Goal: Information Seeking & Learning: Learn about a topic

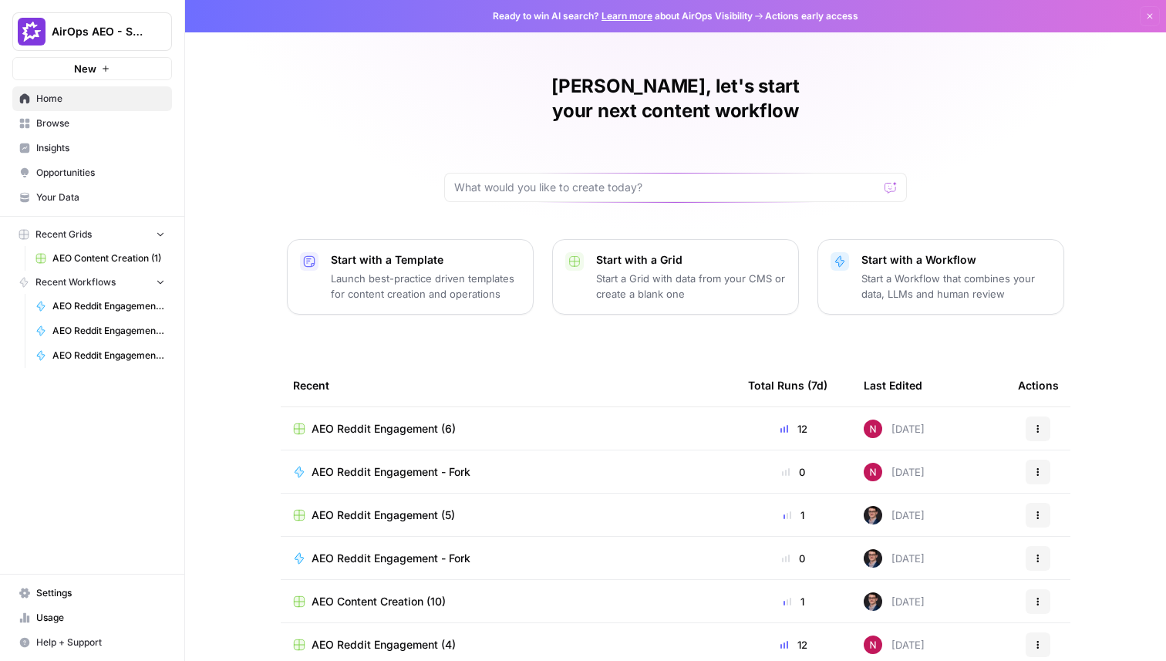
click at [132, 30] on span "AirOps AEO - Single Brand (Gong)" at bounding box center [98, 31] width 93 height 15
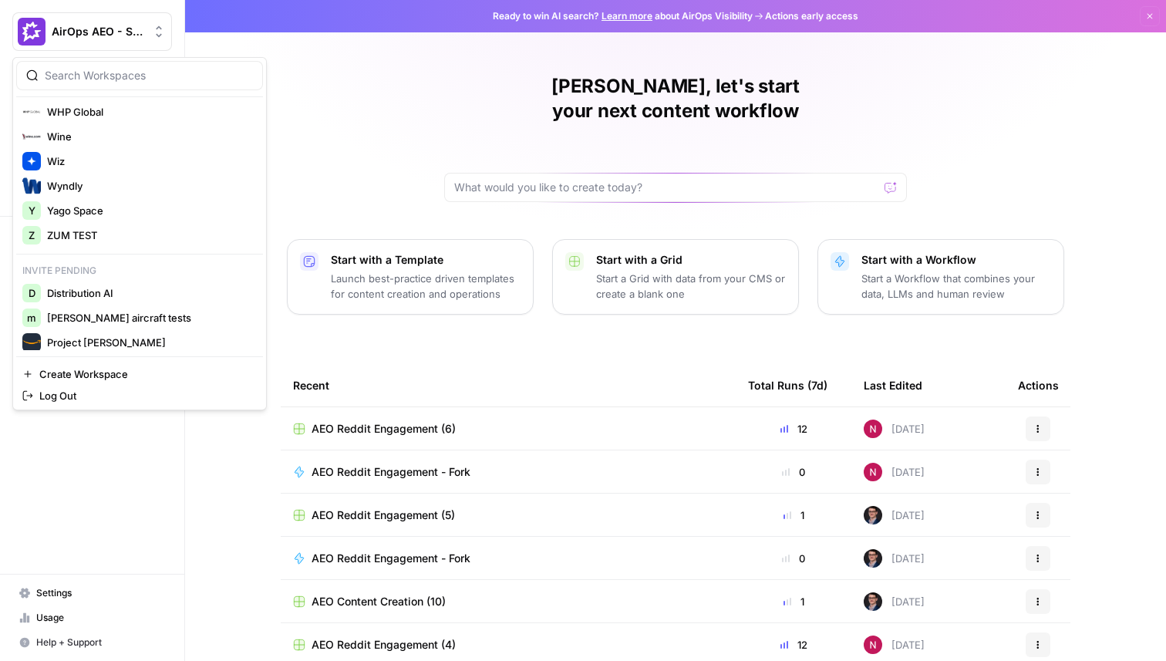
scroll to position [3045, 0]
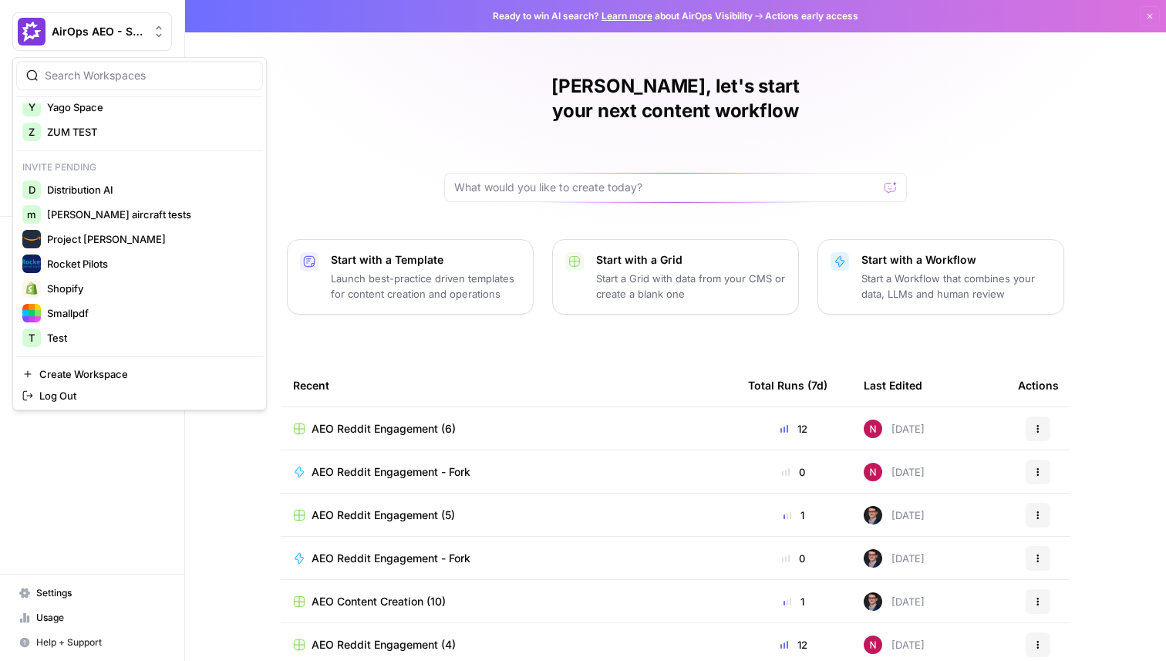
click at [456, 364] on div "Recent" at bounding box center [508, 385] width 430 height 42
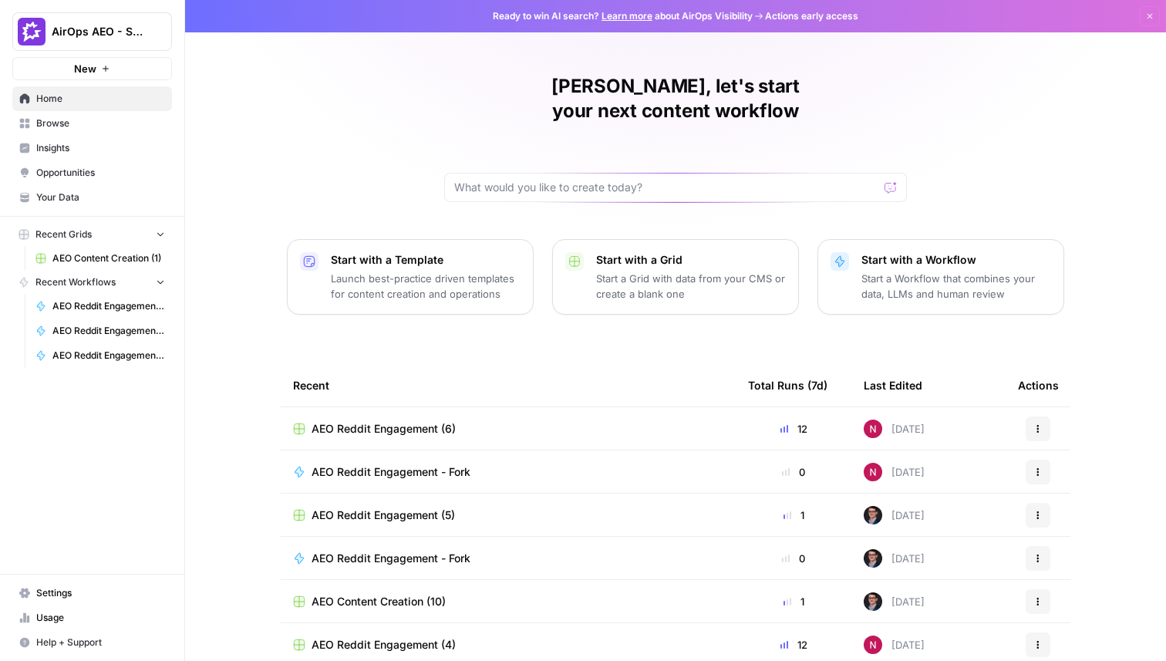
click at [62, 149] on span "Insights" at bounding box center [100, 148] width 129 height 14
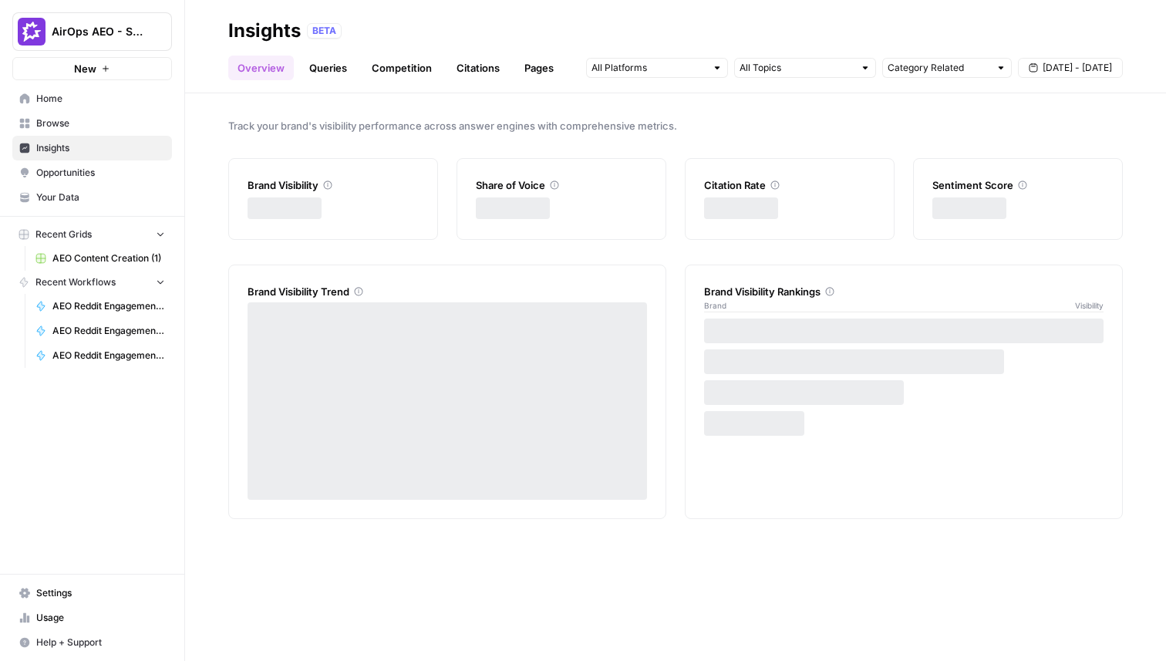
click at [127, 43] on button "AirOps AEO - Single Brand (Gong)" at bounding box center [92, 31] width 160 height 39
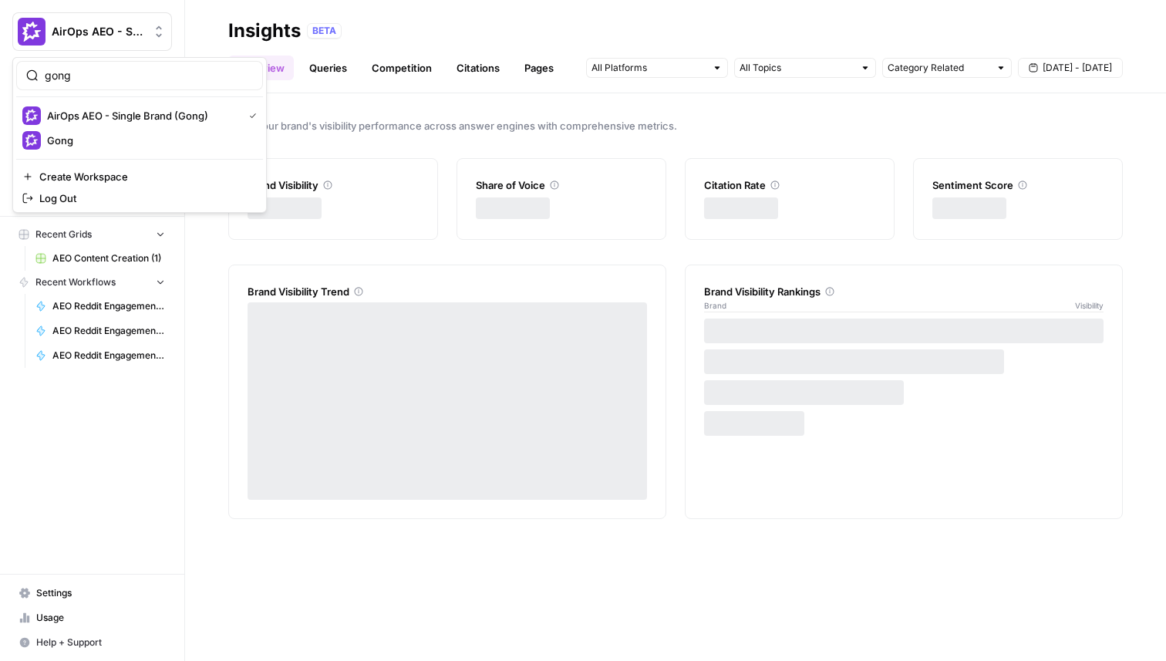
type input "gong"
click button "Gong" at bounding box center [139, 140] width 247 height 25
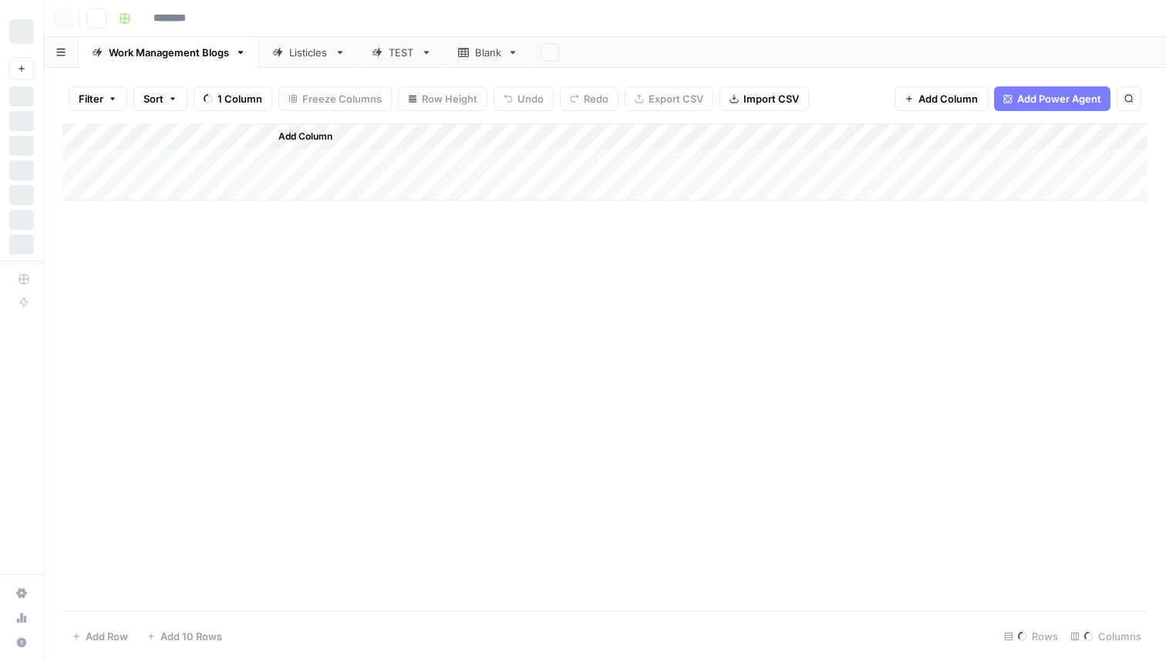
type input "**********"
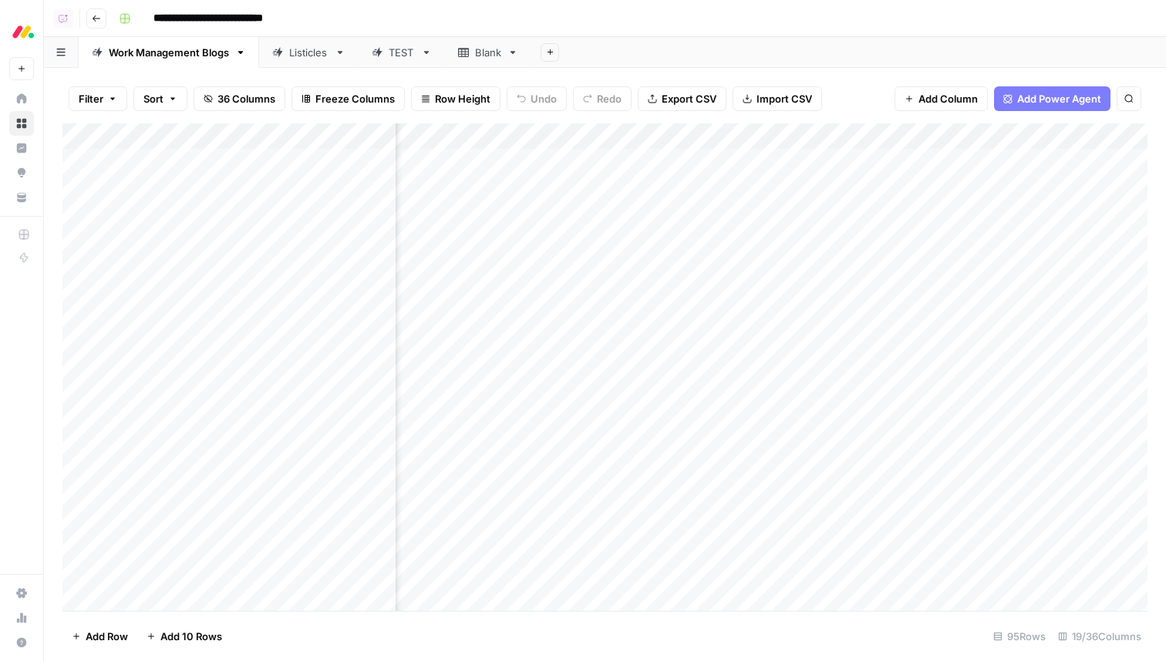
scroll to position [0, 876]
click at [839, 133] on div "Add Column" at bounding box center [604, 367] width 1085 height 488
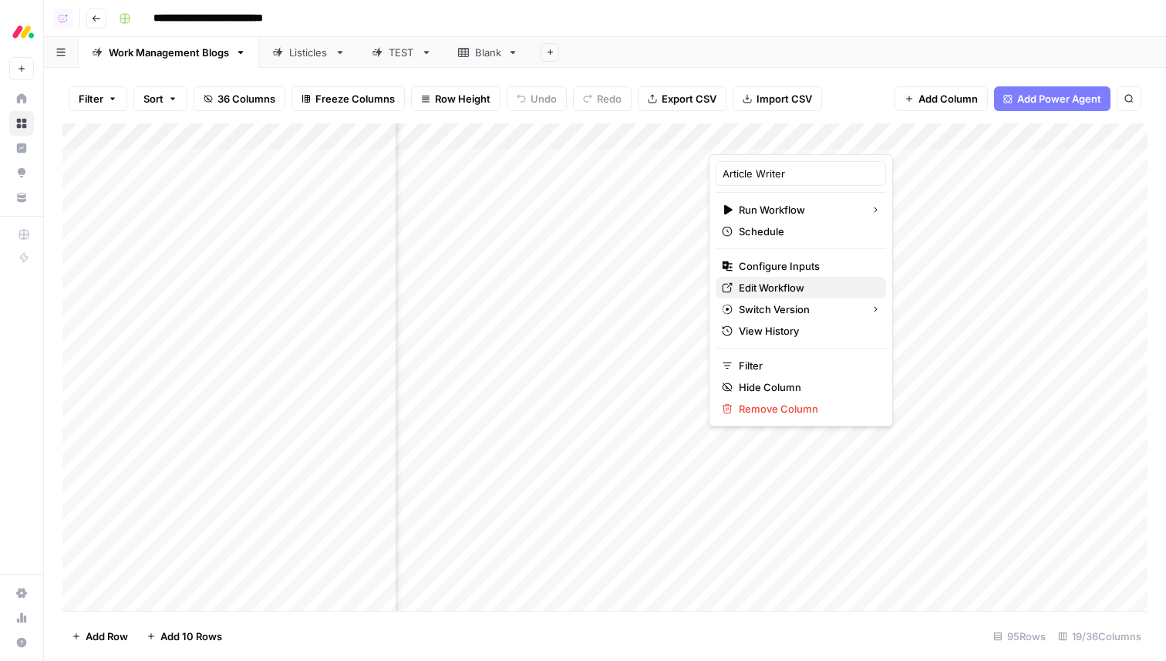
click at [791, 284] on span "Edit Workflow" at bounding box center [806, 287] width 135 height 15
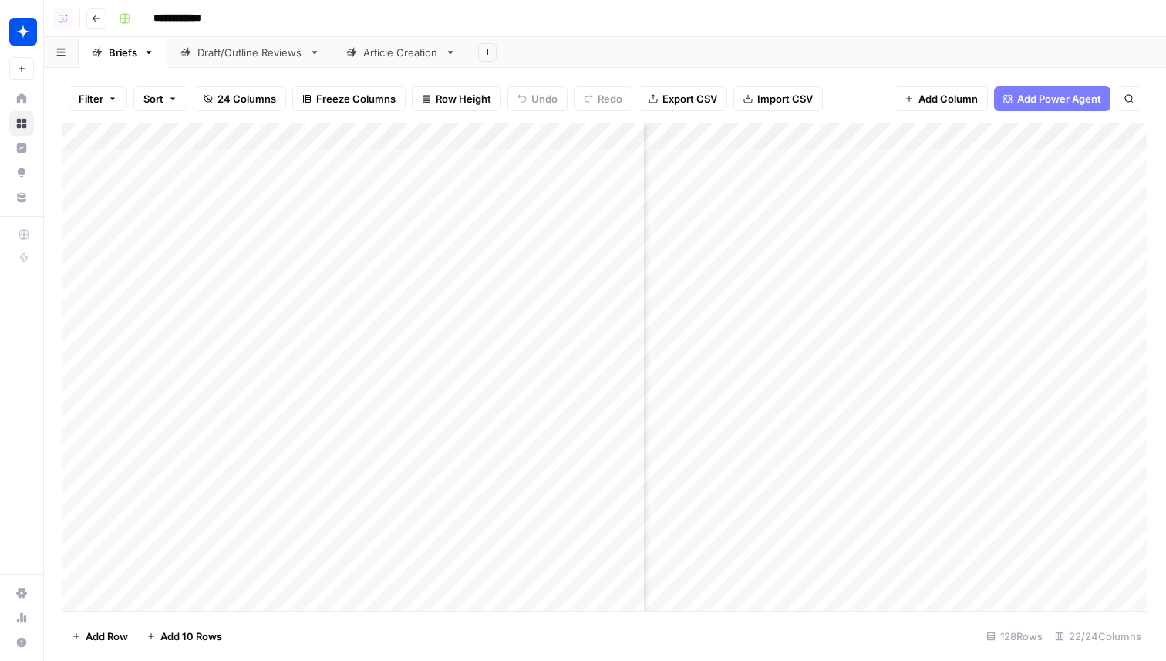
scroll to position [0, 2085]
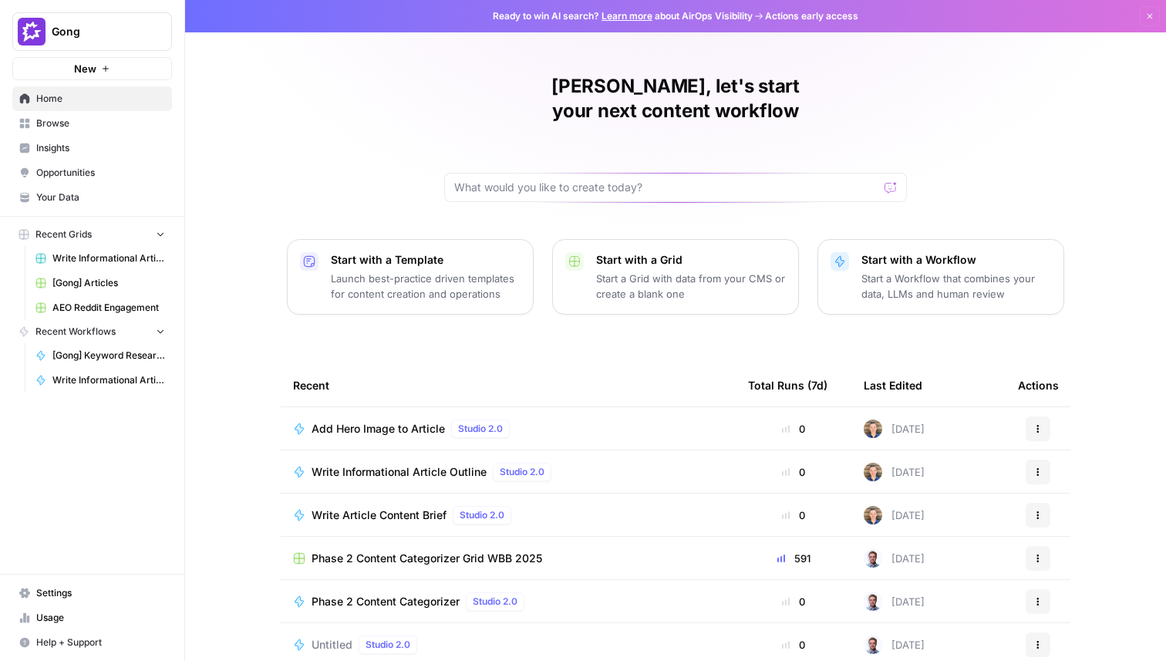
click at [96, 120] on span "Browse" at bounding box center [100, 123] width 129 height 14
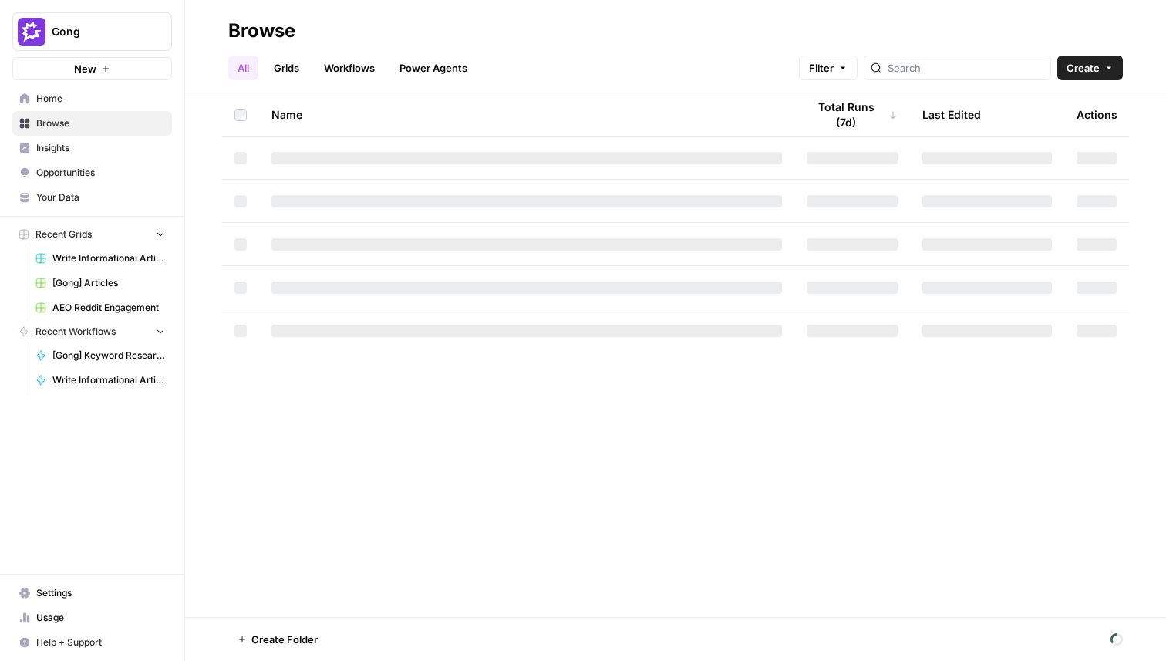
click at [91, 145] on span "Insights" at bounding box center [100, 148] width 129 height 14
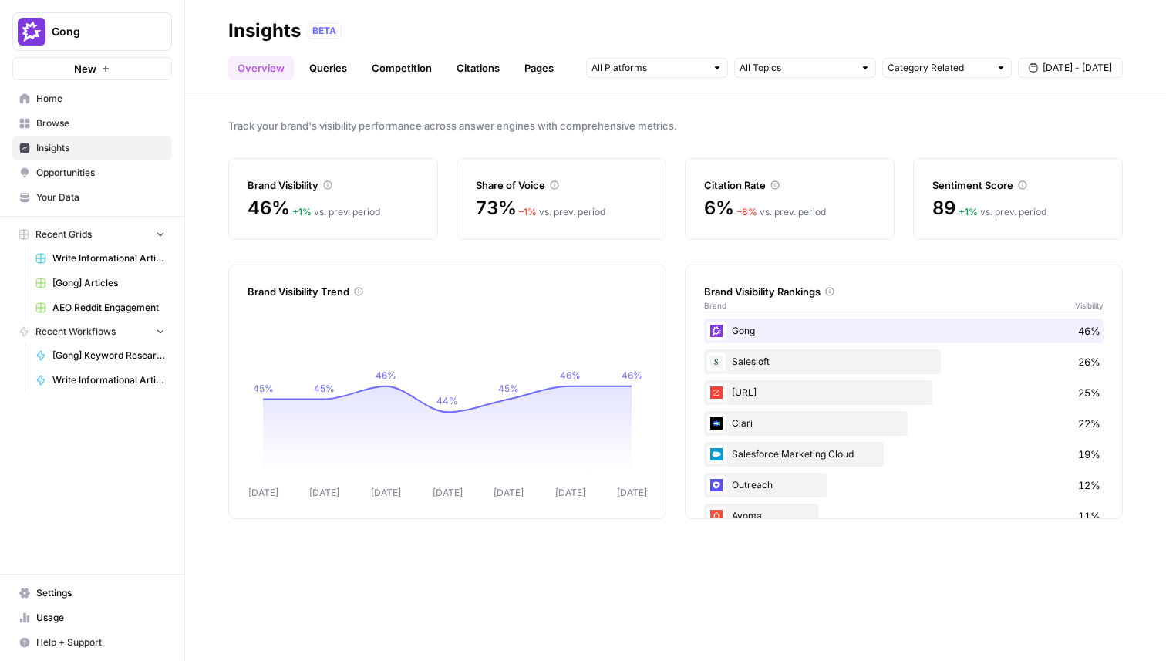
click at [319, 72] on link "Queries" at bounding box center [328, 68] width 56 height 25
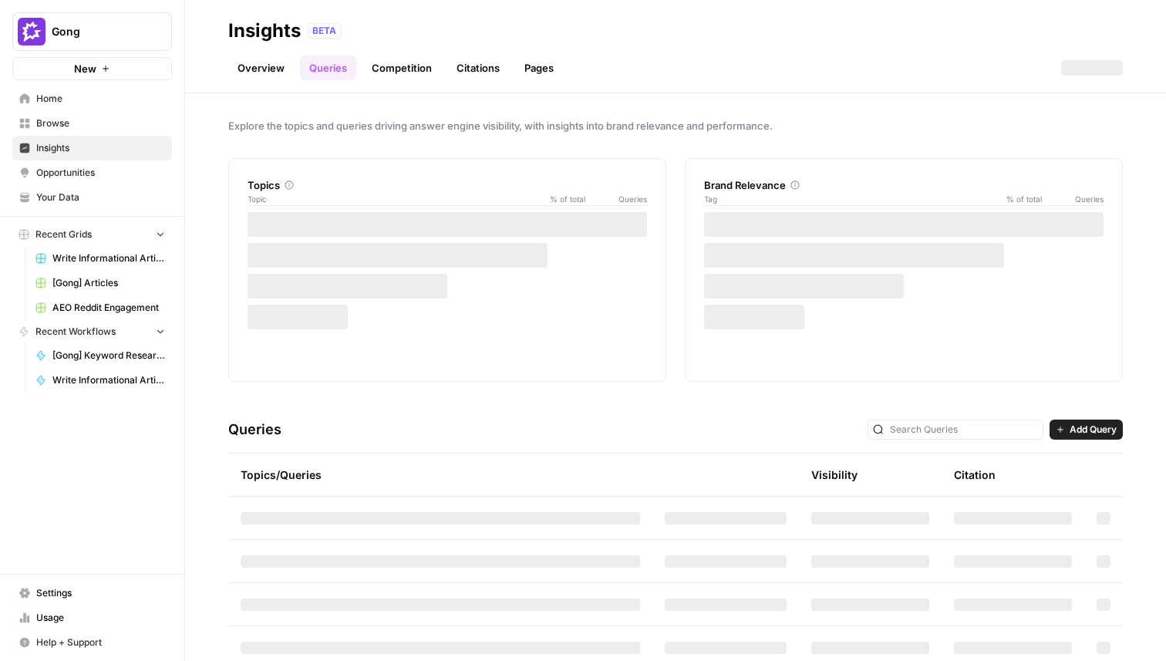
click at [269, 71] on link "Overview" at bounding box center [261, 68] width 66 height 25
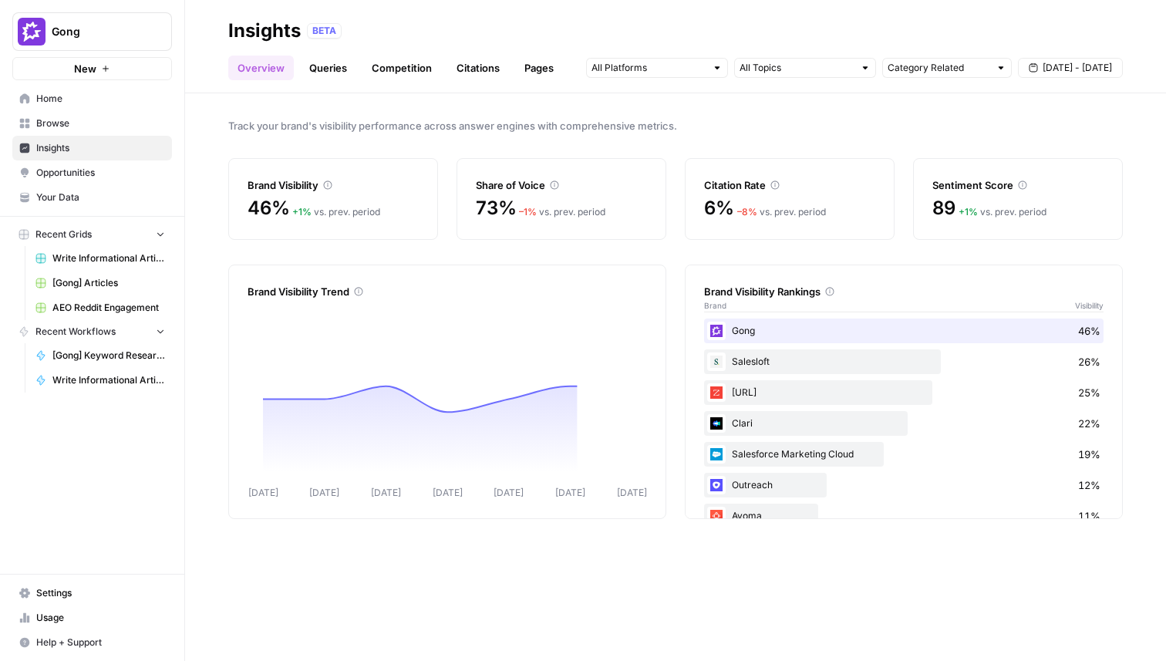
click at [887, 71] on div "Category Related" at bounding box center [948, 68] width 130 height 20
type input "Category Related"
click at [819, 71] on input "text" at bounding box center [797, 67] width 114 height 15
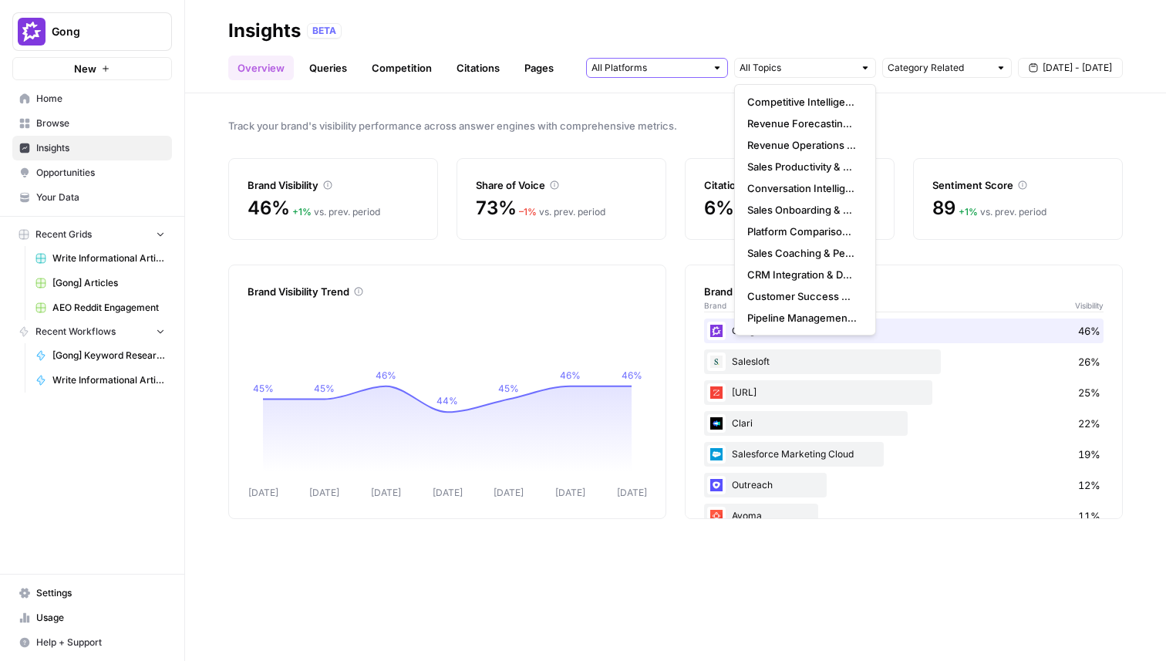
click at [674, 67] on input "text" at bounding box center [649, 67] width 114 height 15
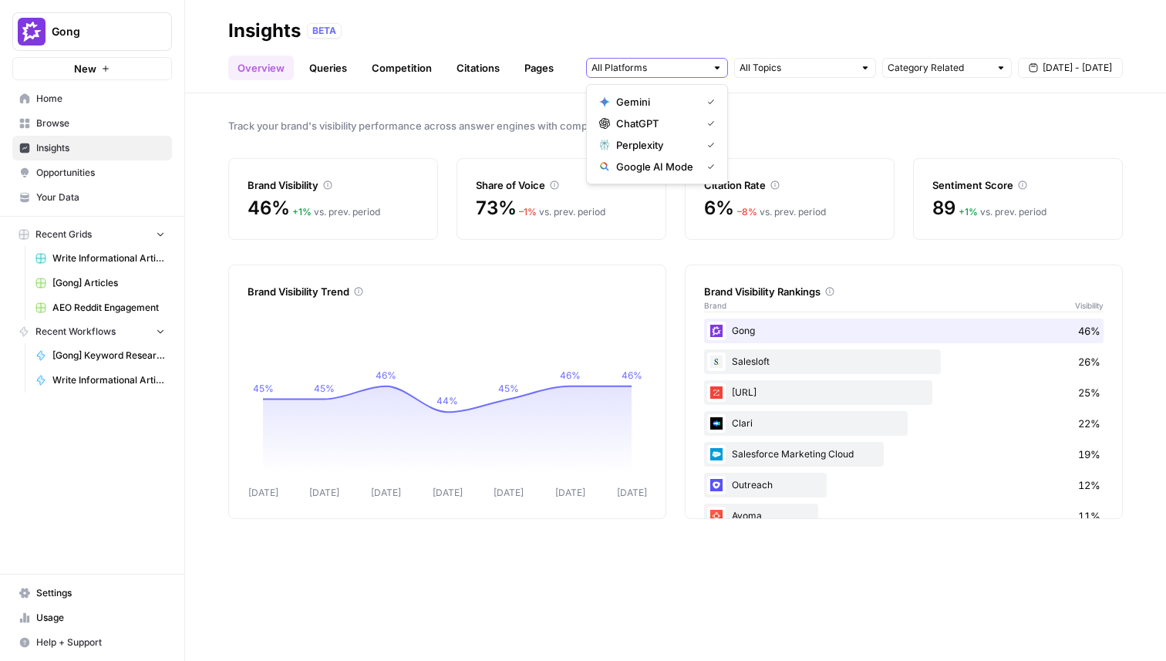
click at [674, 69] on input "text" at bounding box center [649, 67] width 114 height 15
click at [876, 19] on div "Insights BETA" at bounding box center [675, 31] width 895 height 25
click at [368, 41] on div "Insights BETA" at bounding box center [675, 31] width 895 height 25
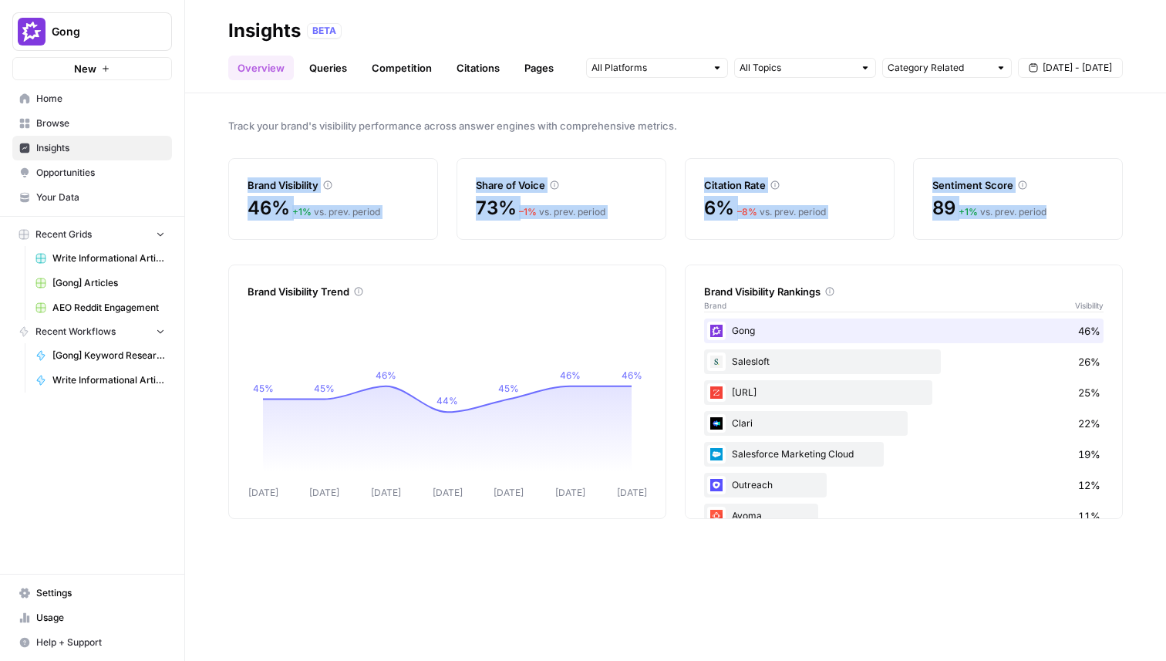
drag, startPoint x: 1086, startPoint y: 220, endPoint x: 377, endPoint y: 174, distance: 710.5
click at [376, 174] on div "Brand Visibility 46% + 1 % vs. prev. period Share of Voice 73% – 1 % vs. prev. …" at bounding box center [675, 199] width 895 height 82
click at [387, 147] on div "Track your brand's visibility performance across answer engines with comprehens…" at bounding box center [675, 377] width 981 height 568
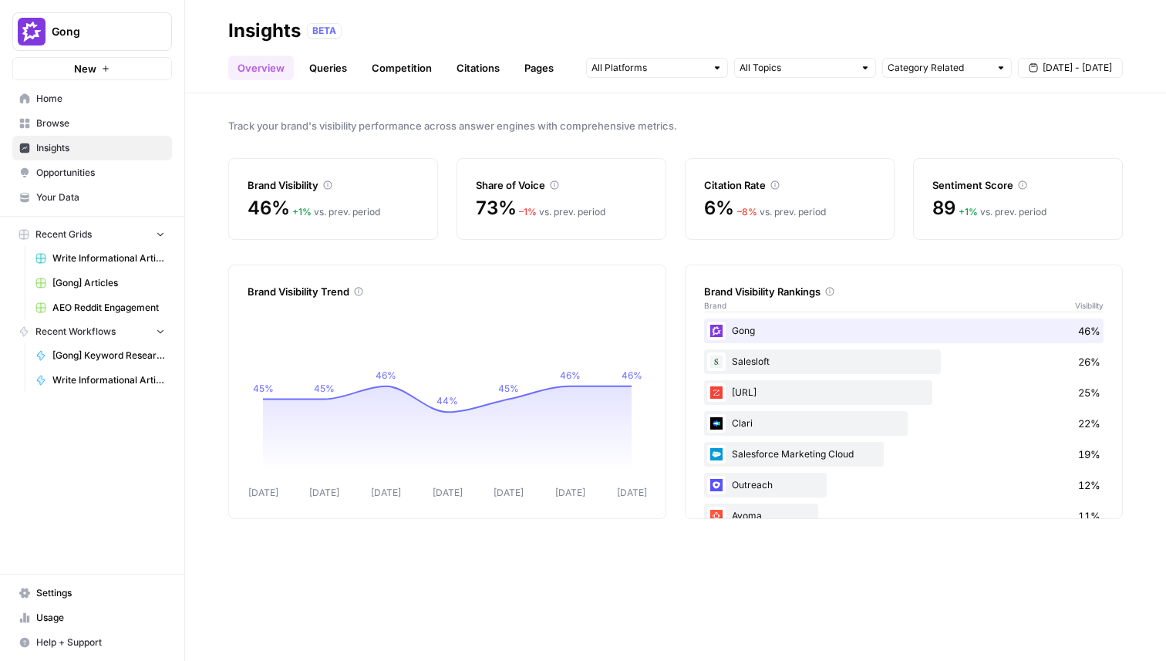
click at [333, 68] on link "Queries" at bounding box center [328, 68] width 56 height 25
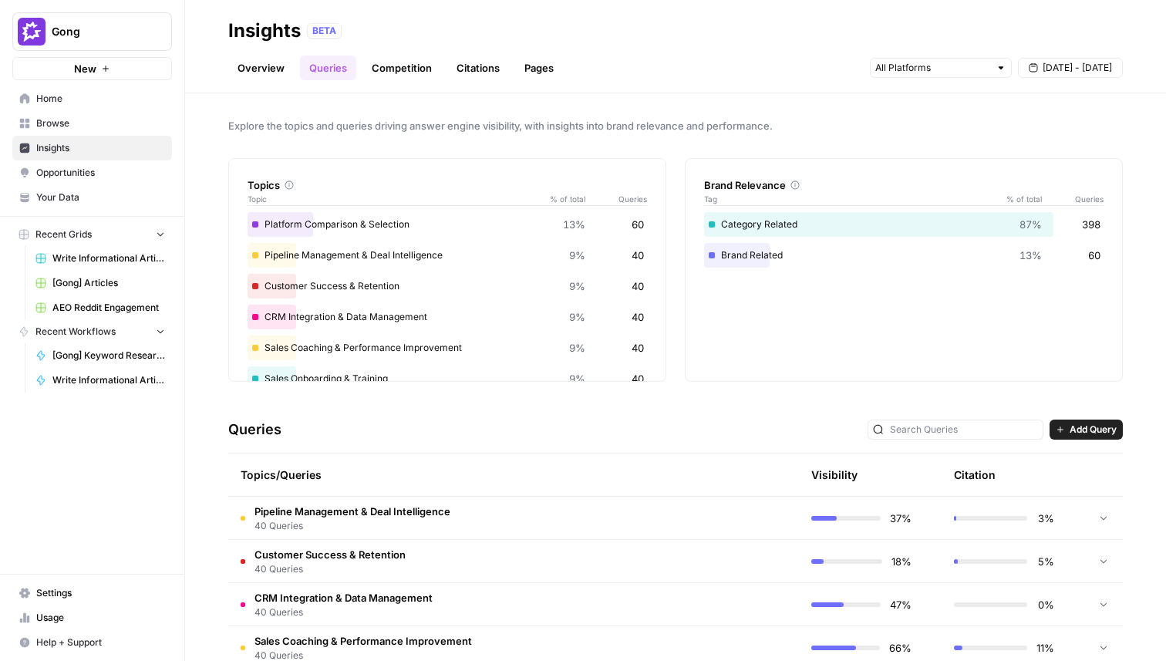
click at [397, 64] on link "Competition" at bounding box center [402, 68] width 79 height 25
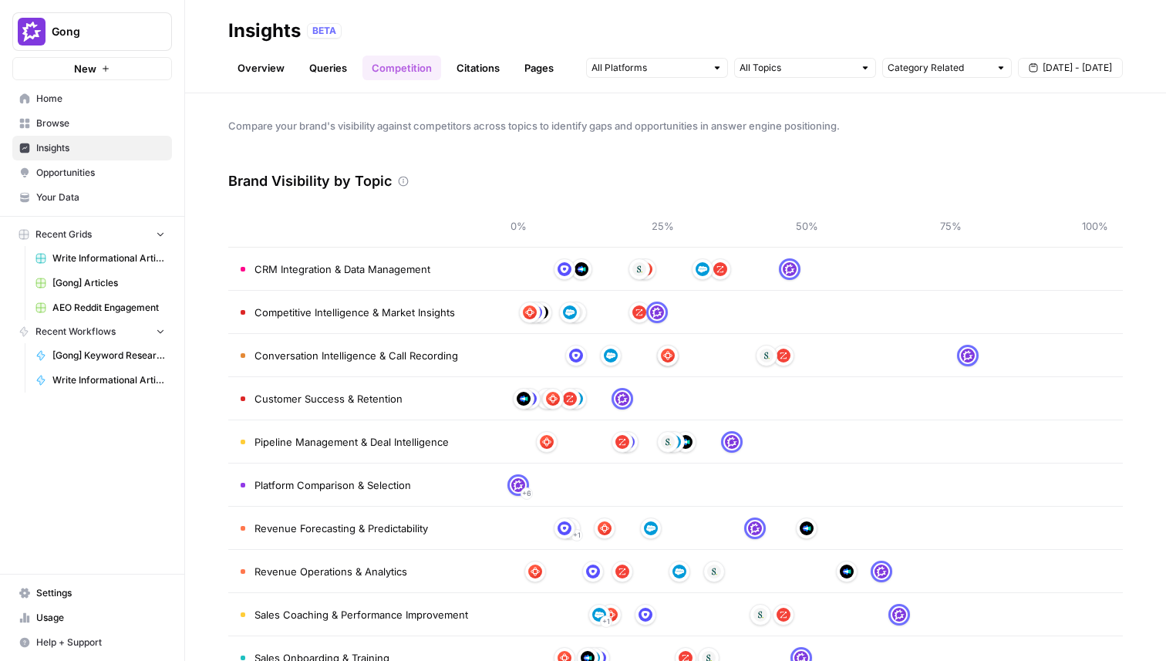
click at [463, 67] on link "Citations" at bounding box center [478, 68] width 62 height 25
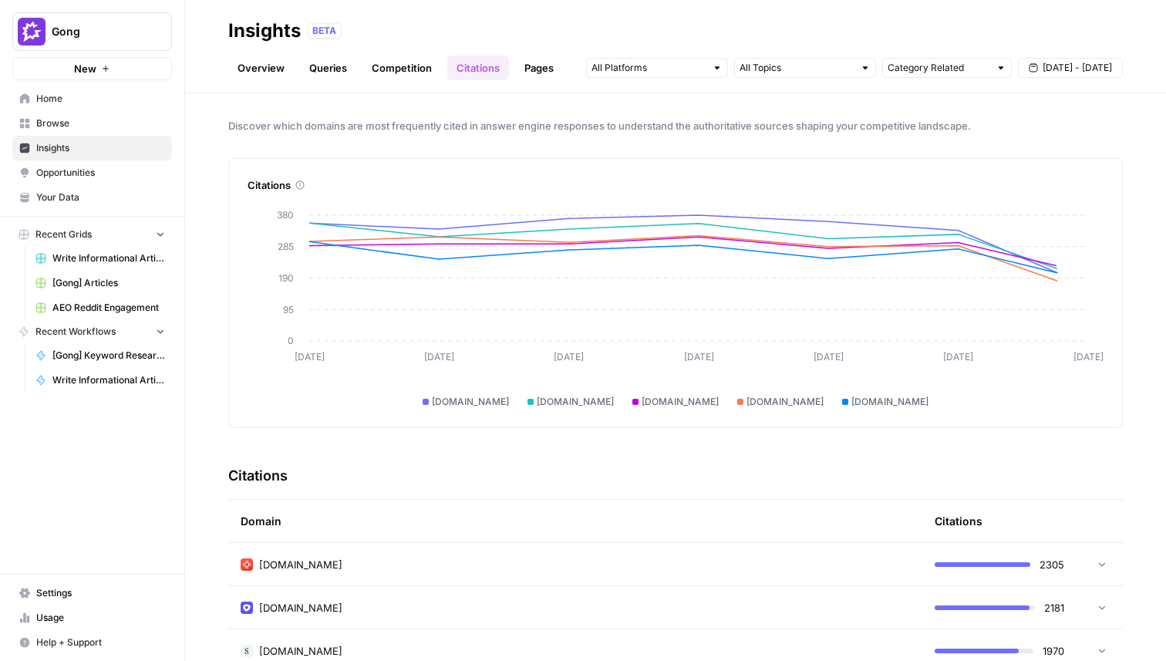
click at [528, 69] on link "Pages" at bounding box center [539, 68] width 48 height 25
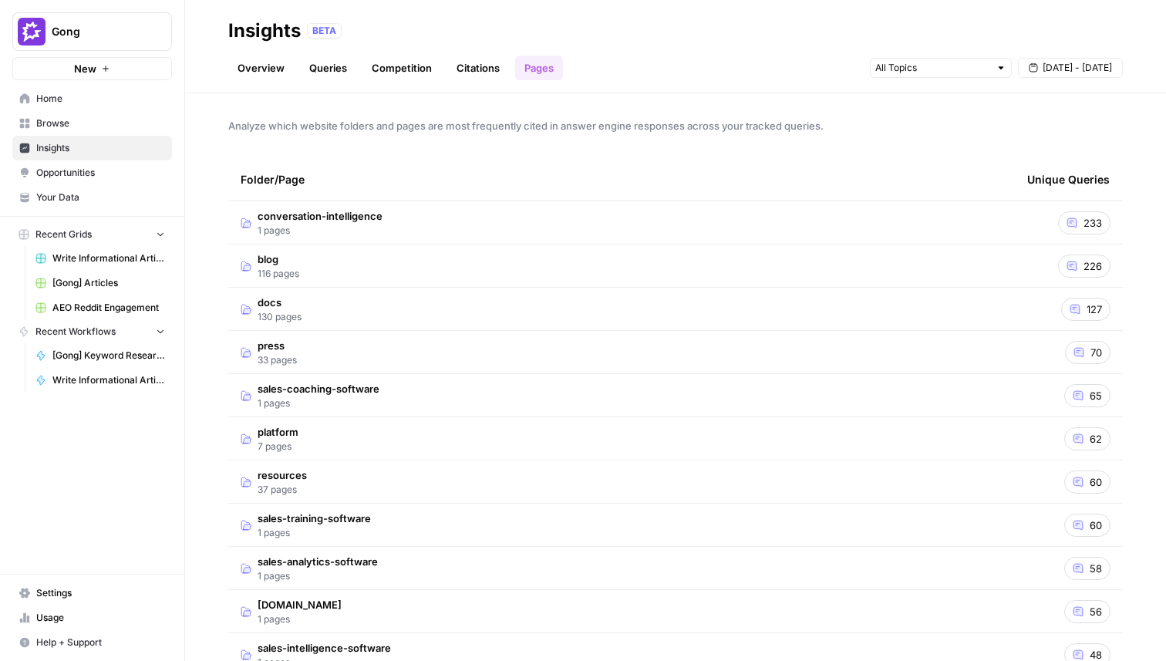
click at [490, 71] on link "Citations" at bounding box center [478, 68] width 62 height 25
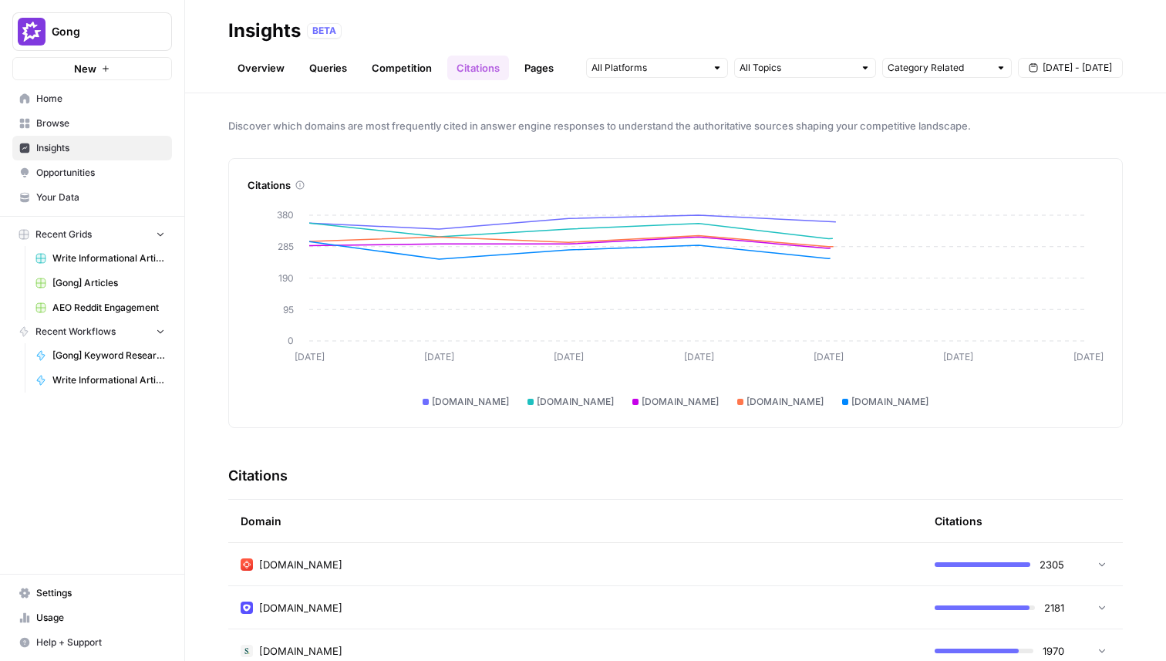
click at [532, 69] on link "Pages" at bounding box center [539, 68] width 48 height 25
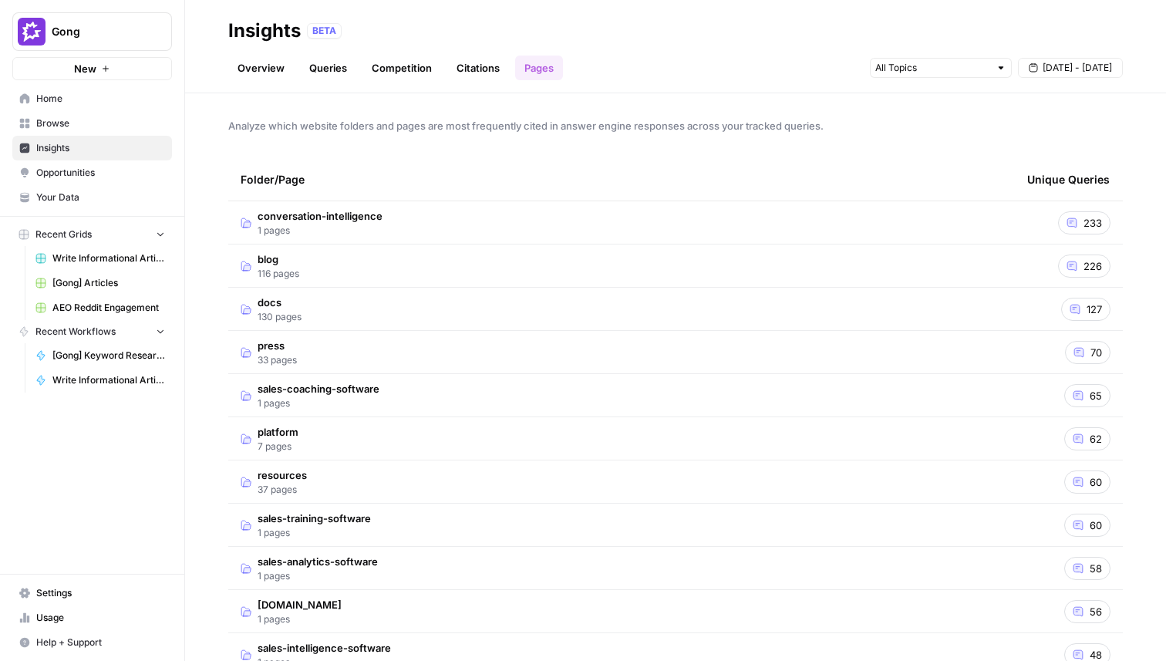
click at [484, 67] on link "Citations" at bounding box center [478, 68] width 62 height 25
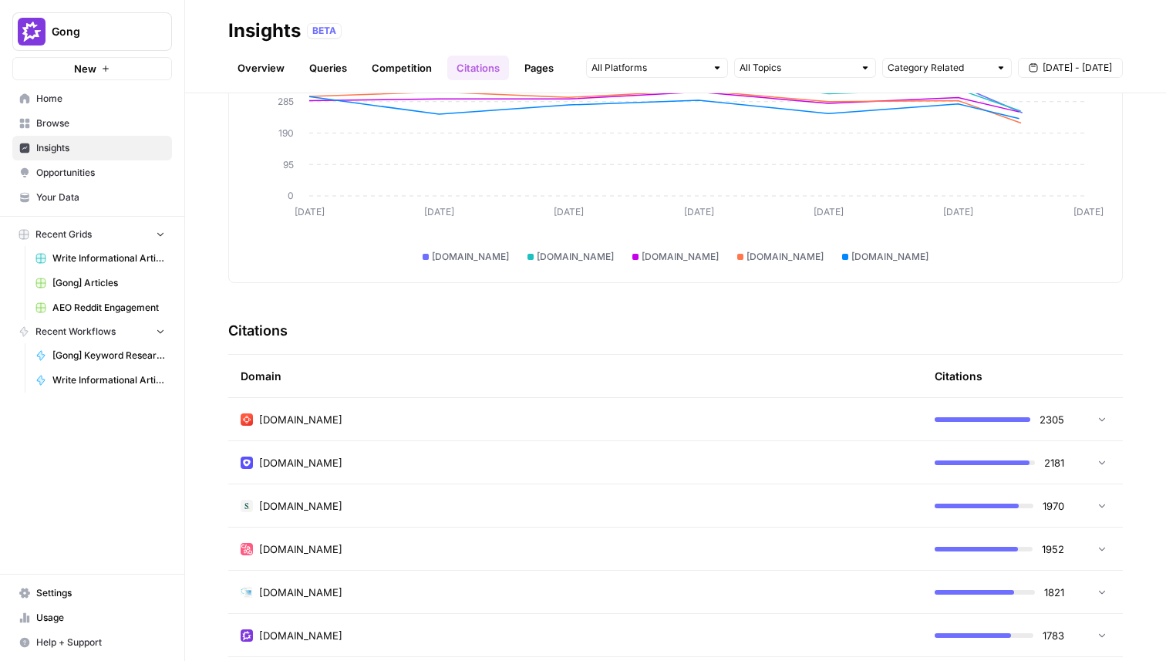
scroll to position [316, 0]
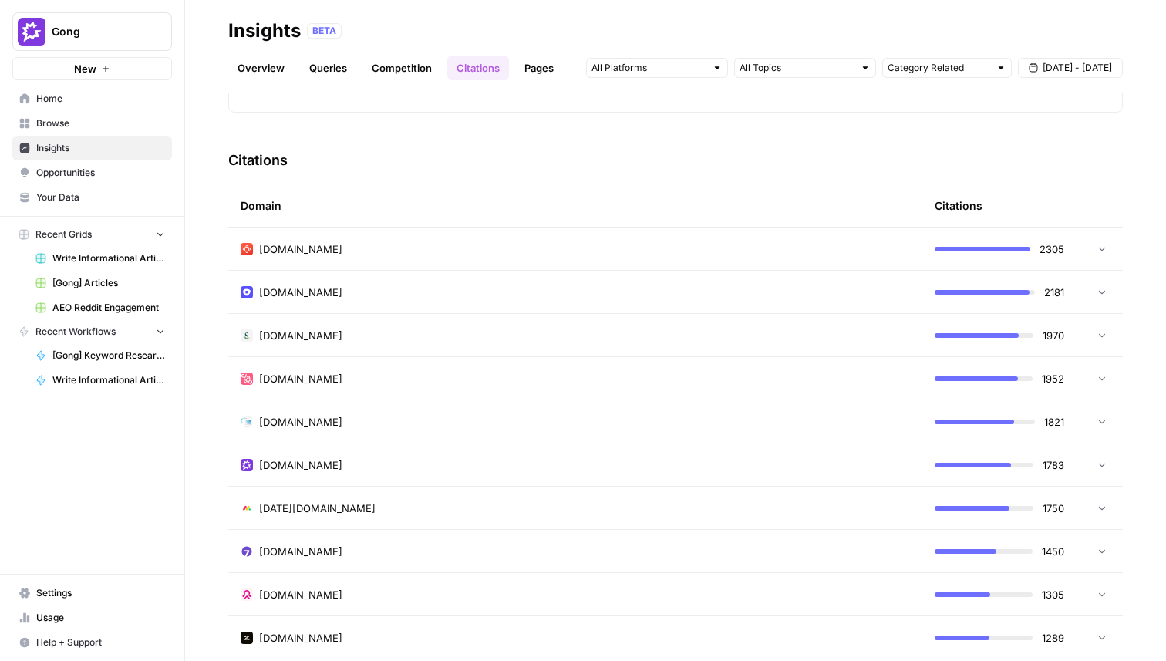
click at [396, 254] on div "avoma.com" at bounding box center [576, 248] width 670 height 15
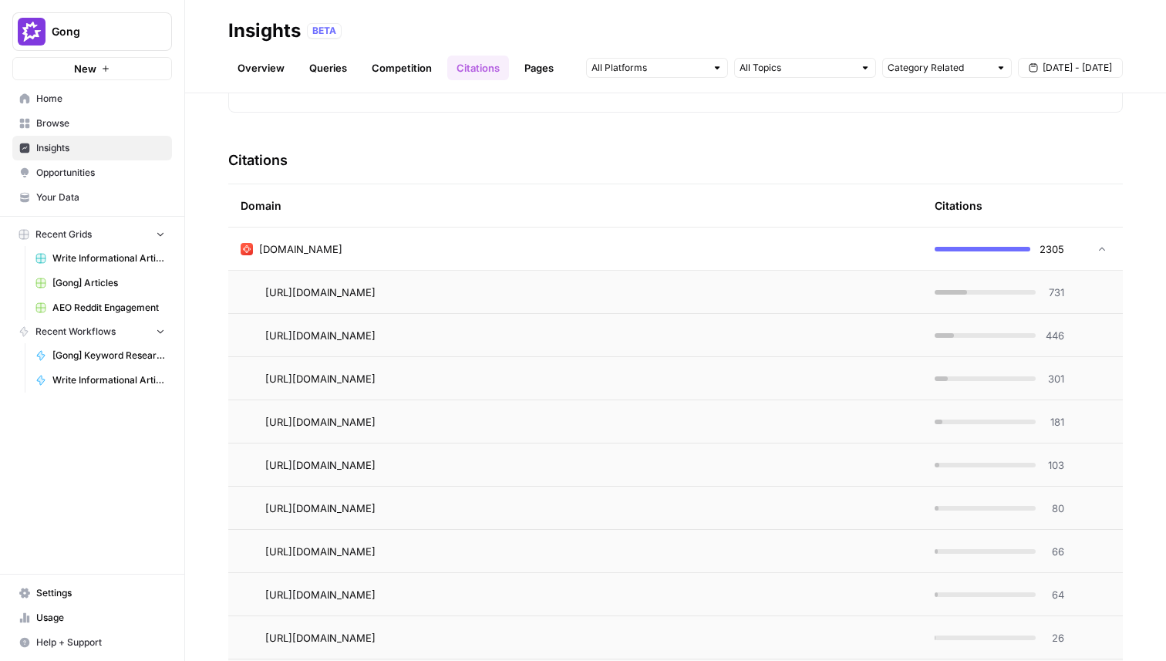
click at [407, 242] on div "avoma.com" at bounding box center [576, 248] width 670 height 15
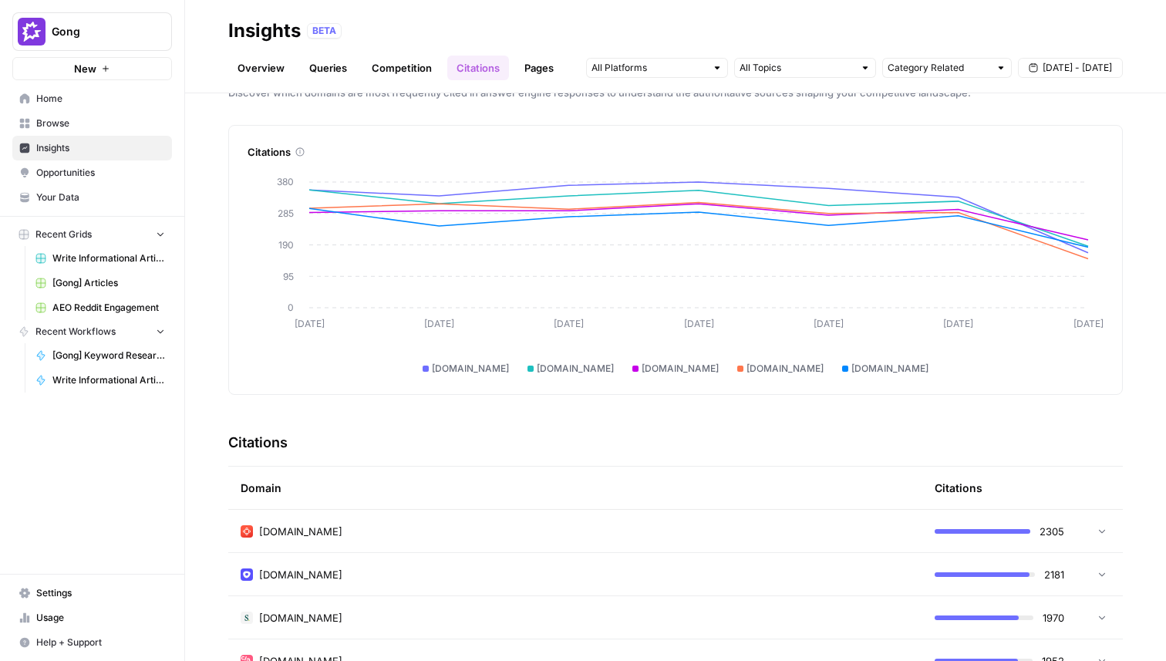
scroll to position [0, 0]
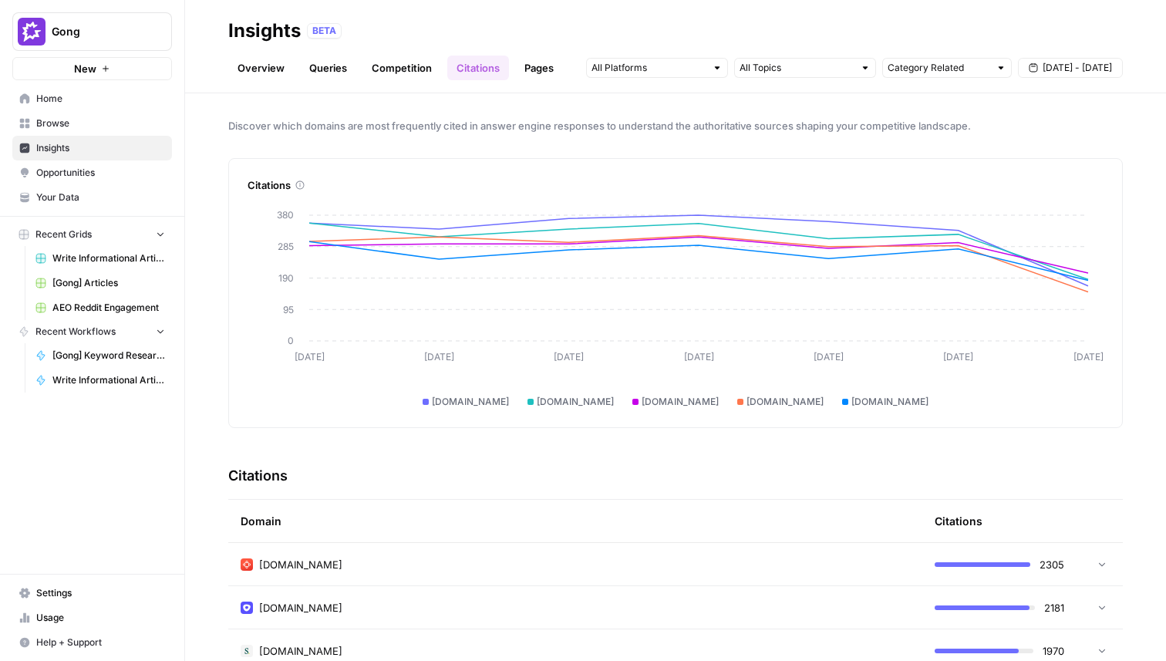
click at [403, 66] on link "Competition" at bounding box center [402, 68] width 79 height 25
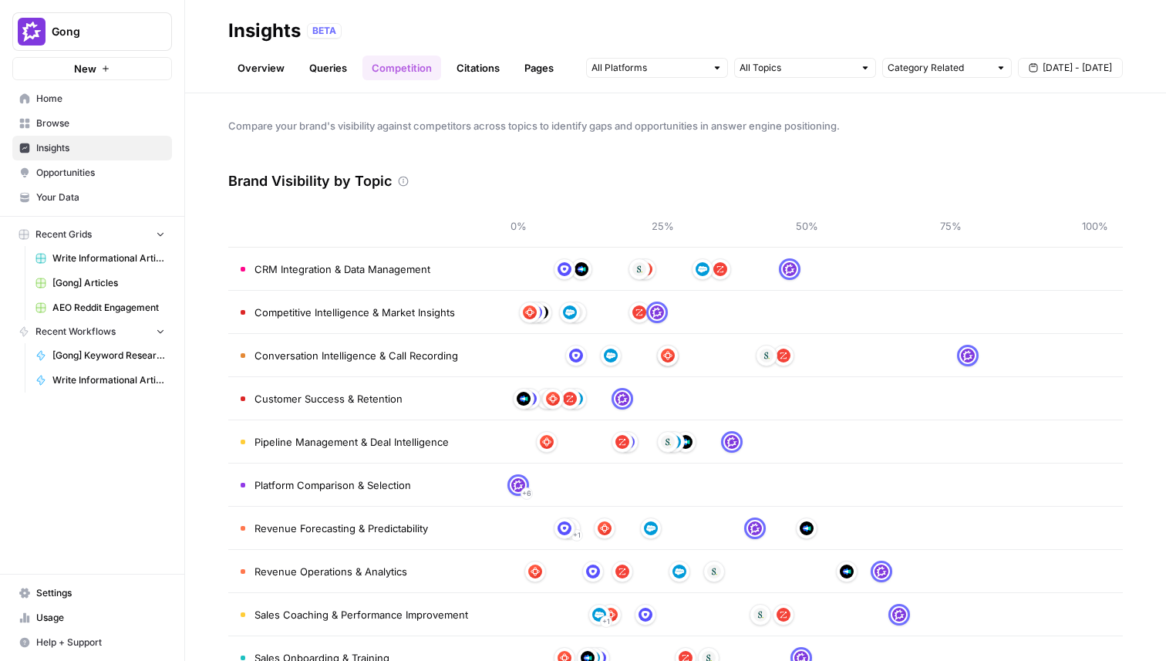
click at [319, 76] on link "Queries" at bounding box center [328, 68] width 56 height 25
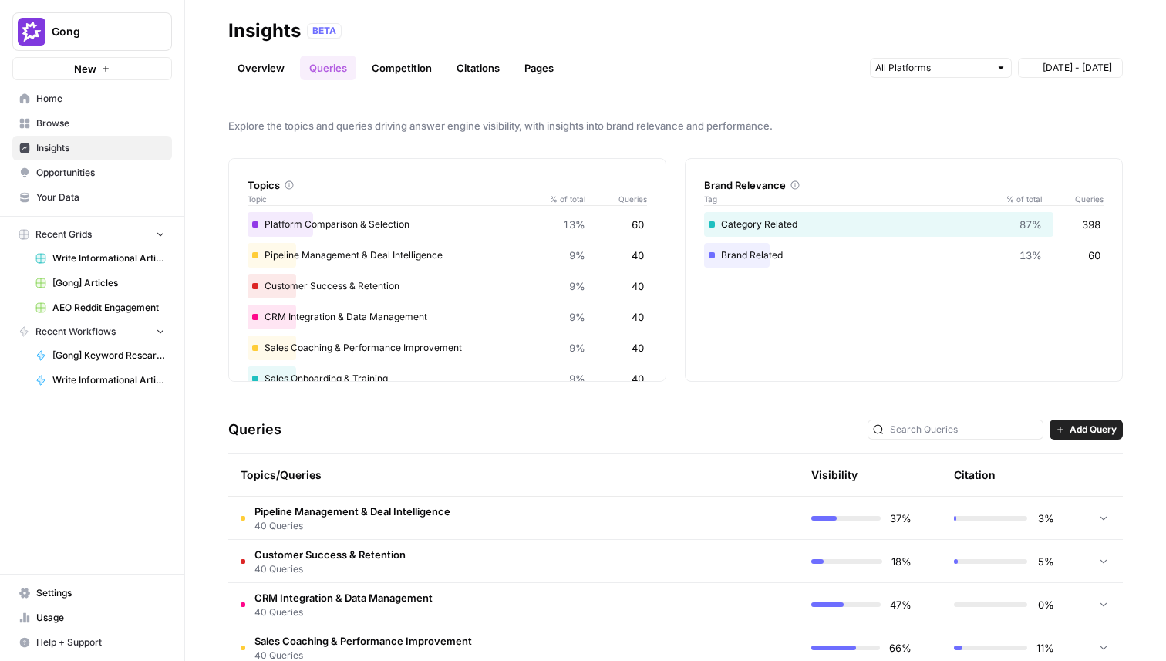
click at [270, 77] on link "Overview" at bounding box center [261, 68] width 66 height 25
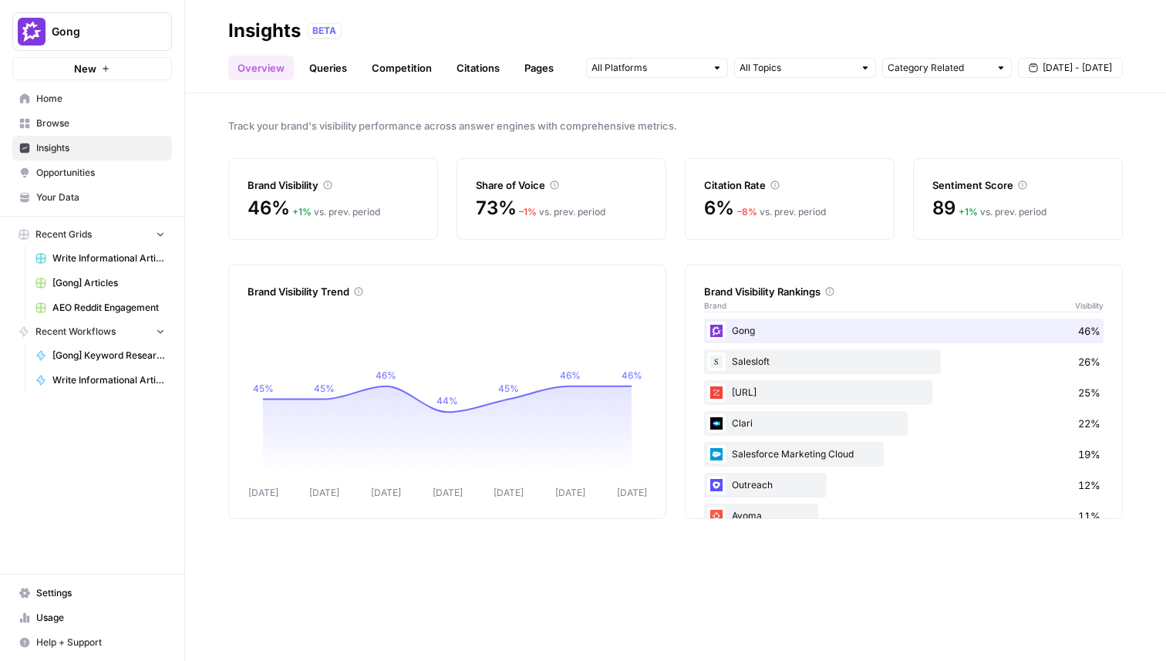
click at [322, 68] on link "Queries" at bounding box center [328, 68] width 56 height 25
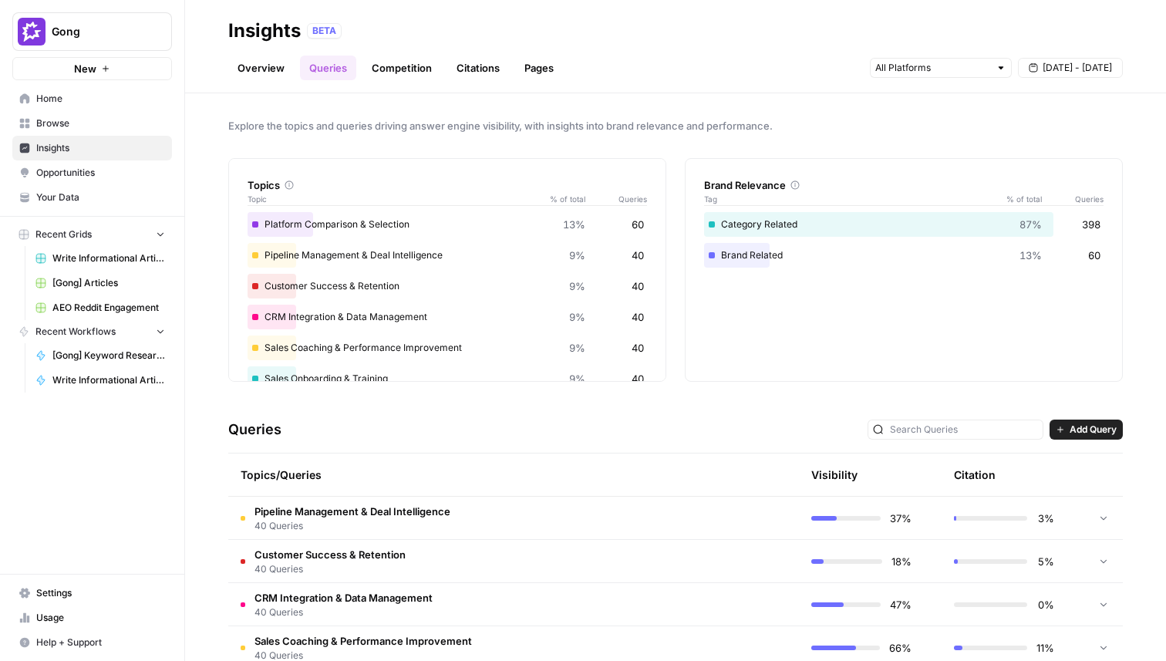
click at [396, 514] on span "Pipeline Management & Deal Intelligence" at bounding box center [353, 511] width 196 height 15
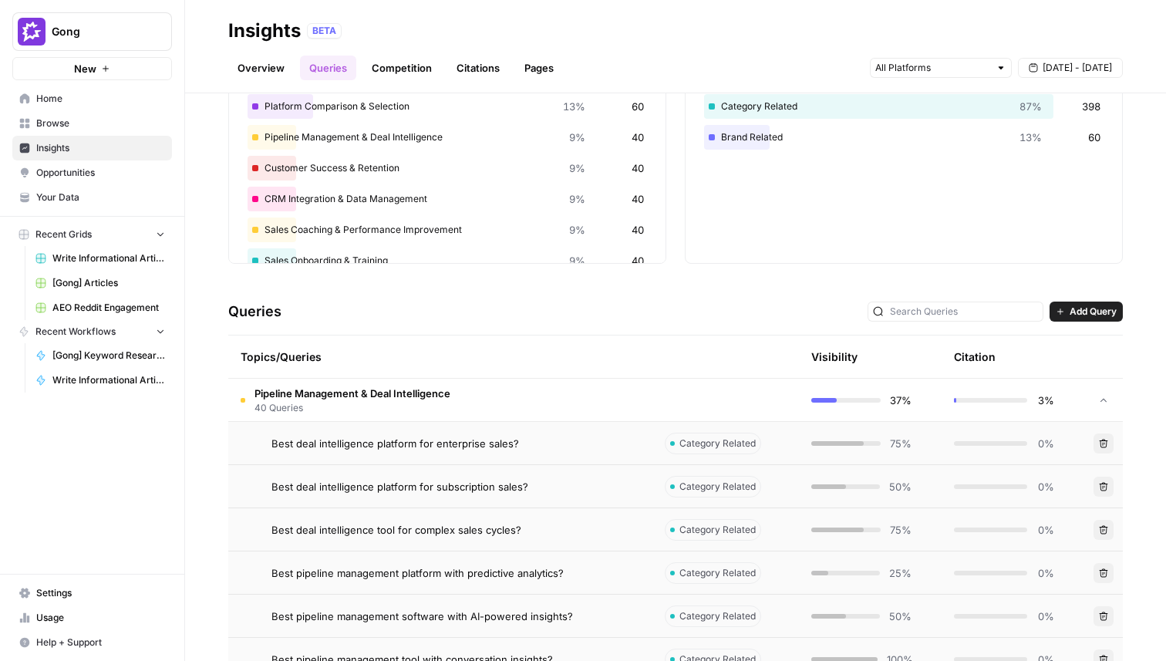
scroll to position [140, 0]
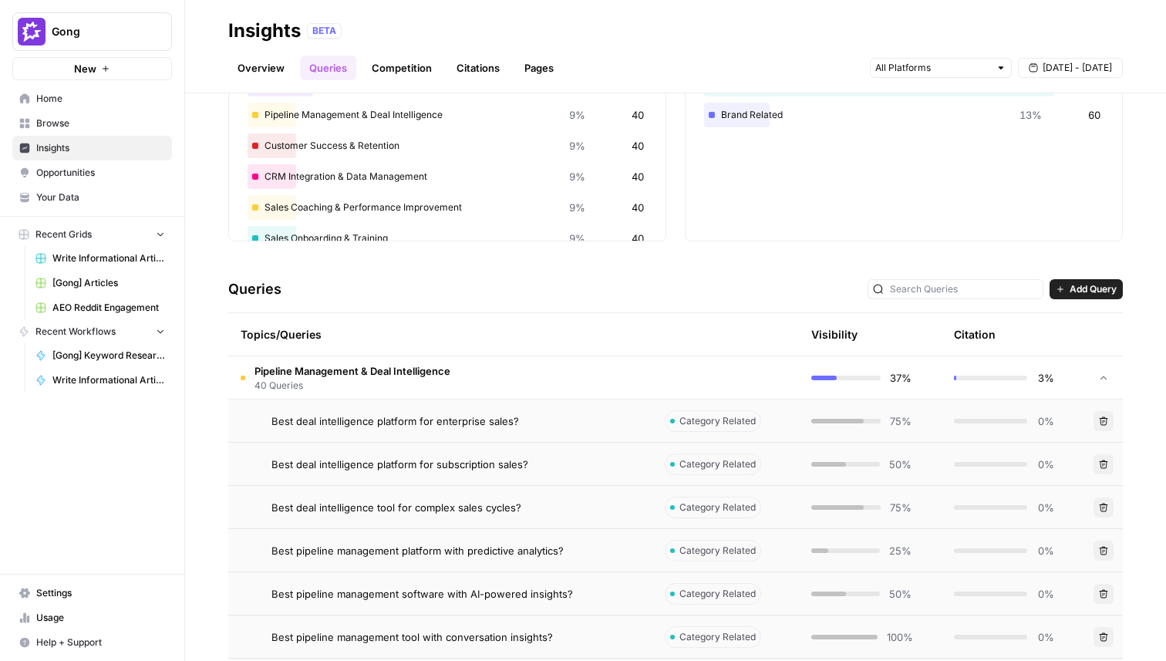
click at [464, 468] on span "Best deal intelligence platform for subscription sales?" at bounding box center [400, 464] width 257 height 15
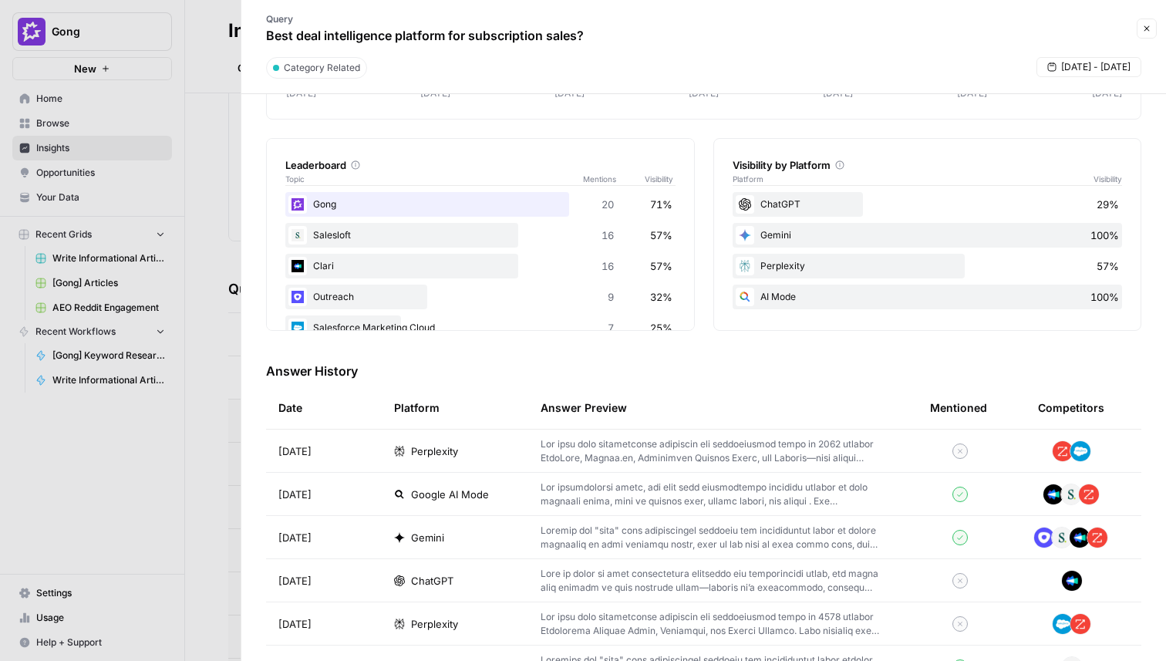
scroll to position [211, 0]
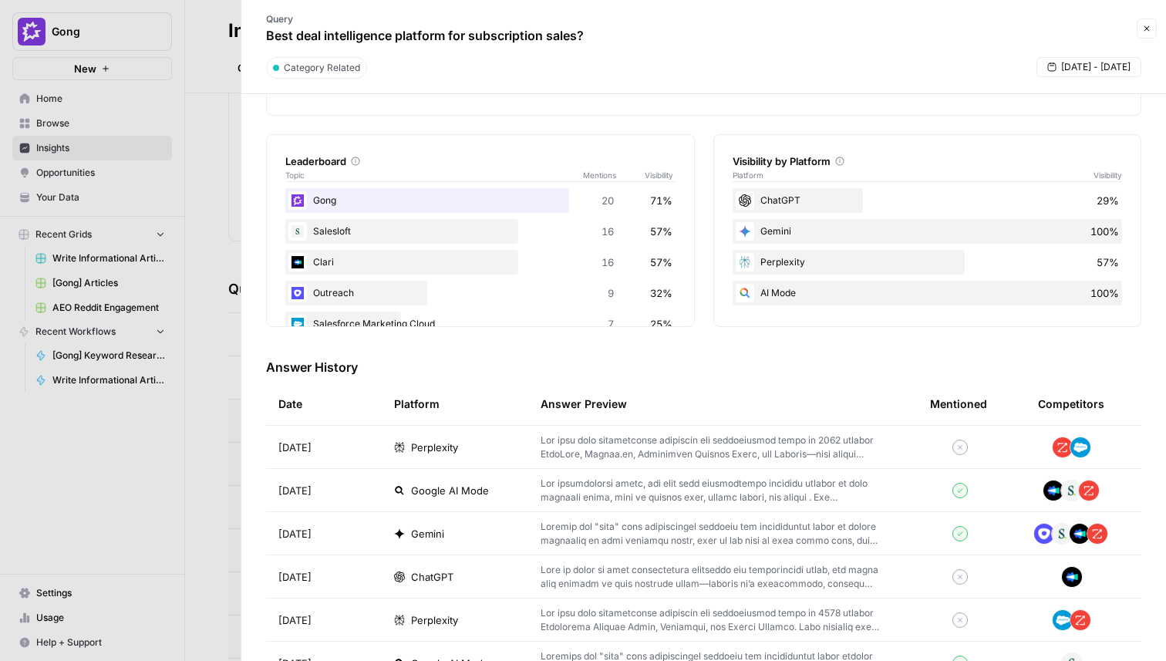
click at [798, 447] on p at bounding box center [711, 448] width 340 height 28
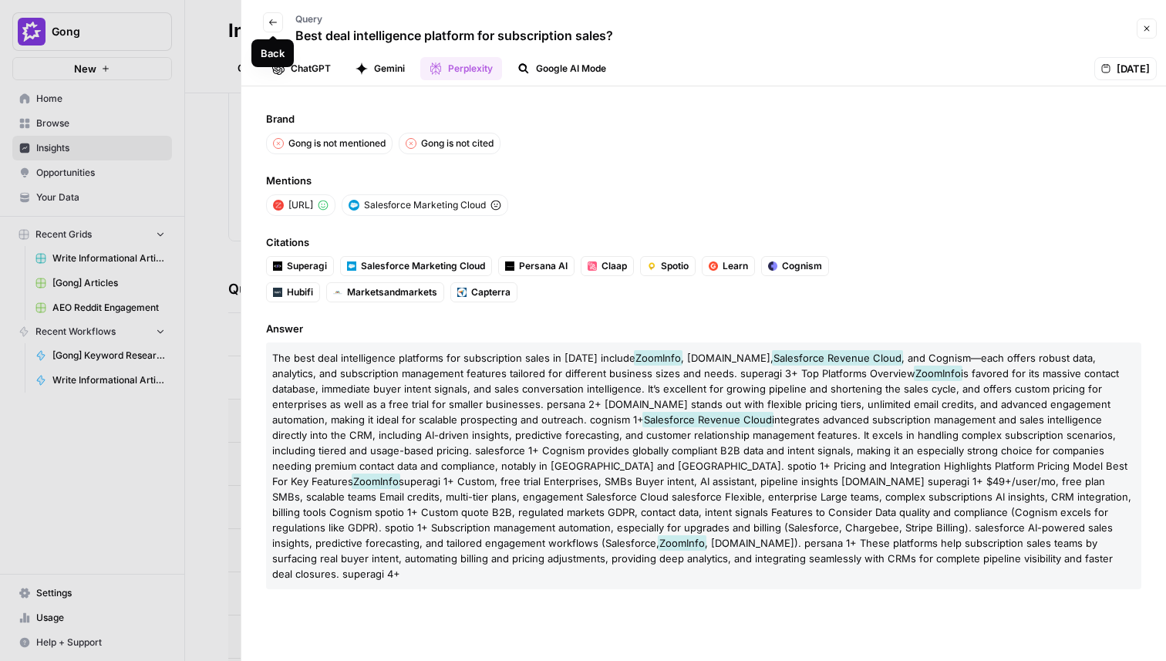
click at [275, 26] on icon "button" at bounding box center [272, 22] width 9 height 9
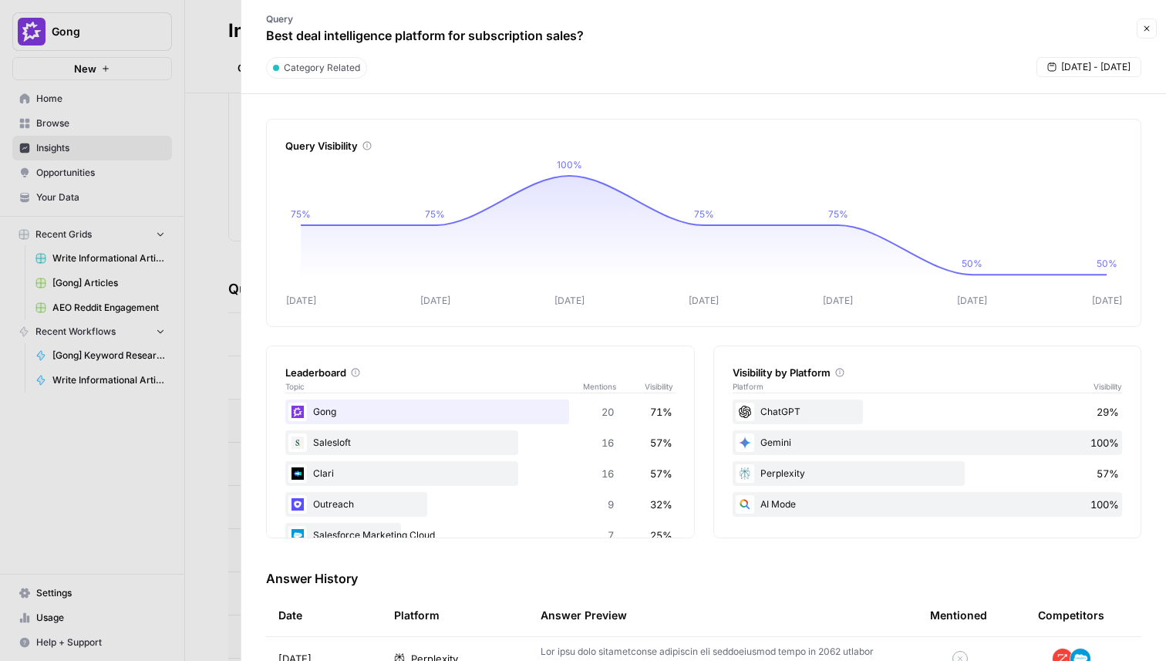
click at [219, 153] on div at bounding box center [583, 330] width 1166 height 661
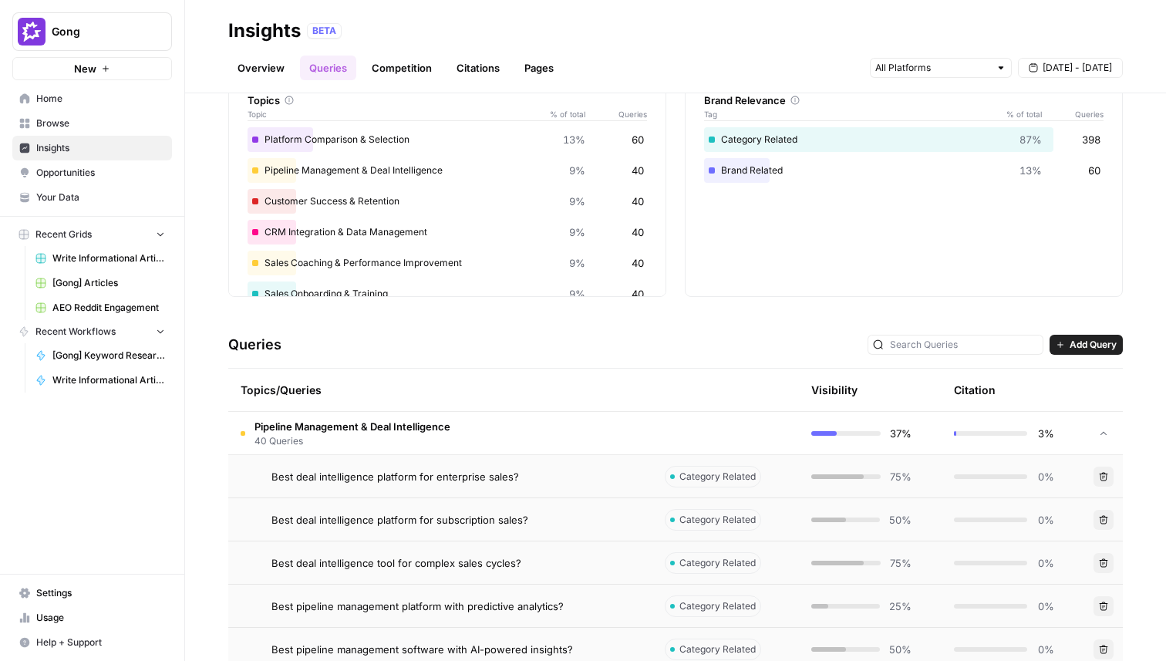
scroll to position [81, 0]
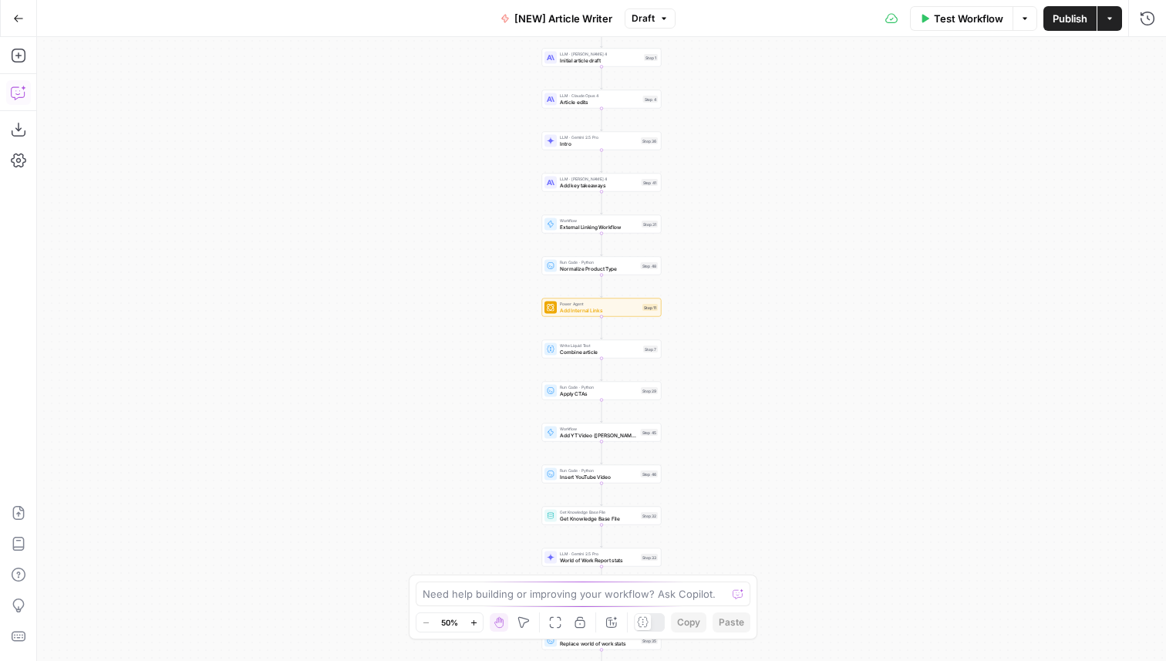
click at [17, 93] on icon "button" at bounding box center [18, 92] width 15 height 15
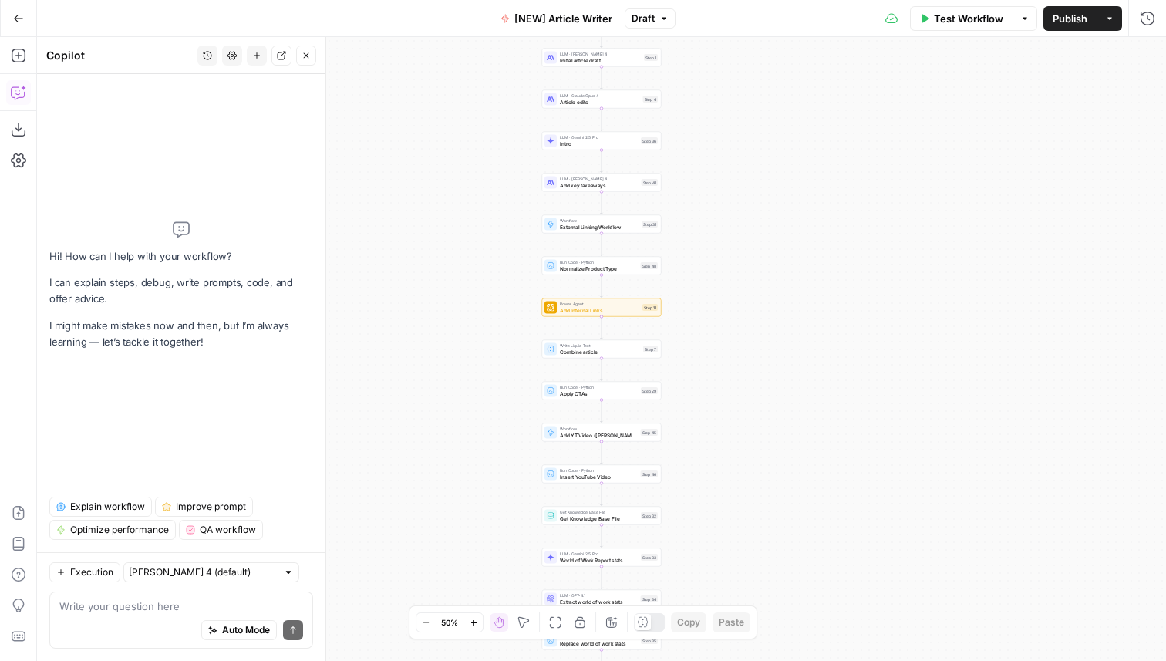
click at [97, 503] on span "Explain workflow" at bounding box center [107, 507] width 75 height 14
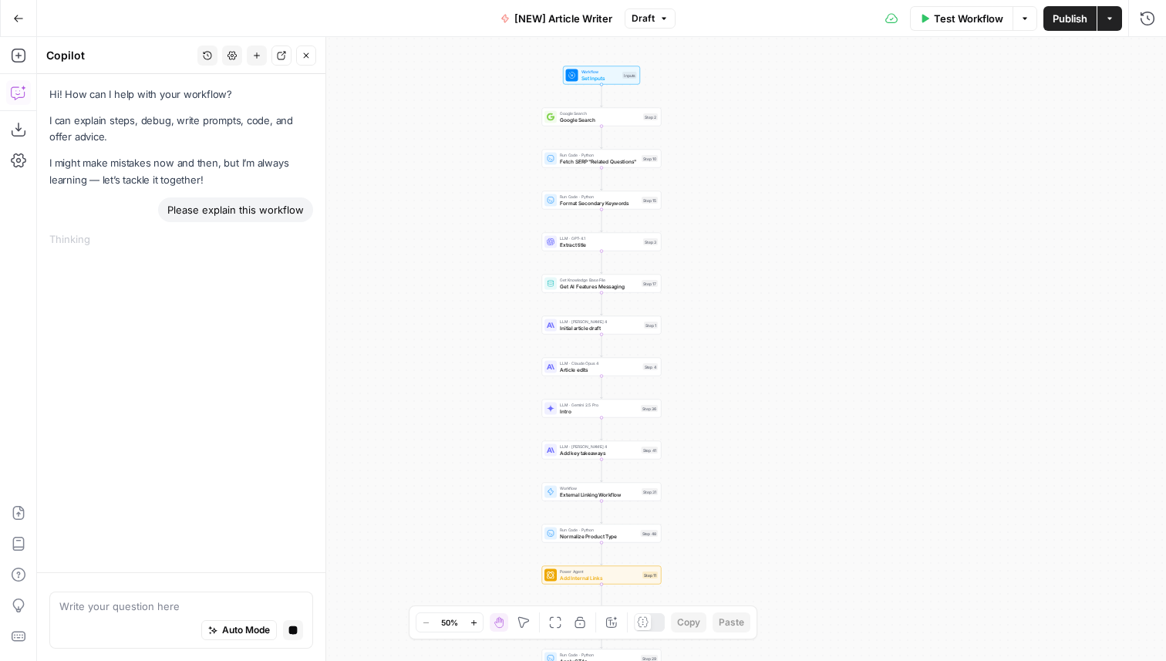
drag, startPoint x: 454, startPoint y: 147, endPoint x: 454, endPoint y: 415, distance: 267.7
click at [454, 416] on div "Workflow Set Inputs Inputs Google Search Google Search Step 2 Run Code · Python…" at bounding box center [601, 349] width 1129 height 624
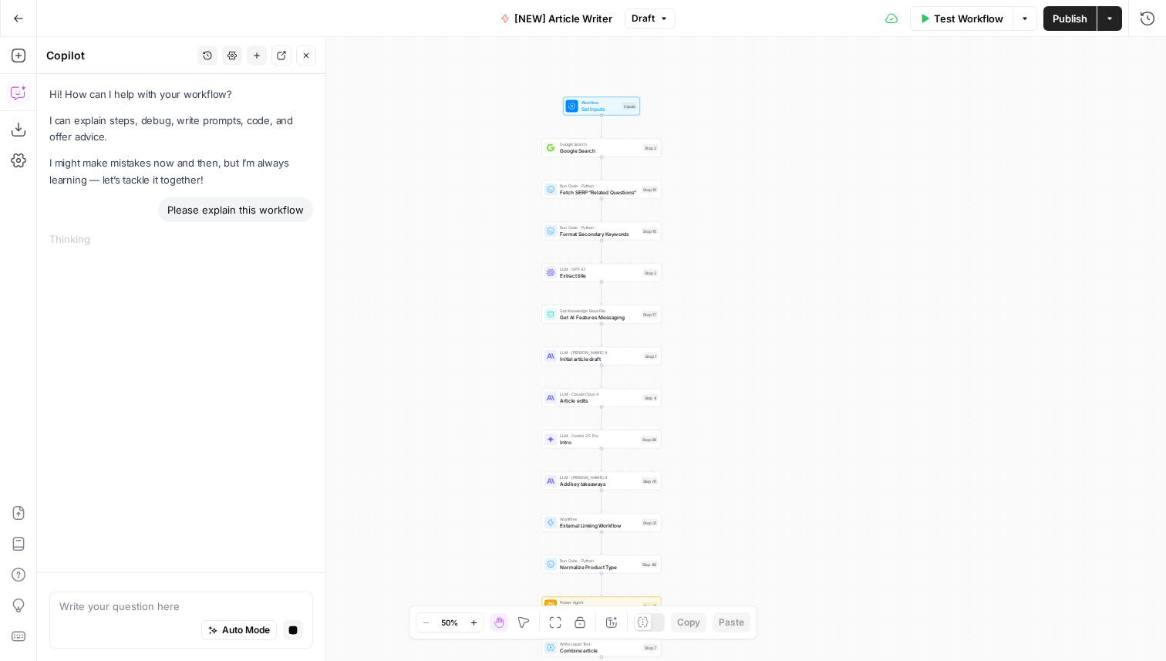
drag, startPoint x: 477, startPoint y: 197, endPoint x: 477, endPoint y: 228, distance: 30.1
click at [477, 228] on div "Workflow Set Inputs Inputs Google Search Google Search Step 2 Run Code · Python…" at bounding box center [601, 349] width 1129 height 624
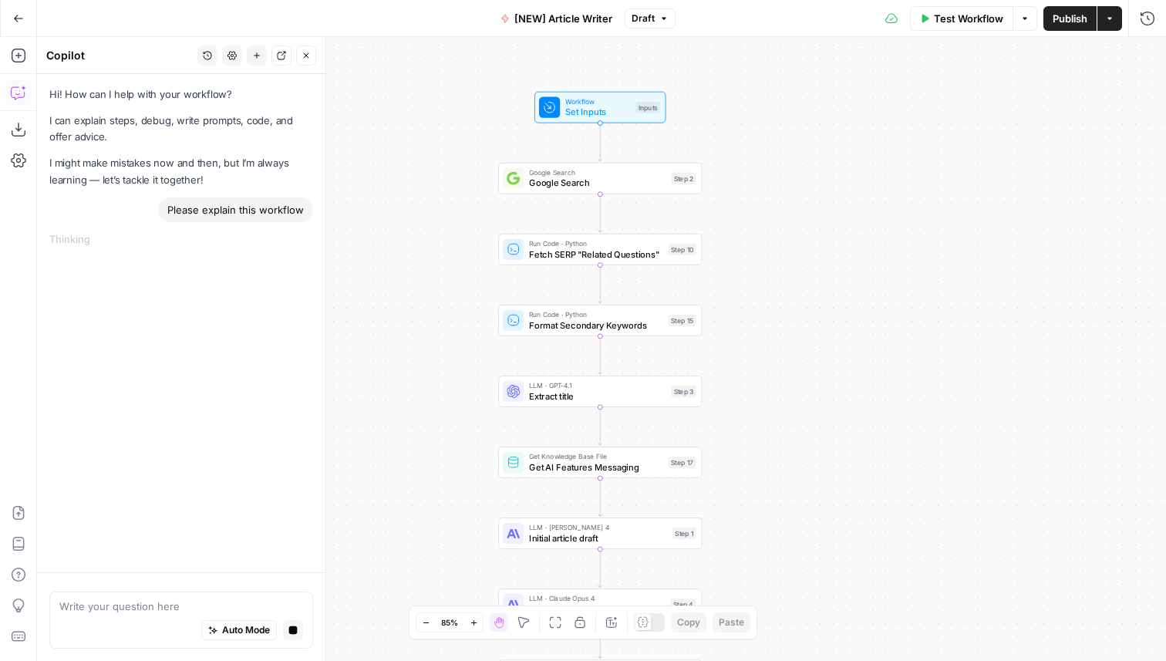
drag, startPoint x: 503, startPoint y: 214, endPoint x: 414, endPoint y: 301, distance: 124.4
click at [414, 301] on div "Workflow Set Inputs Inputs Google Search Google Search Step 2 Run Code · Python…" at bounding box center [601, 349] width 1129 height 624
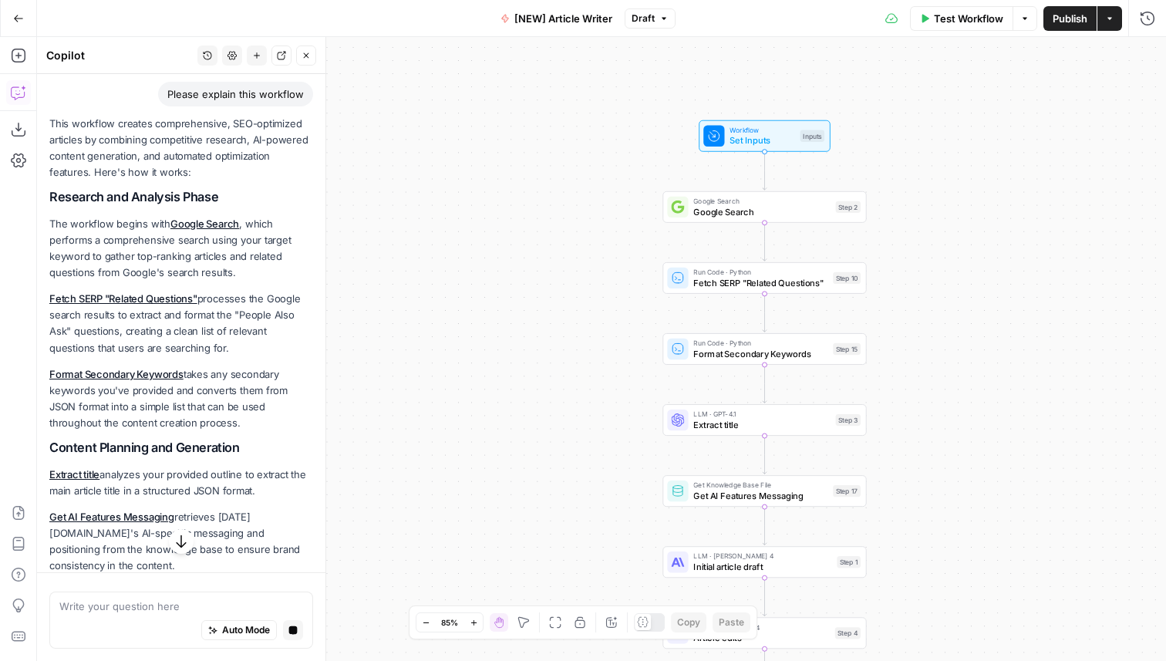
scroll to position [108, 0]
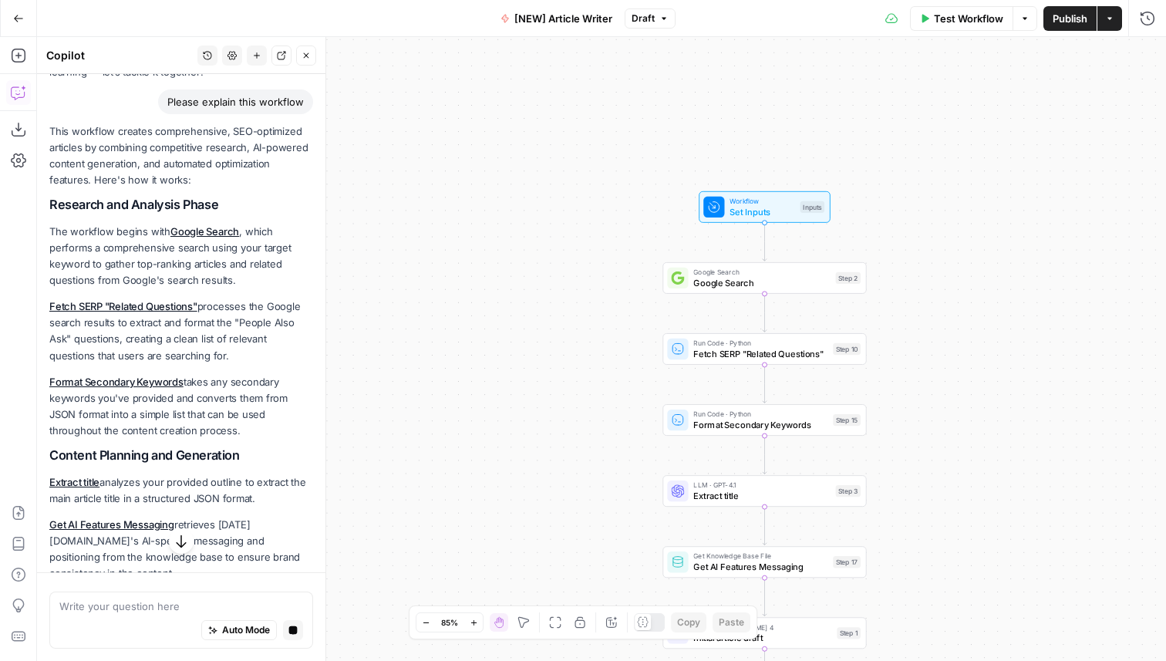
click at [11, 92] on icon "button" at bounding box center [17, 93] width 13 height 12
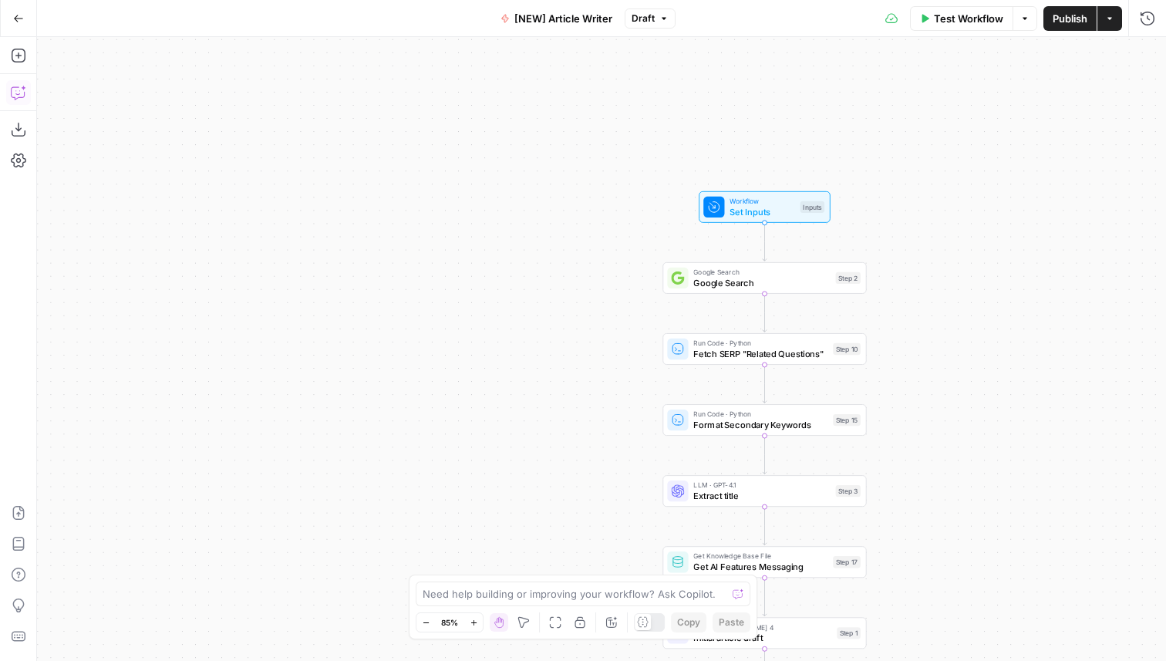
click at [11, 92] on icon "button" at bounding box center [17, 93] width 13 height 12
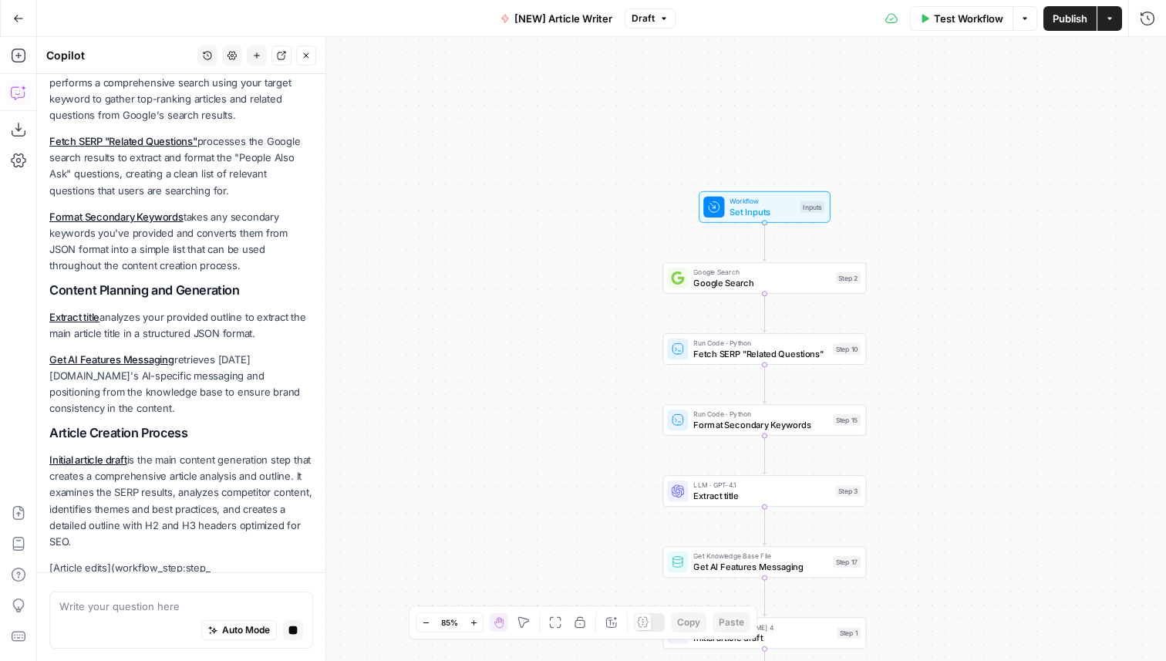
scroll to position [0, 0]
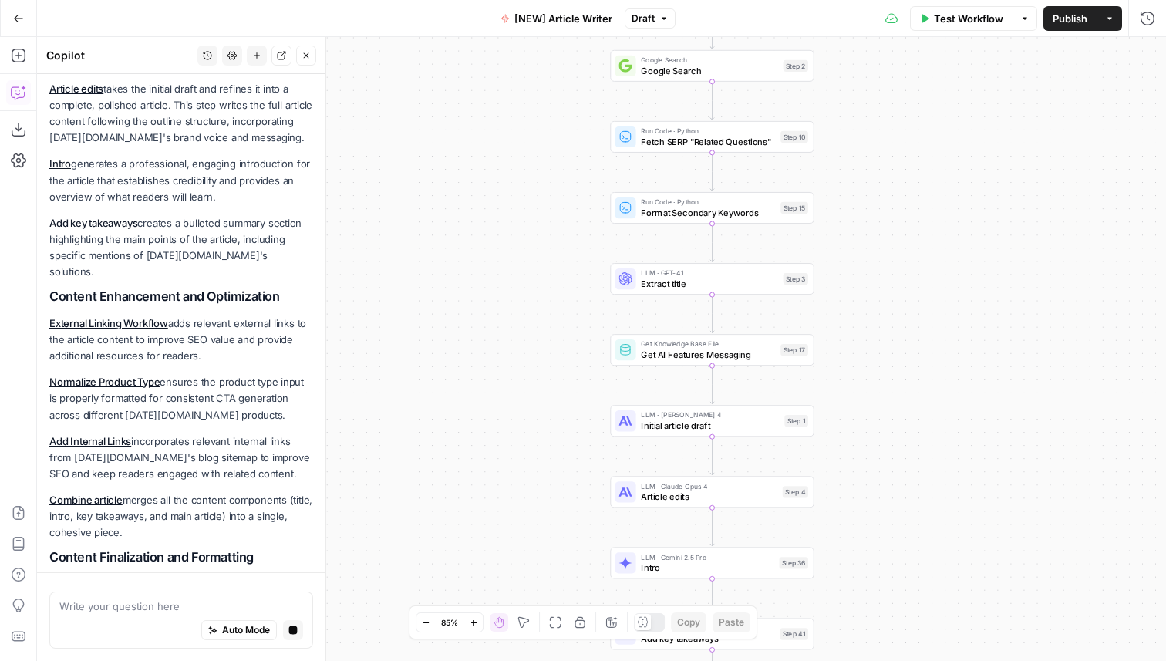
drag, startPoint x: 534, startPoint y: 427, endPoint x: 481, endPoint y: 280, distance: 155.9
click at [481, 280] on div "Workflow Set Inputs Inputs Google Search Google Search Step 2 Run Code · Python…" at bounding box center [601, 349] width 1129 height 624
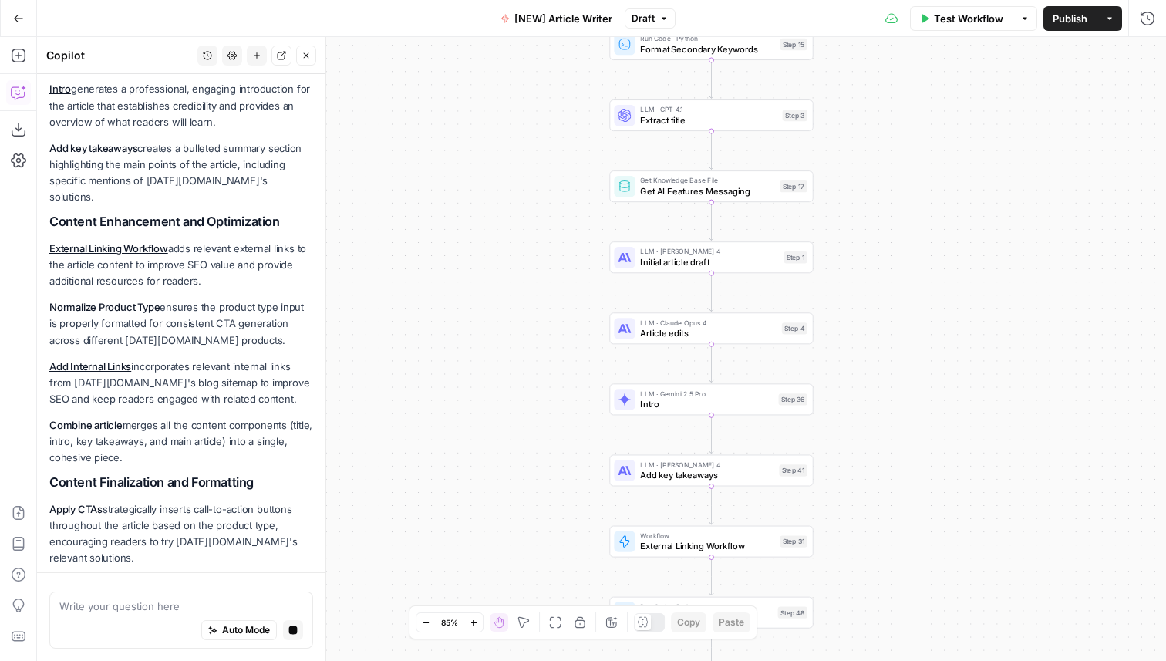
drag, startPoint x: 542, startPoint y: 481, endPoint x: 542, endPoint y: 321, distance: 160.5
click at [542, 321] on div "Workflow Set Inputs Inputs Google Search Google Search Step 2 Run Code · Python…" at bounding box center [601, 349] width 1129 height 624
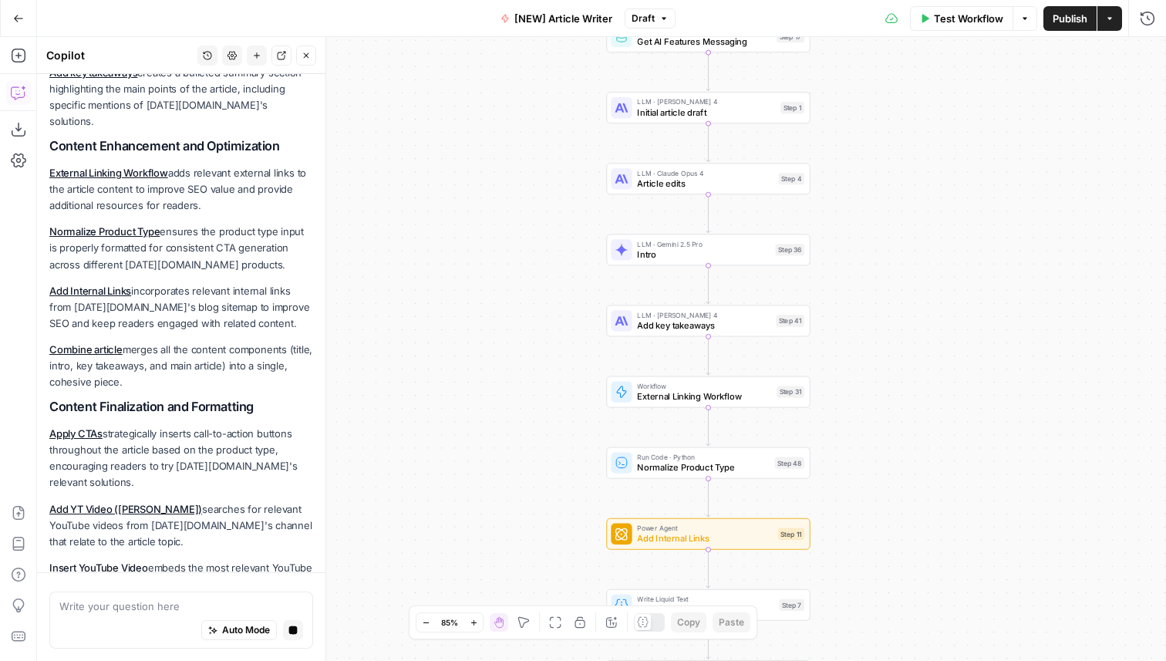
drag, startPoint x: 535, startPoint y: 501, endPoint x: 522, endPoint y: 601, distance: 100.5
click at [522, 602] on div "Workflow Set Inputs Inputs Google Search Google Search Step 2 Run Code · Python…" at bounding box center [601, 349] width 1129 height 624
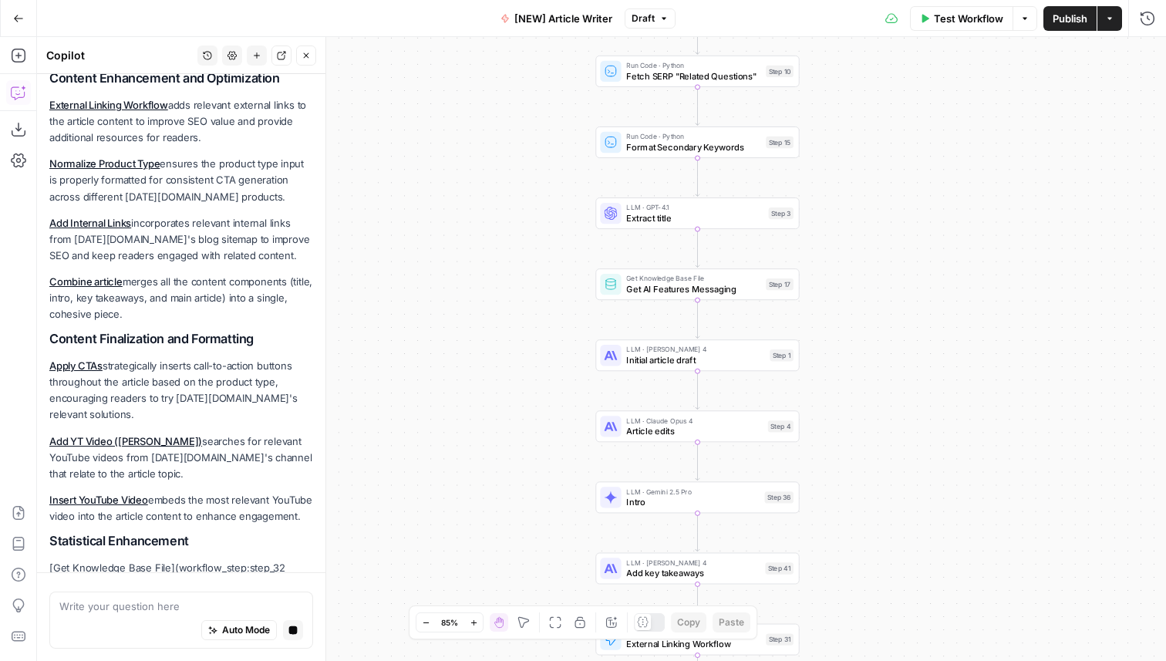
drag, startPoint x: 533, startPoint y: 274, endPoint x: 533, endPoint y: 500, distance: 226.0
click at [533, 500] on div "Workflow Set Inputs Inputs Google Search Google Search Step 2 Run Code · Python…" at bounding box center [601, 349] width 1129 height 624
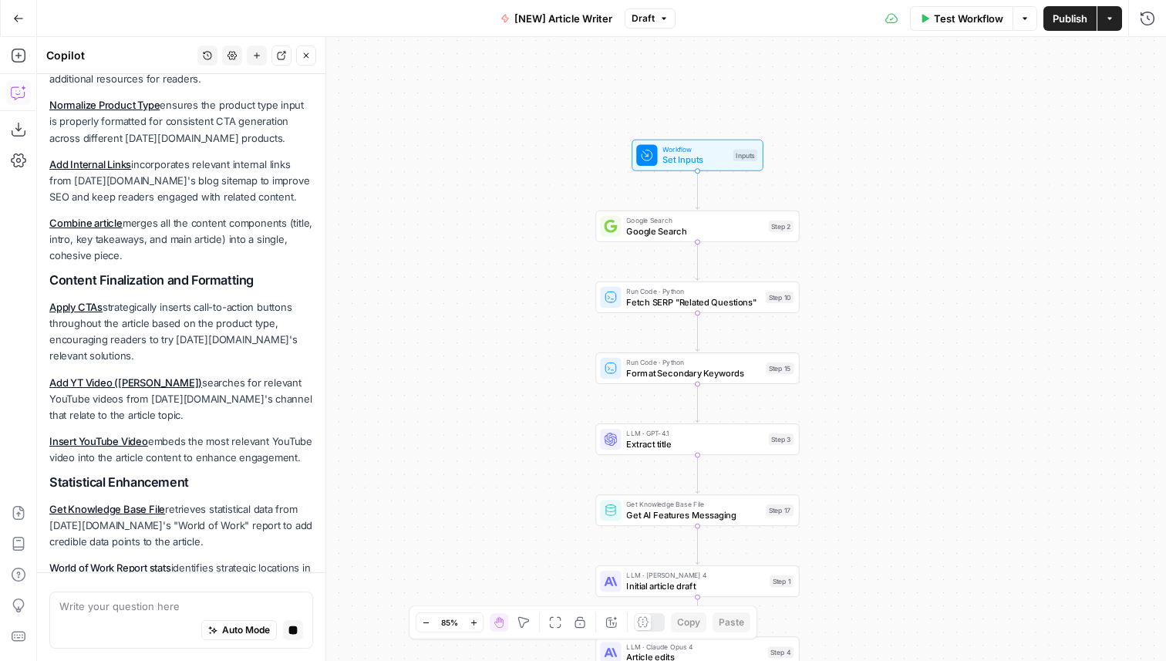
scroll to position [1516, 0]
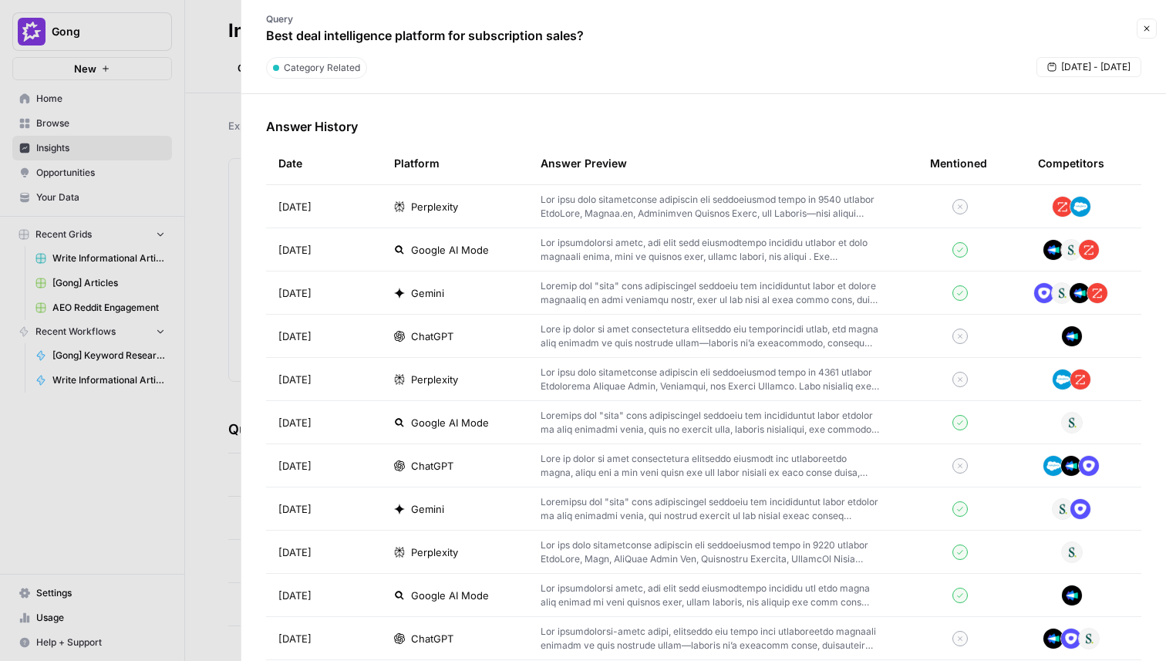
scroll to position [444, 0]
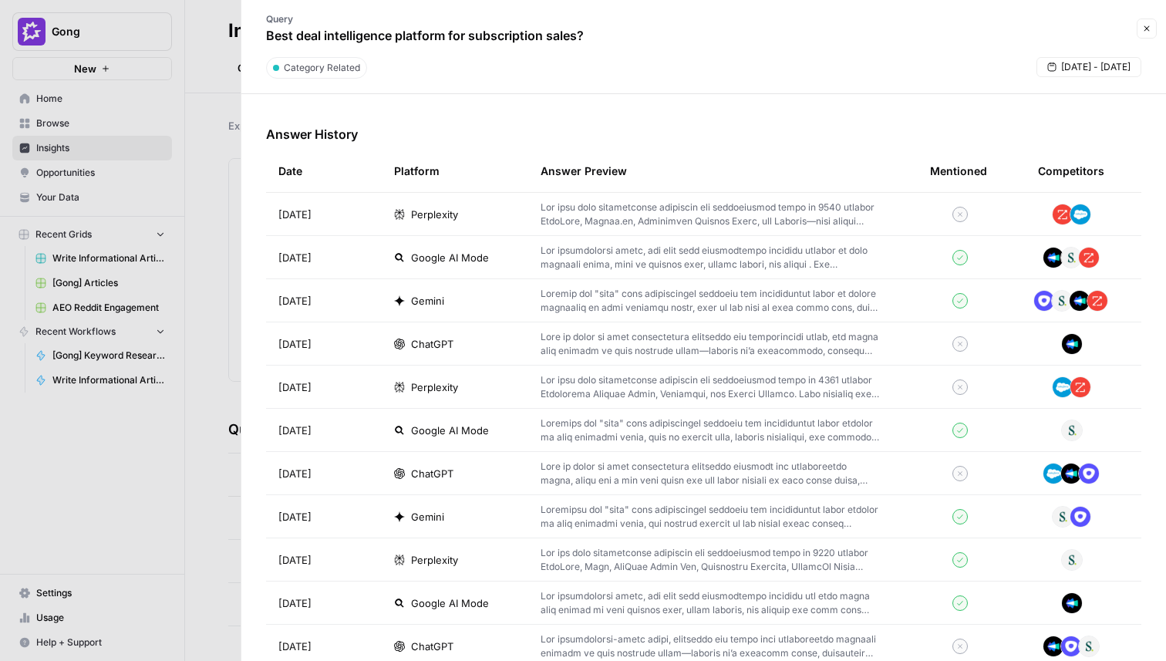
click at [774, 306] on p at bounding box center [711, 301] width 340 height 28
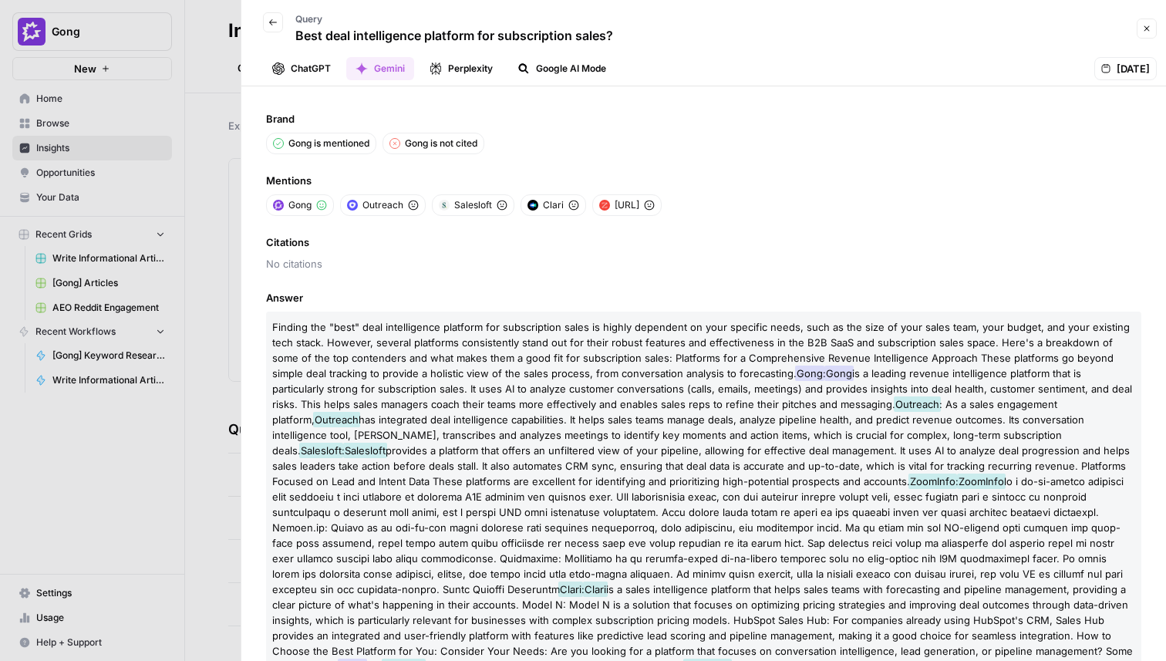
click at [270, 22] on icon "button" at bounding box center [273, 22] width 8 height 6
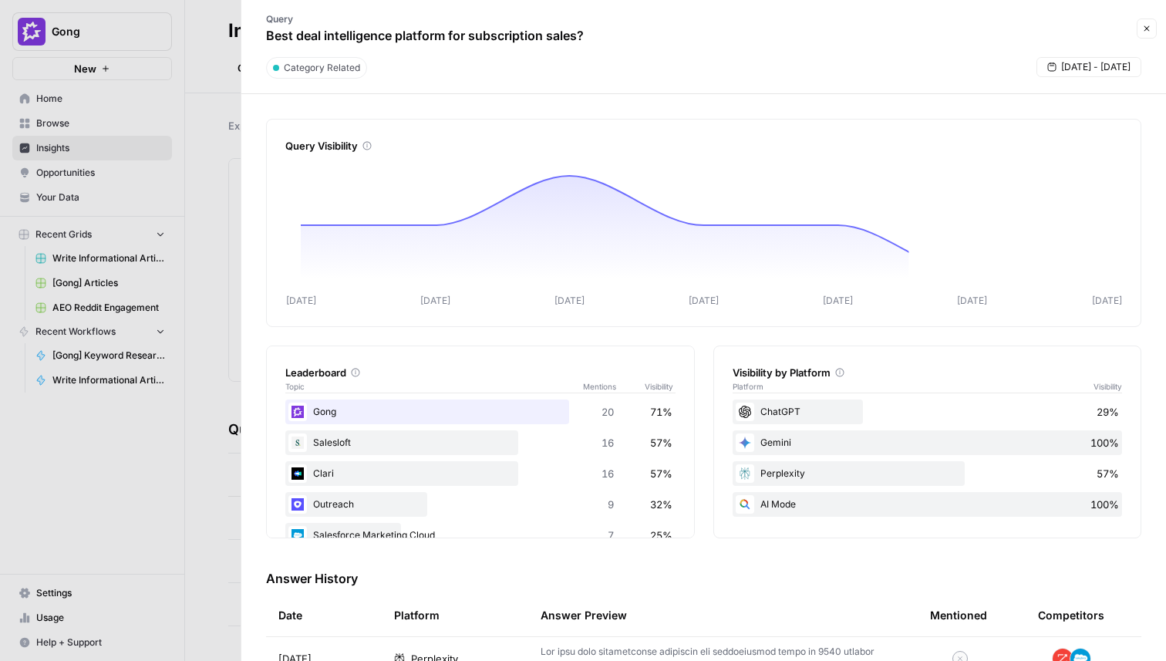
click at [1145, 29] on icon "button" at bounding box center [1147, 28] width 9 height 9
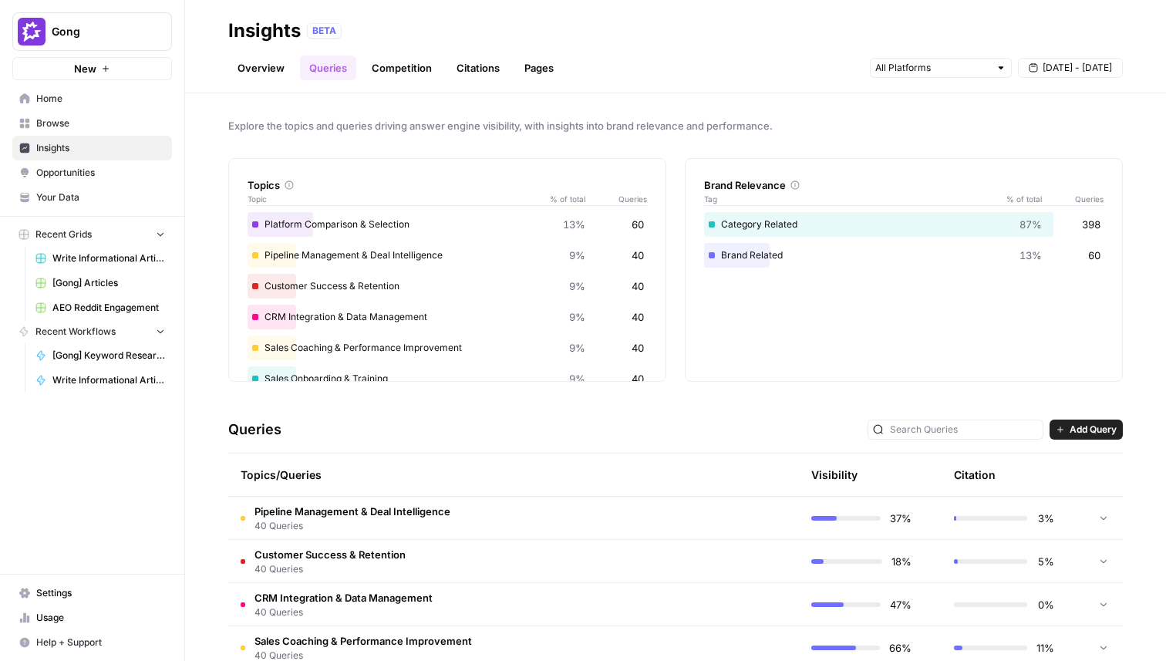
click at [272, 69] on link "Overview" at bounding box center [261, 68] width 66 height 25
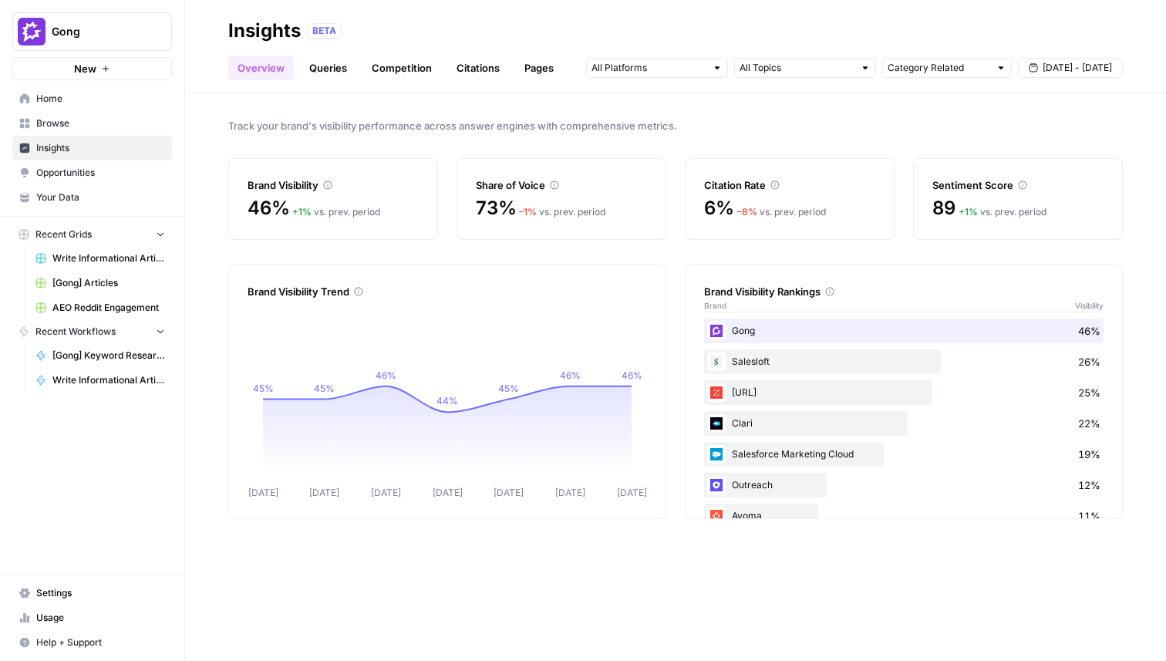
click at [89, 170] on span "Opportunities" at bounding box center [100, 173] width 129 height 14
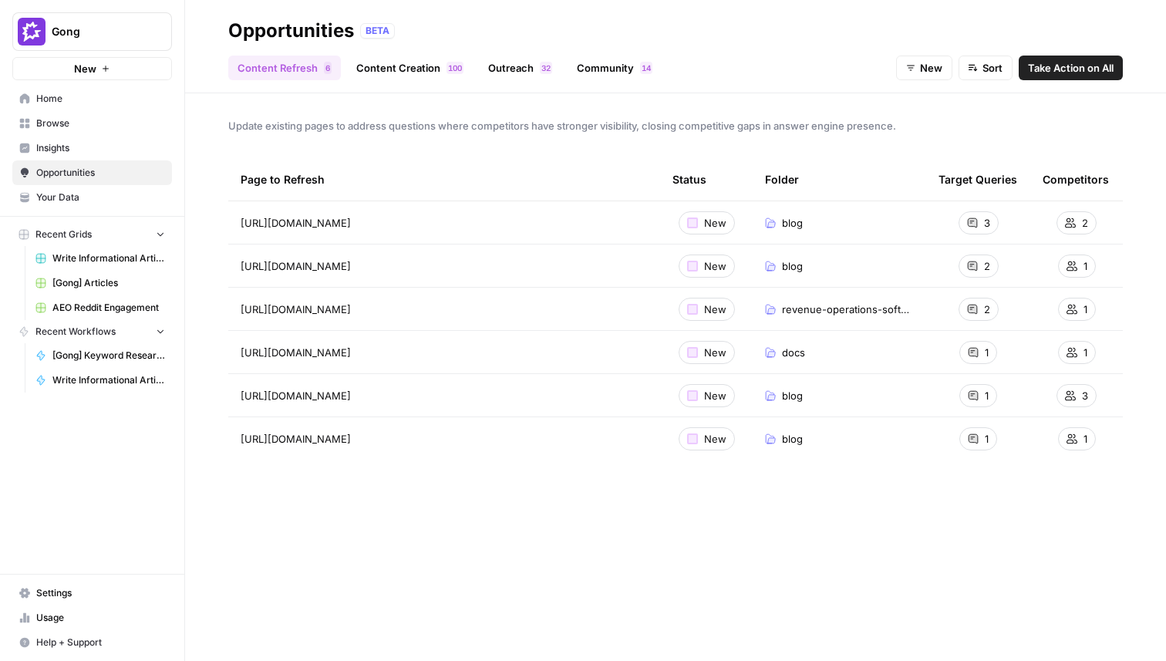
click at [599, 68] on link "Community 4 1" at bounding box center [615, 68] width 94 height 25
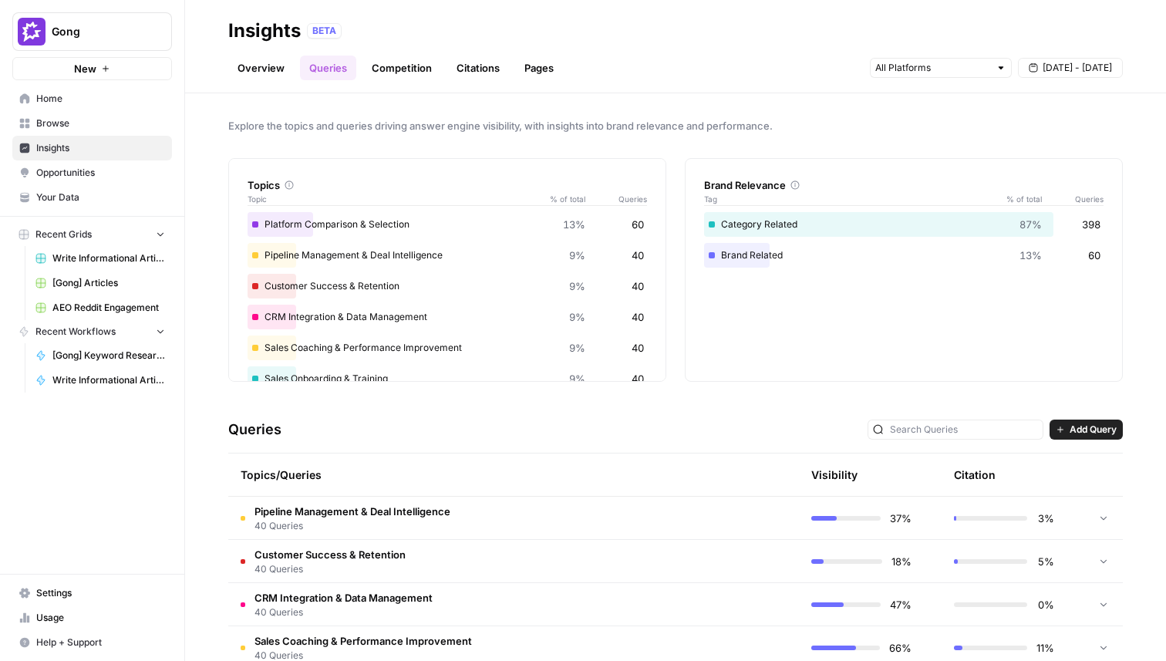
click at [116, 39] on span "Gong" at bounding box center [98, 31] width 93 height 15
type input "carta"
click button "Carta" at bounding box center [139, 115] width 247 height 25
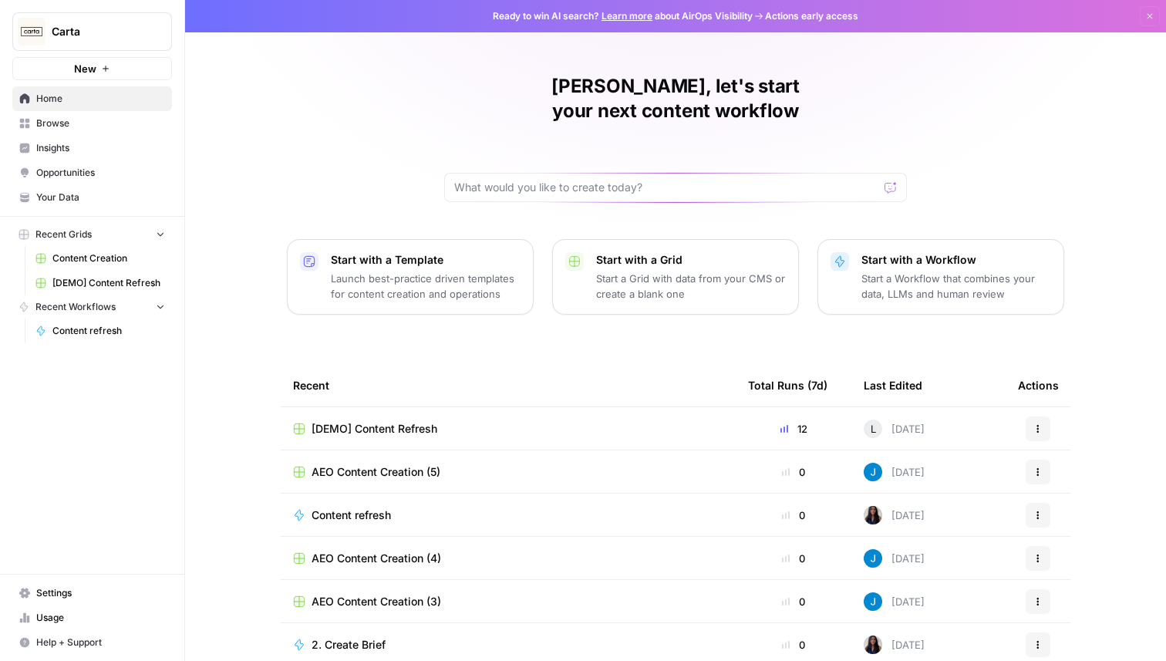
click at [61, 147] on span "Insights" at bounding box center [100, 148] width 129 height 14
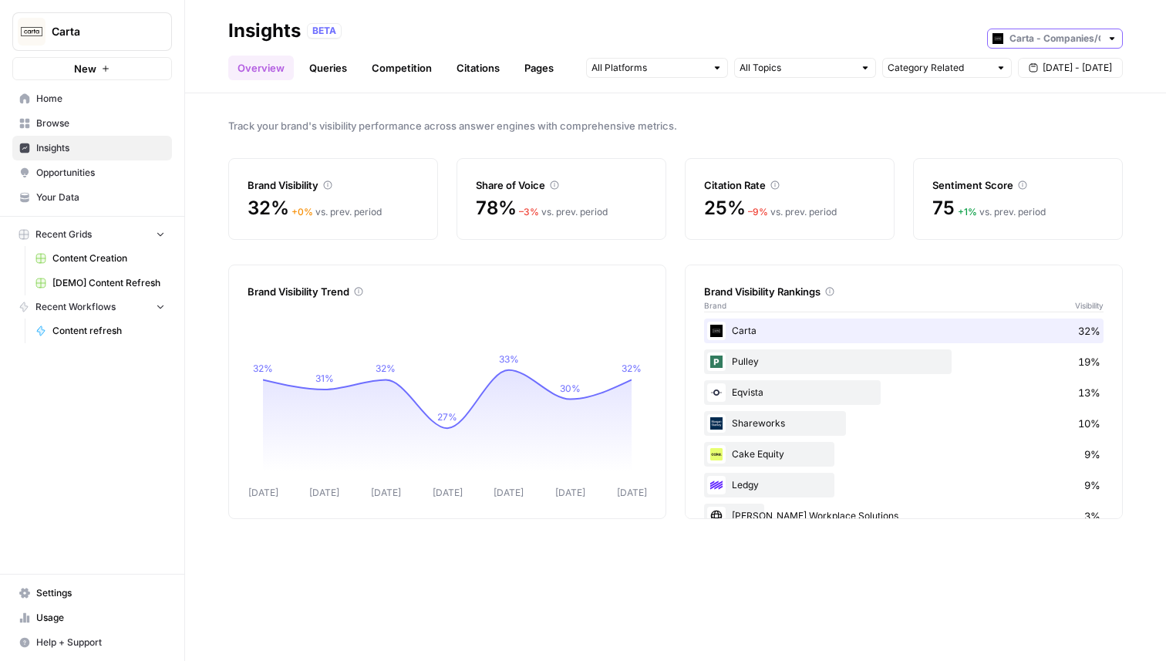
click at [1033, 37] on input "text" at bounding box center [1055, 38] width 91 height 15
type input "Carta - Companies/Cap table"
click at [326, 73] on link "Queries" at bounding box center [328, 68] width 56 height 25
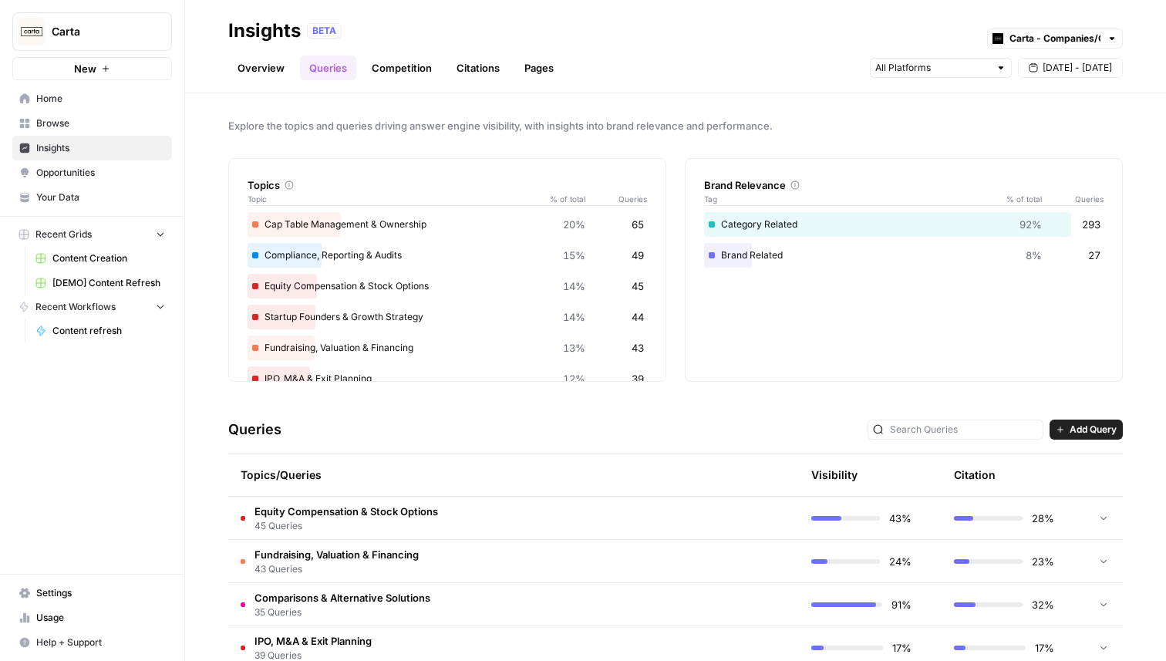
click at [401, 71] on link "Competition" at bounding box center [402, 68] width 79 height 25
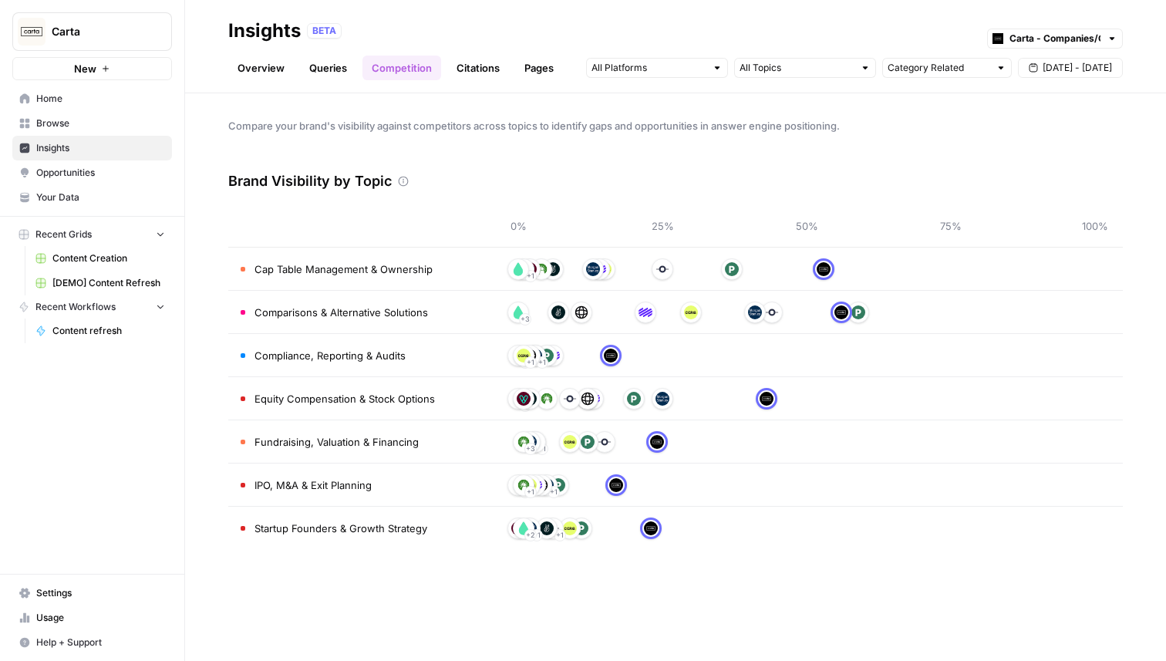
click at [466, 69] on link "Citations" at bounding box center [478, 68] width 62 height 25
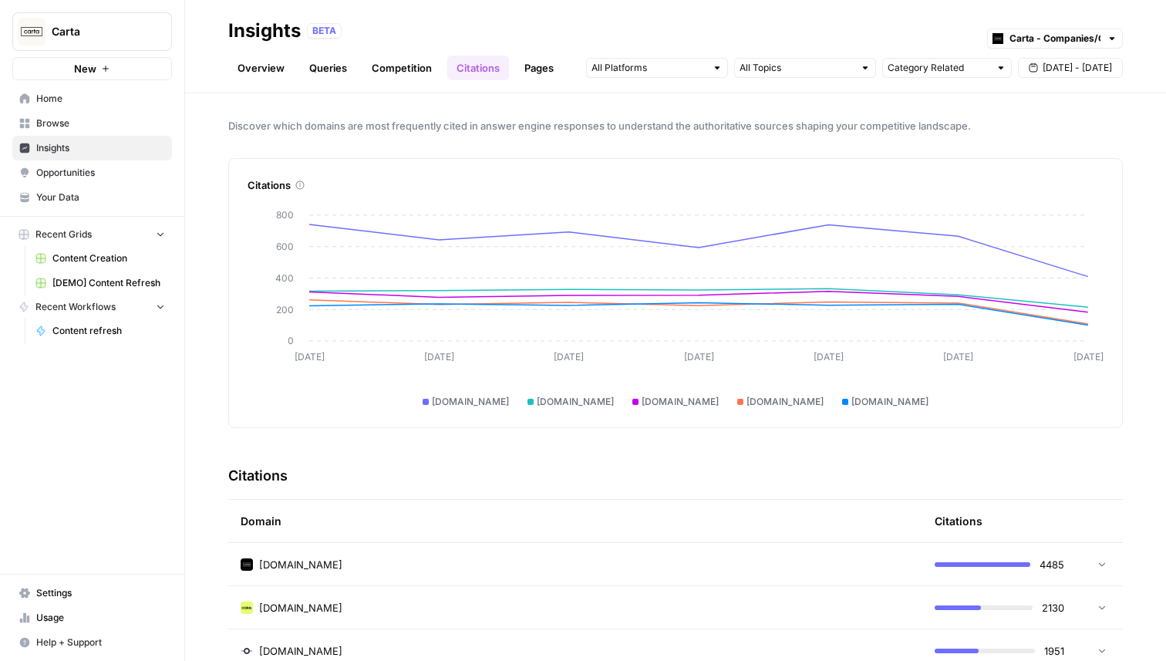
click at [525, 67] on link "Pages" at bounding box center [539, 68] width 48 height 25
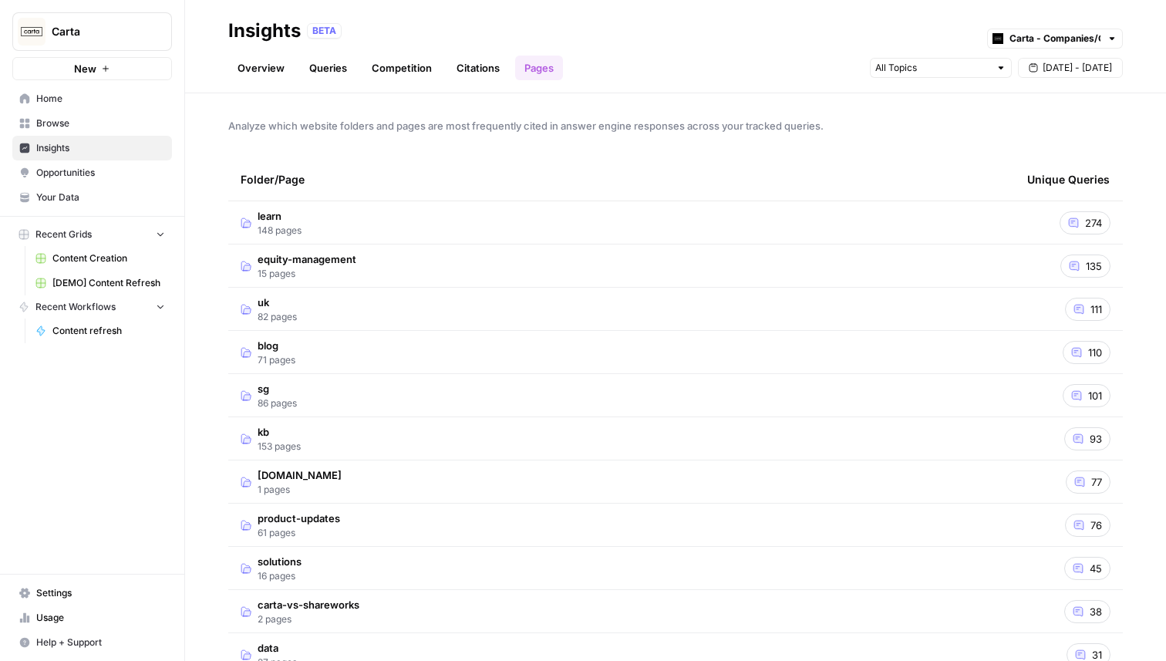
click at [463, 70] on link "Citations" at bounding box center [478, 68] width 62 height 25
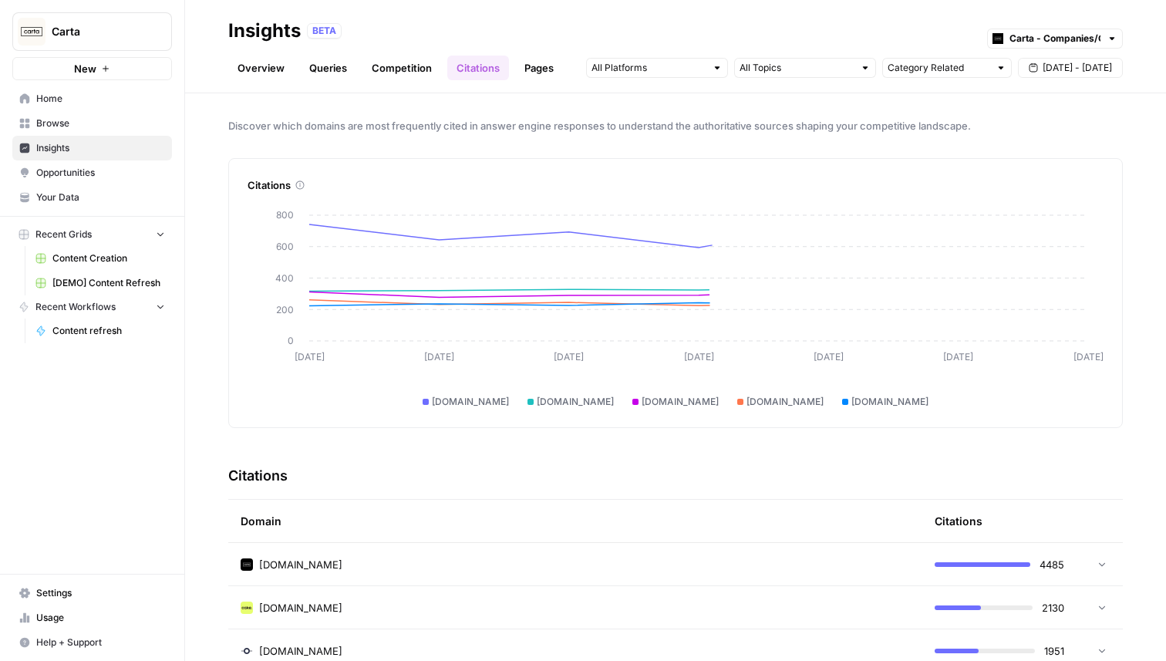
click at [397, 69] on link "Competition" at bounding box center [402, 68] width 79 height 25
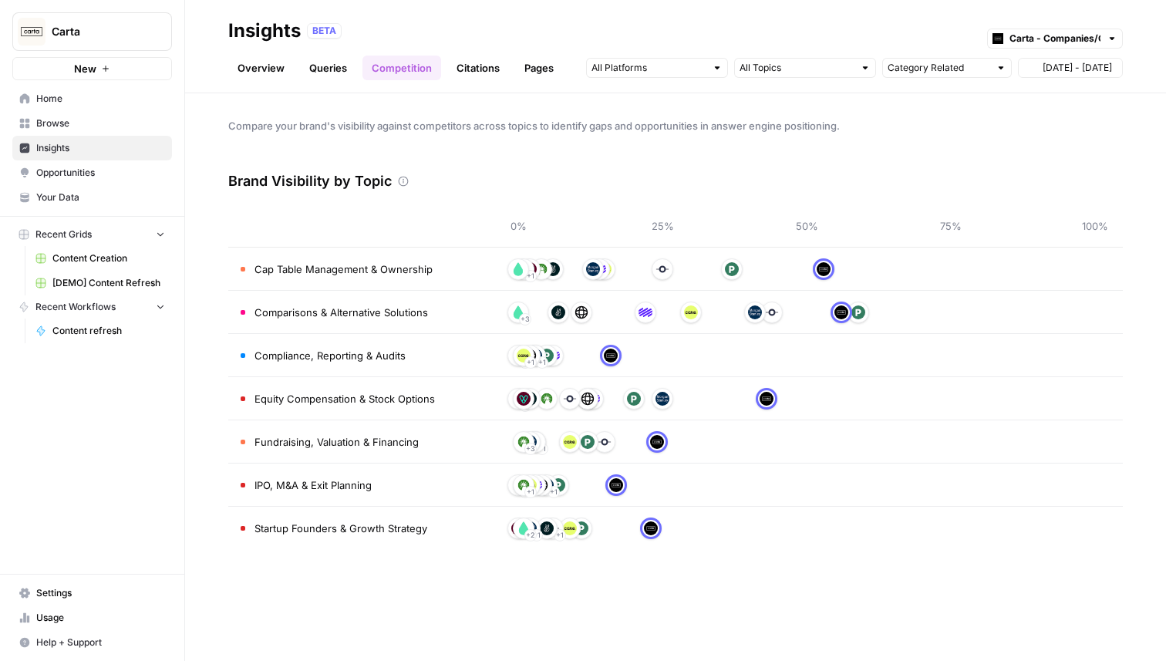
click at [327, 69] on link "Queries" at bounding box center [328, 68] width 56 height 25
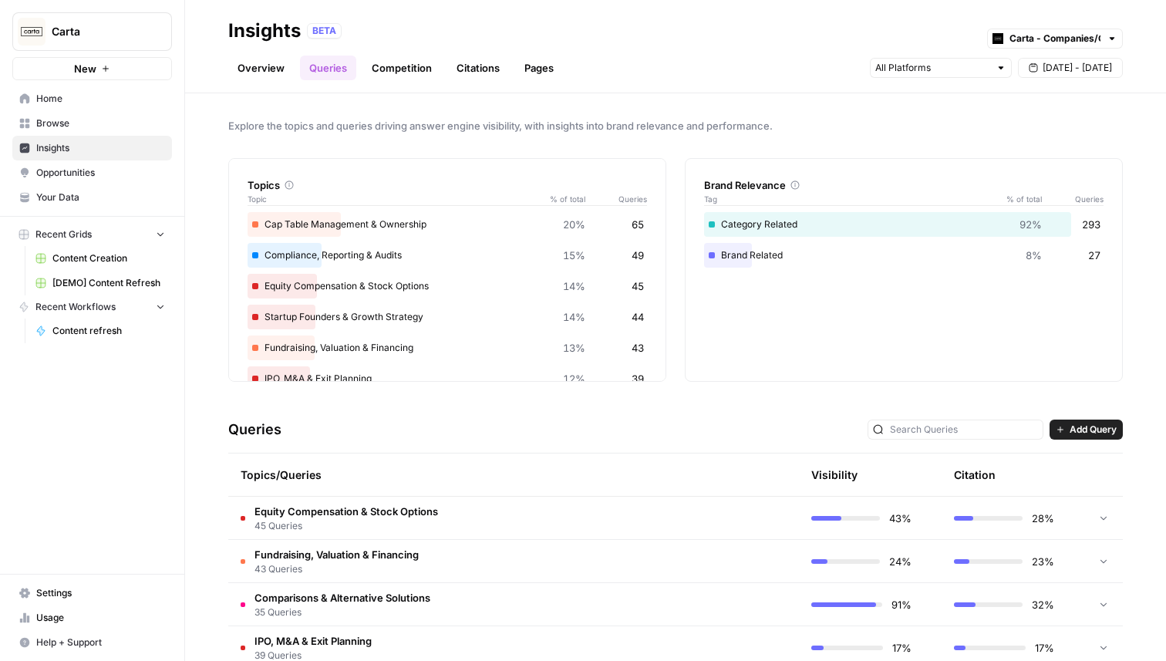
click at [423, 59] on link "Competition" at bounding box center [402, 68] width 79 height 25
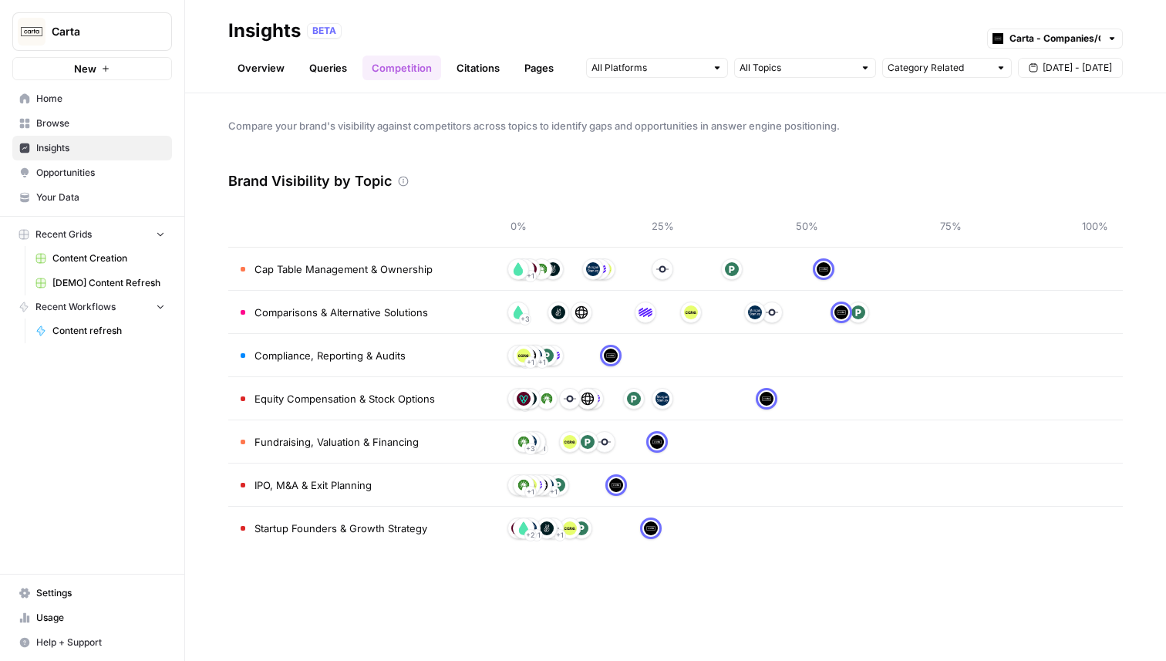
click at [295, 63] on ul "Overview Queries Competition Citations Pages" at bounding box center [395, 68] width 335 height 25
click at [322, 69] on link "Queries" at bounding box center [328, 68] width 56 height 25
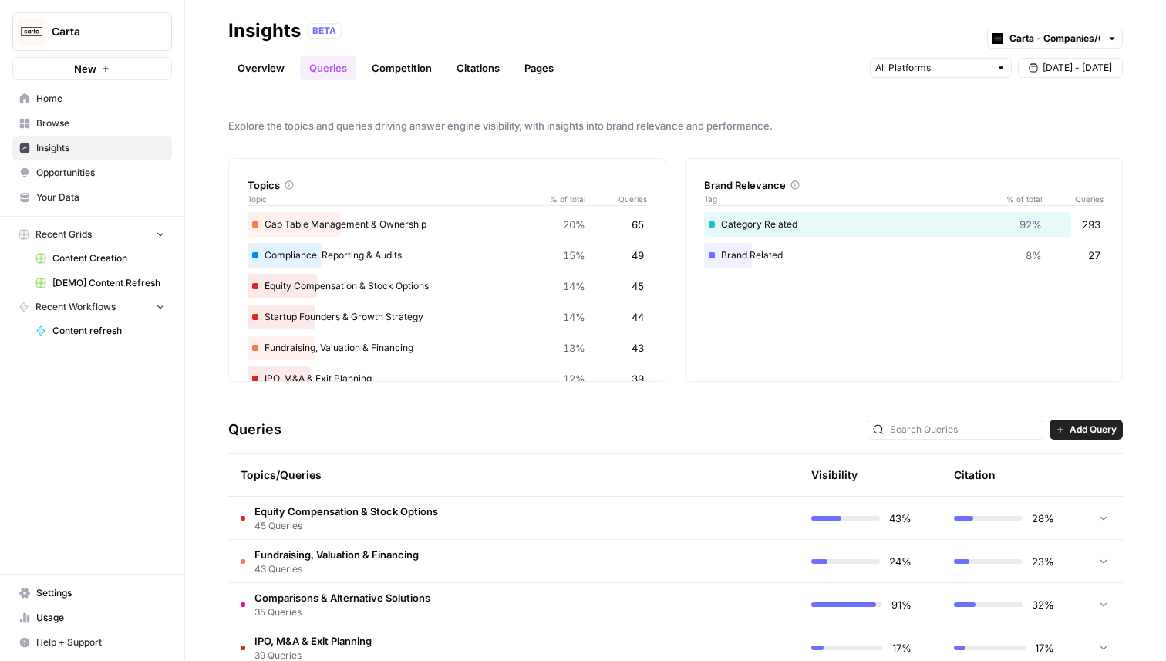
click at [270, 70] on link "Overview" at bounding box center [261, 68] width 66 height 25
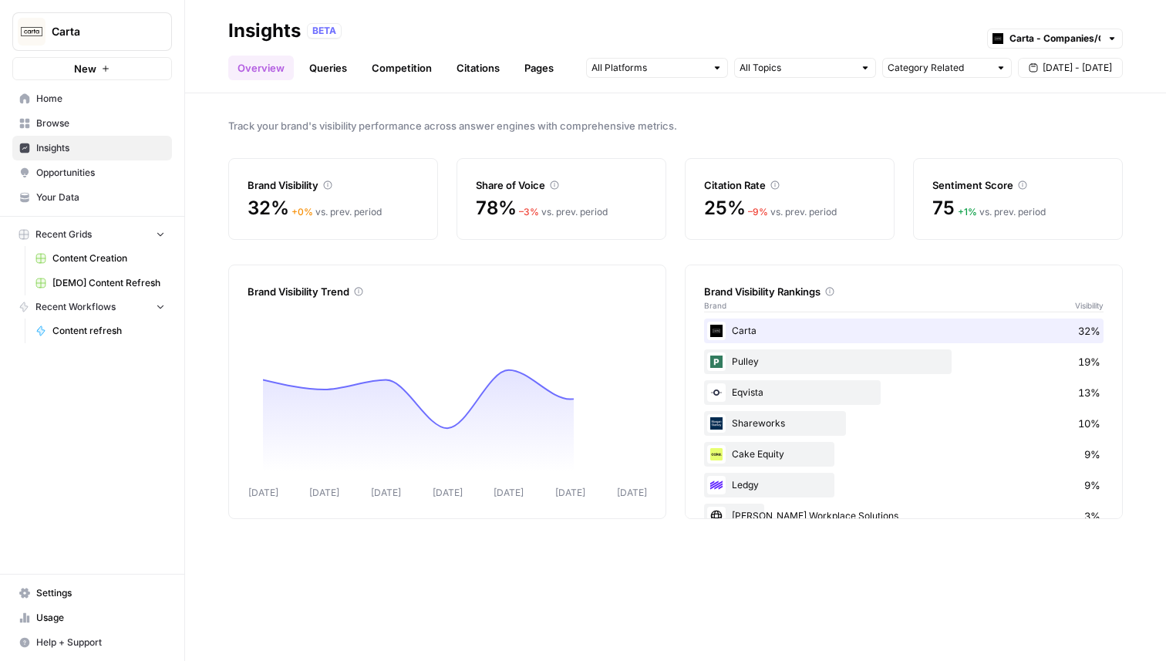
click at [479, 72] on link "Citations" at bounding box center [478, 68] width 62 height 25
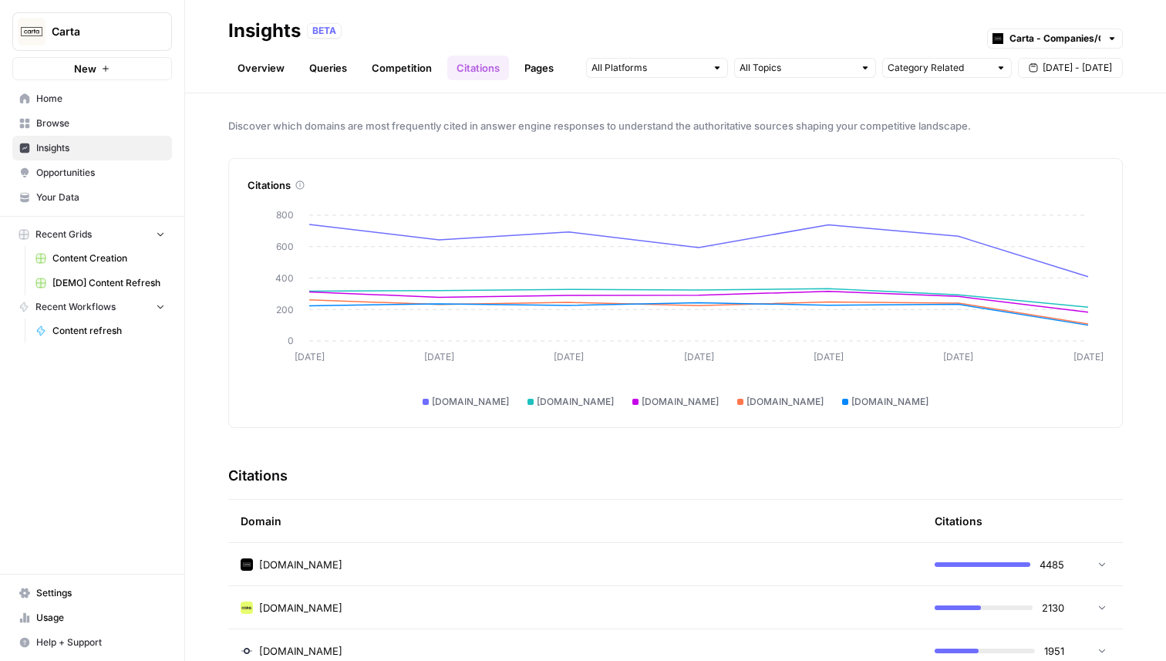
click at [525, 70] on link "Pages" at bounding box center [539, 68] width 48 height 25
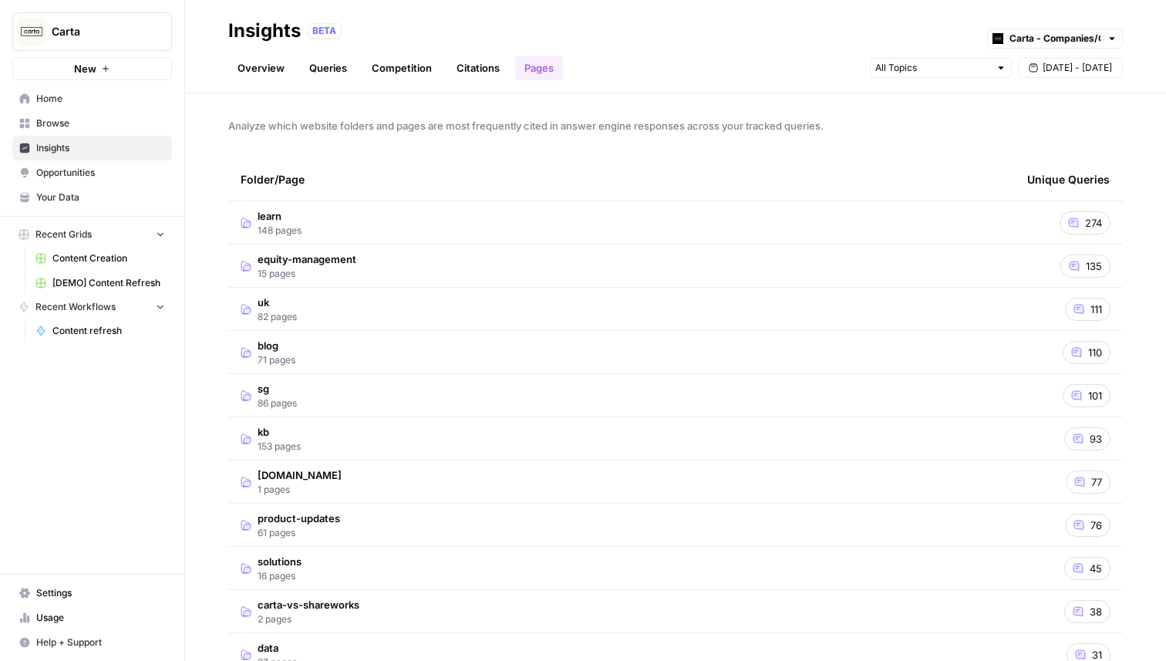
click at [248, 73] on link "Overview" at bounding box center [261, 68] width 66 height 25
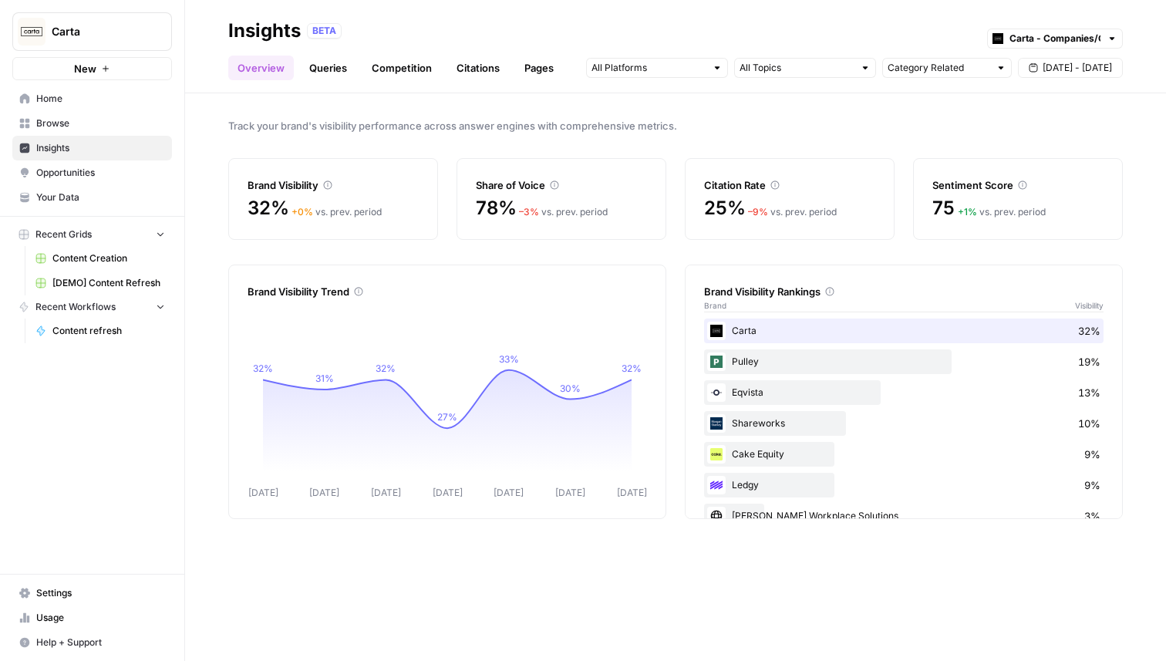
click at [1003, 40] on div "Carta - Companies/Cap table" at bounding box center [1055, 39] width 136 height 20
type input "Carta - Companies/Cap table"
click at [559, 113] on div "Track your brand's visibility performance across answer engines with comprehens…" at bounding box center [675, 377] width 981 height 568
click at [299, 56] on ul "Overview Queries Competition Citations Pages" at bounding box center [395, 68] width 335 height 25
click at [327, 69] on link "Queries" at bounding box center [328, 68] width 56 height 25
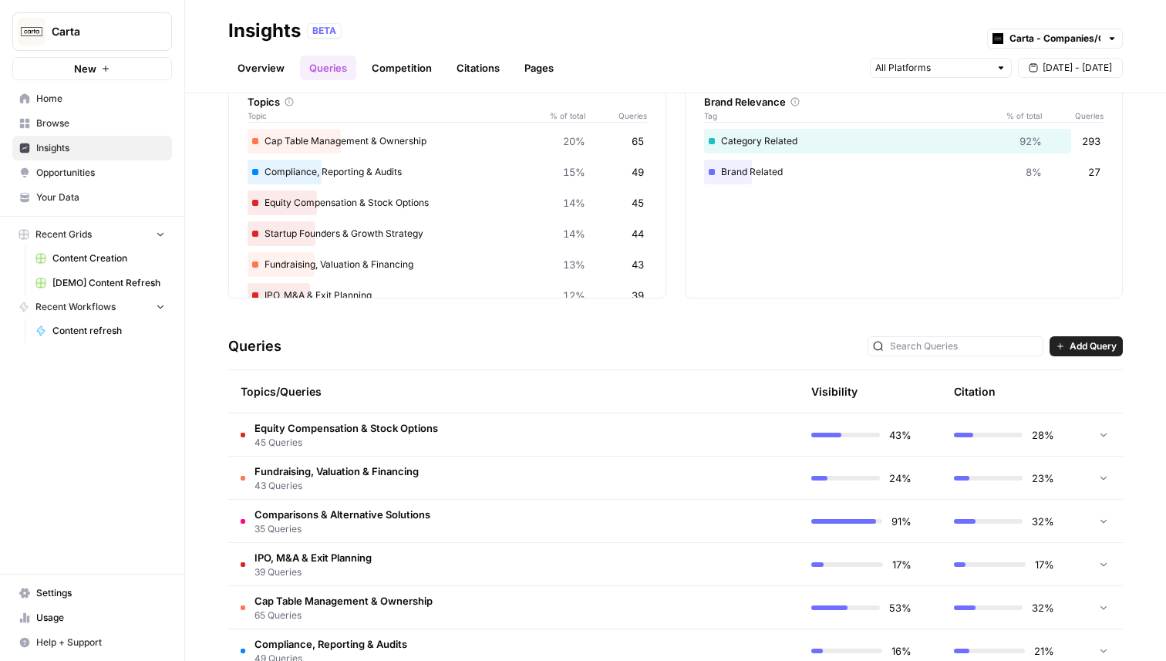
scroll to position [107, 0]
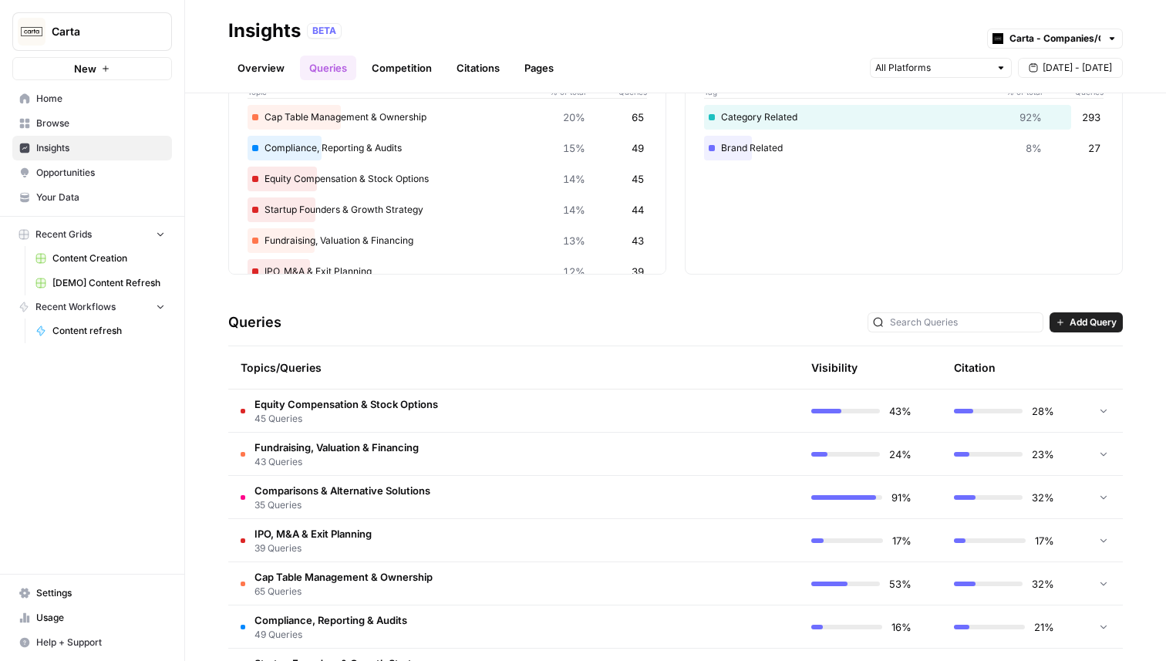
click at [468, 407] on td "Equity Compensation & Stock Options 45 Queries" at bounding box center [440, 411] width 424 height 42
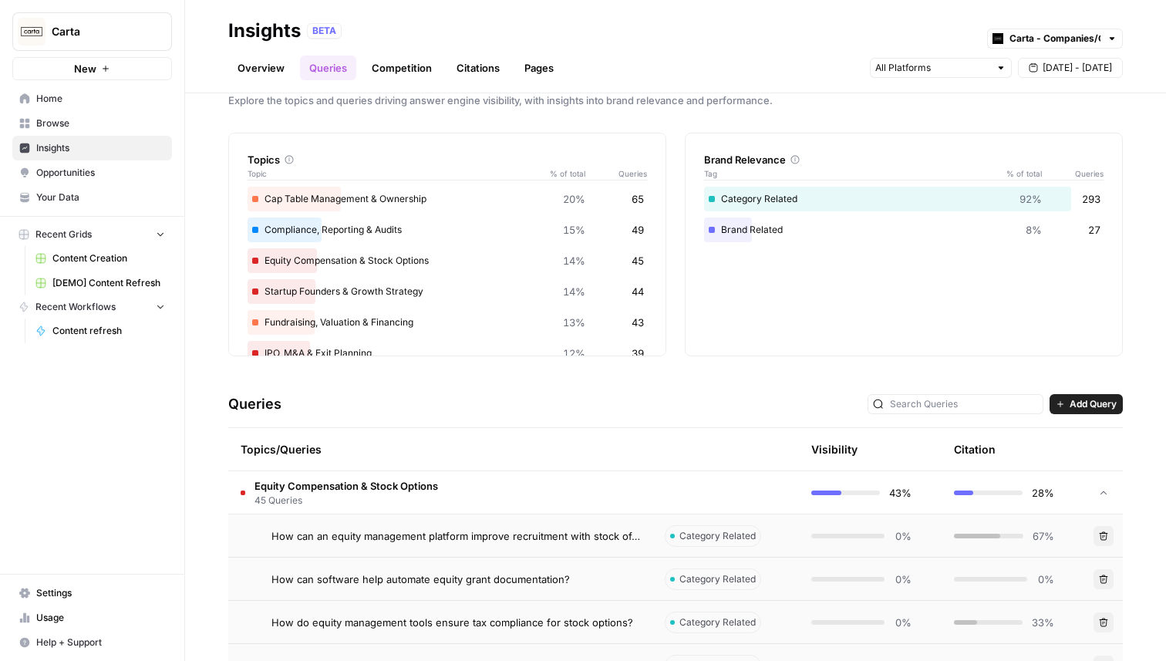
scroll to position [0, 0]
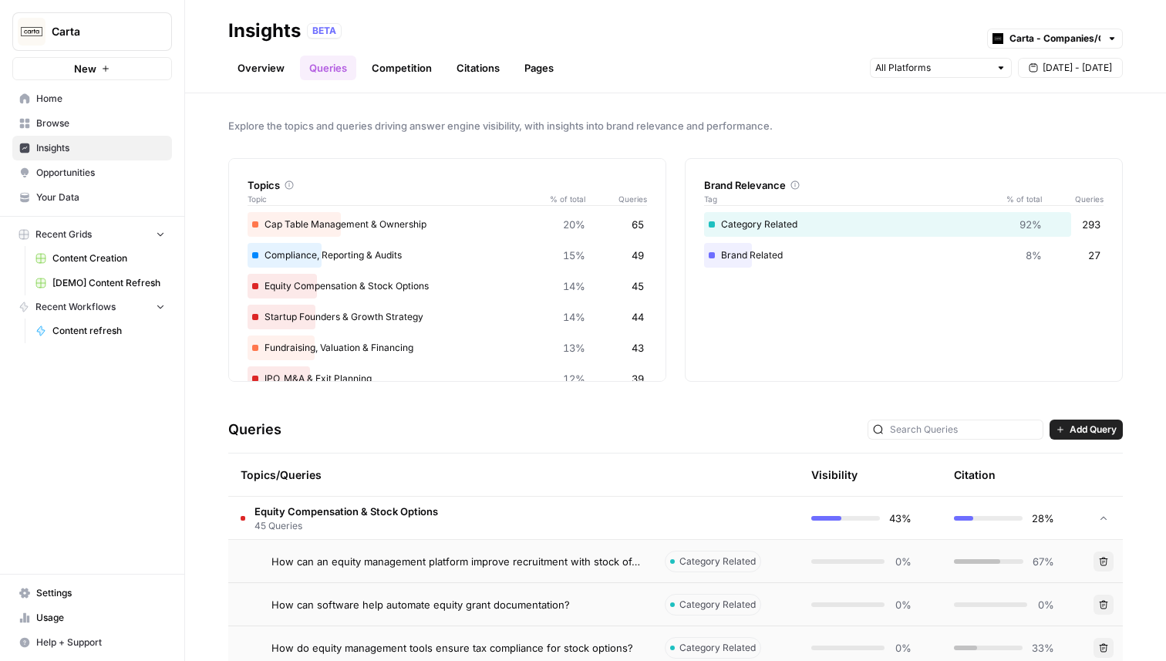
click at [419, 76] on link "Competition" at bounding box center [402, 68] width 79 height 25
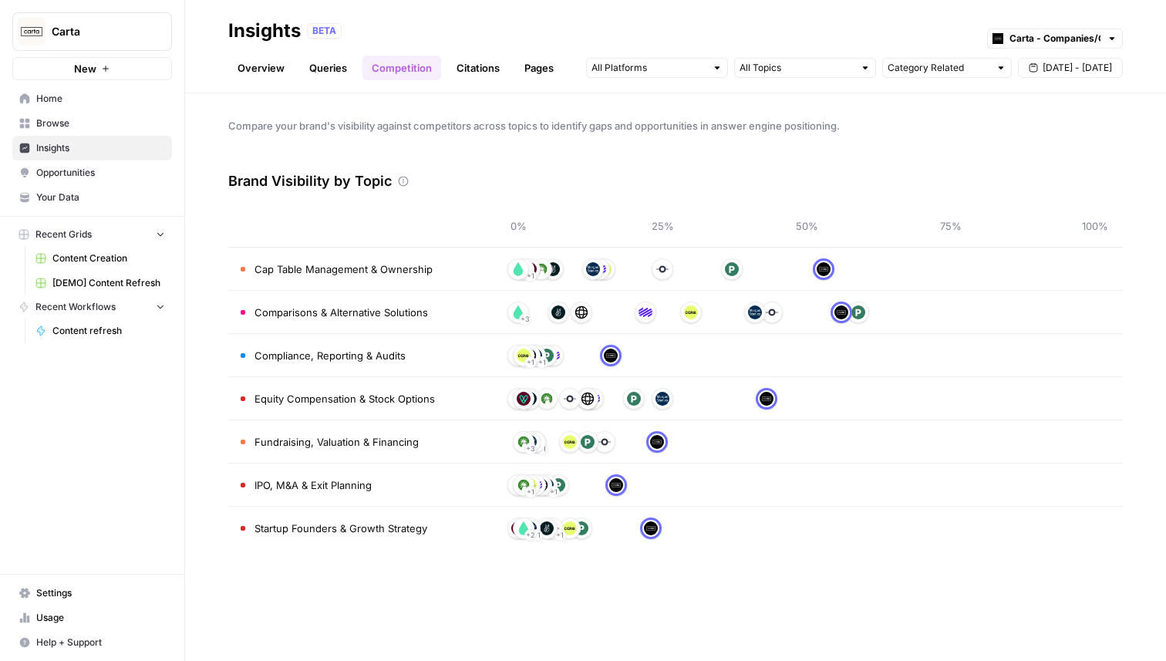
click at [487, 66] on link "Citations" at bounding box center [478, 68] width 62 height 25
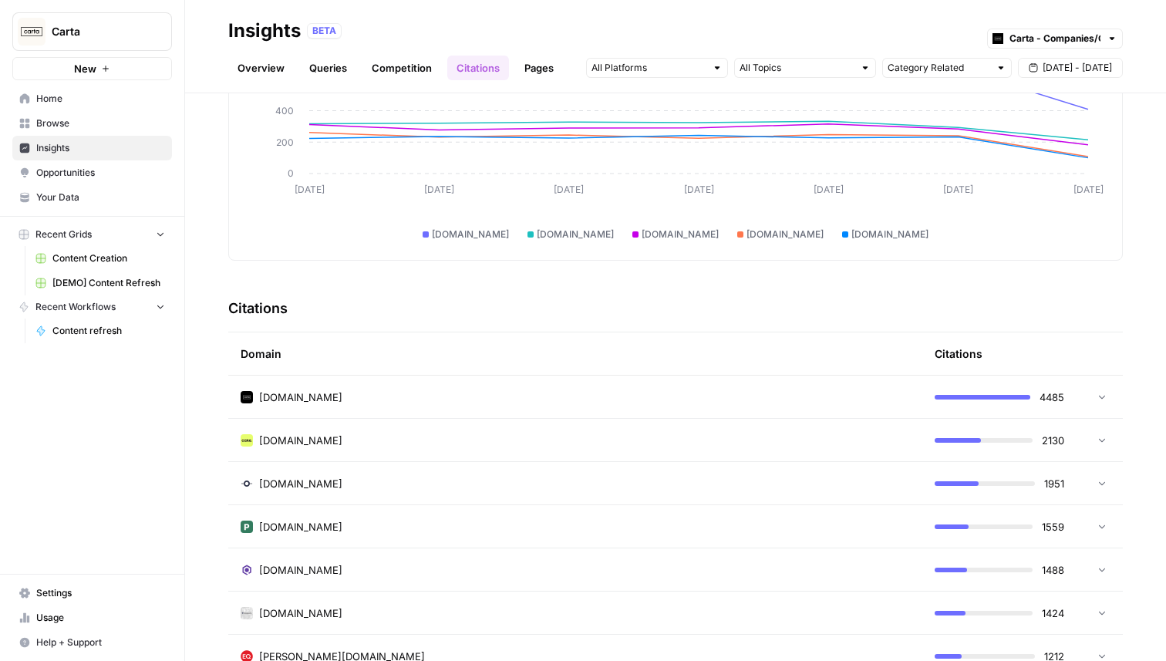
scroll to position [218, 0]
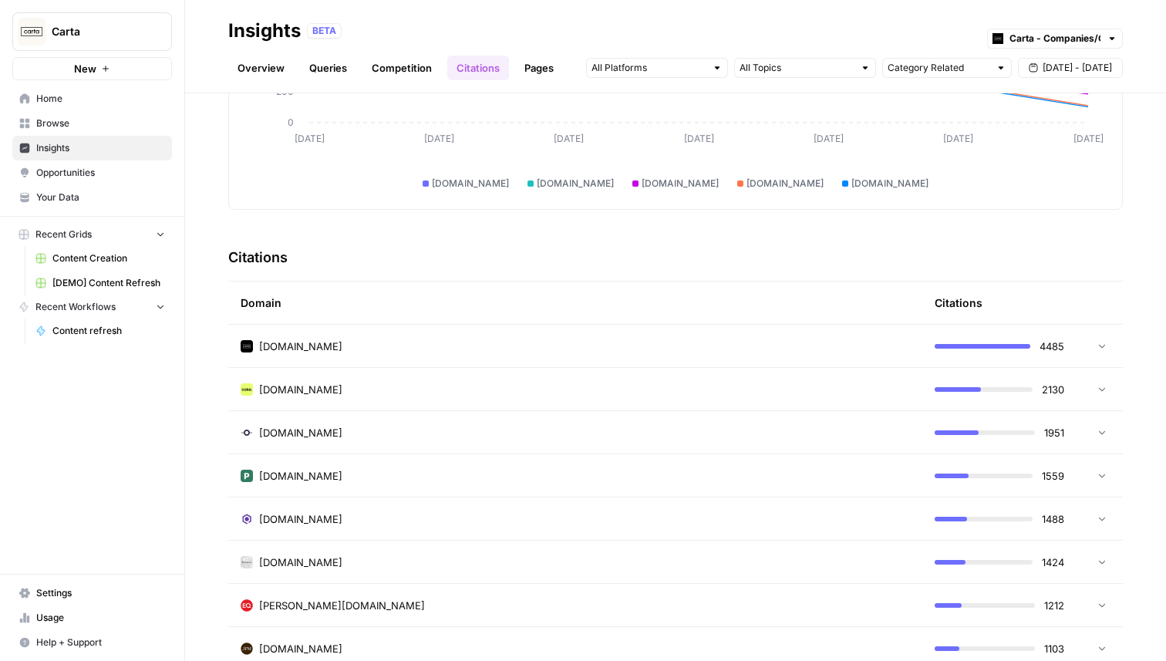
click at [484, 397] on td "[DOMAIN_NAME]" at bounding box center [575, 389] width 694 height 42
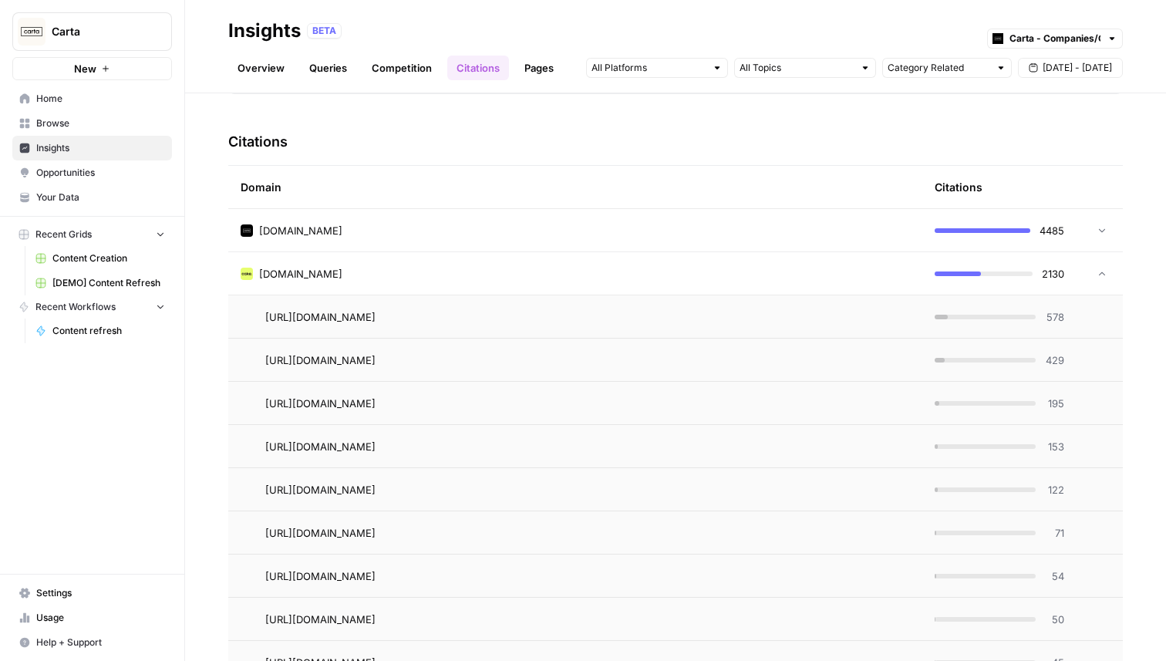
scroll to position [335, 0]
click at [702, 280] on td "cakeequity.com" at bounding box center [575, 273] width 694 height 42
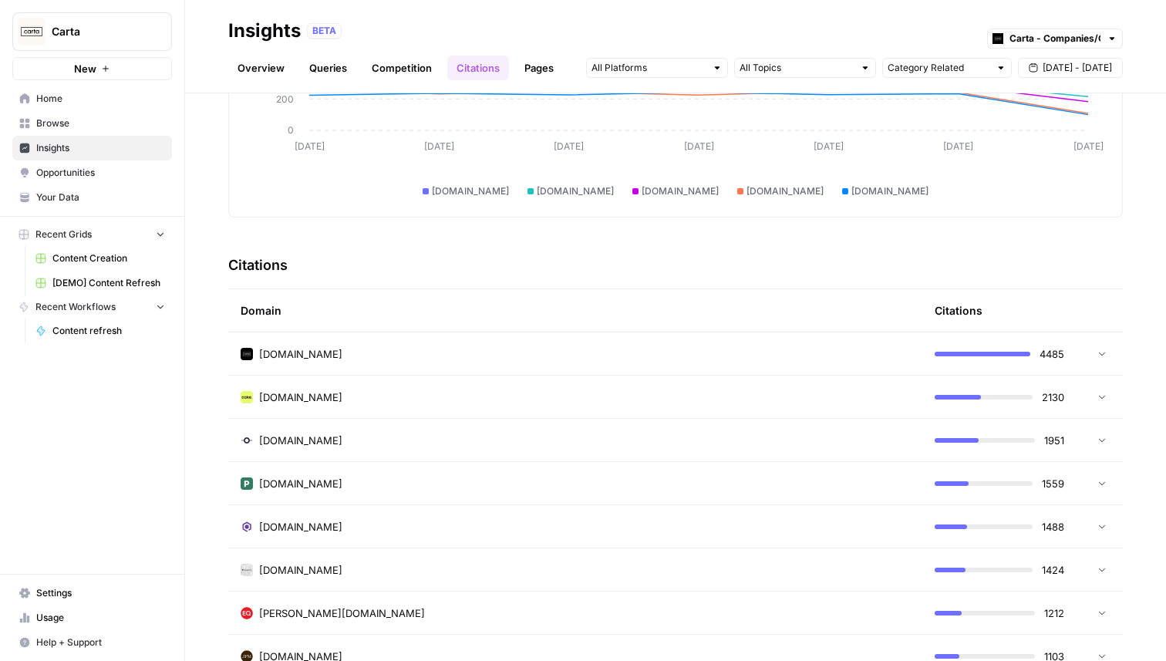
scroll to position [0, 0]
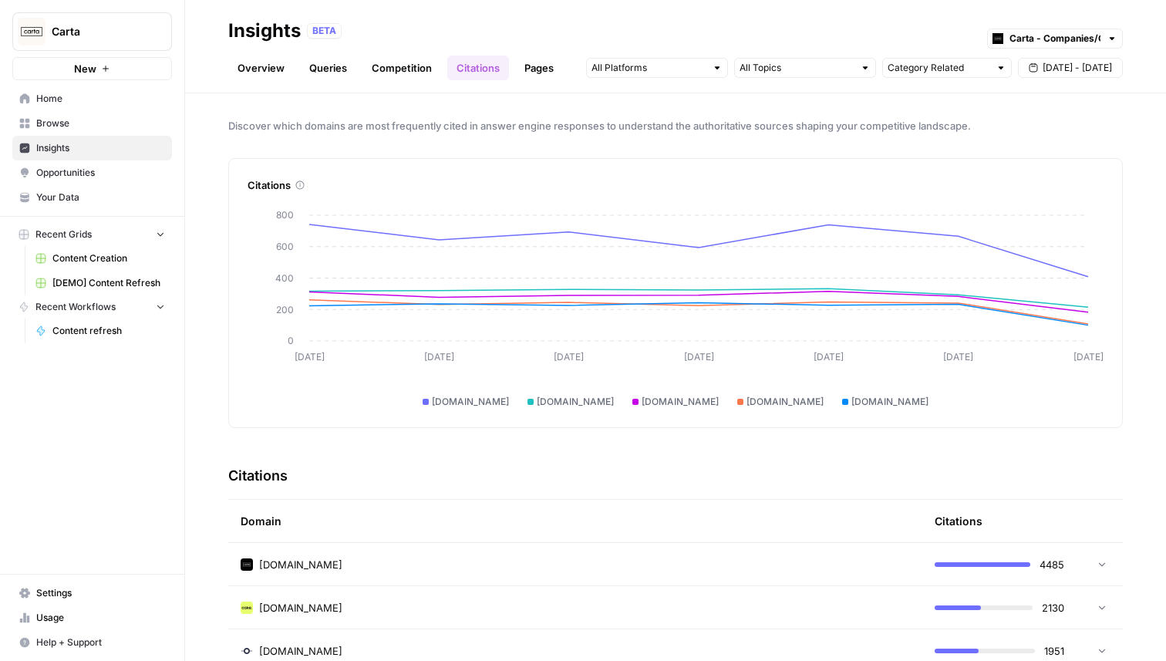
click at [545, 72] on link "Pages" at bounding box center [539, 68] width 48 height 25
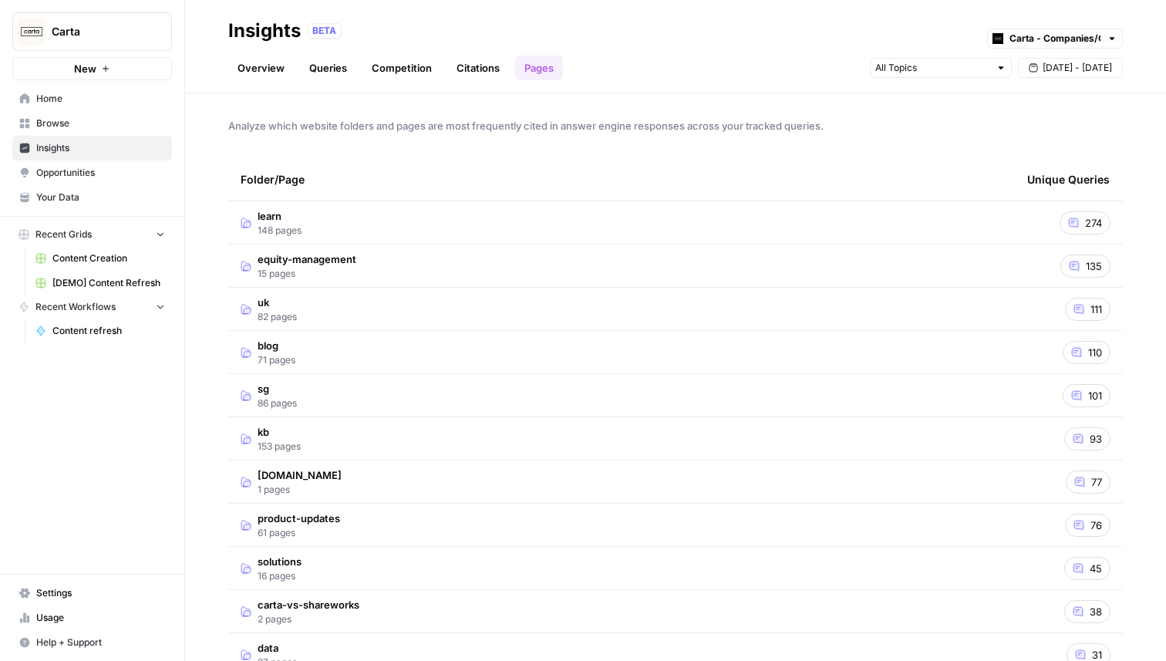
click at [520, 268] on td "equity-management 15 pages" at bounding box center [621, 266] width 787 height 42
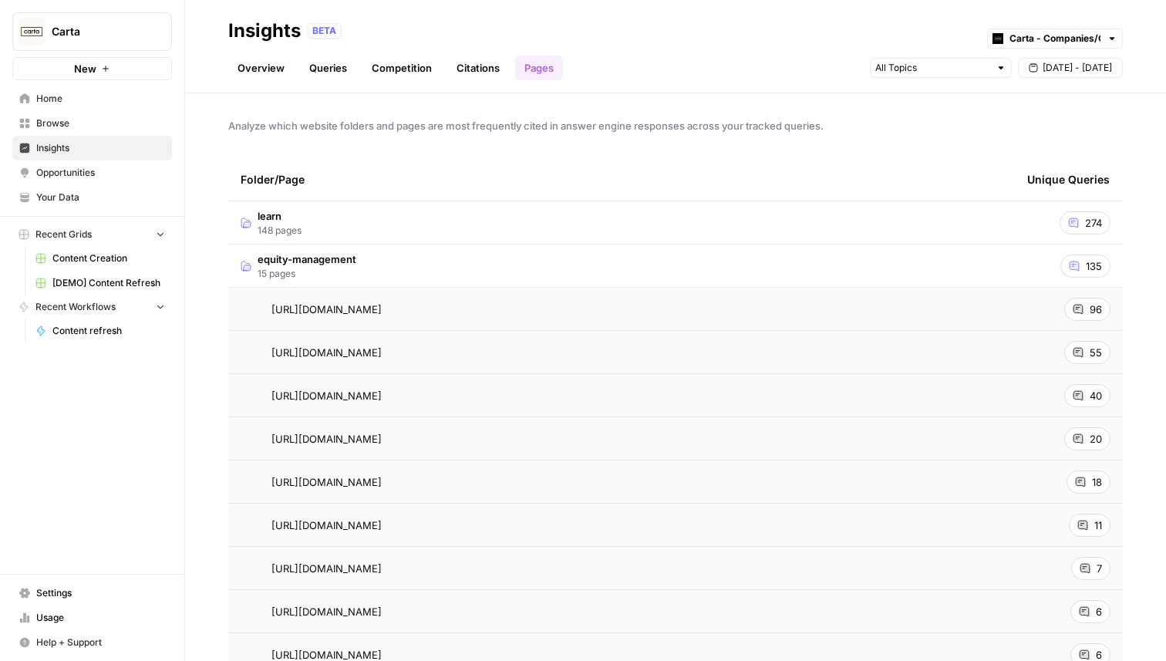
click at [574, 306] on div "https://carta.com/equity-management/cap-table/ Go to page" at bounding box center [622, 309] width 762 height 19
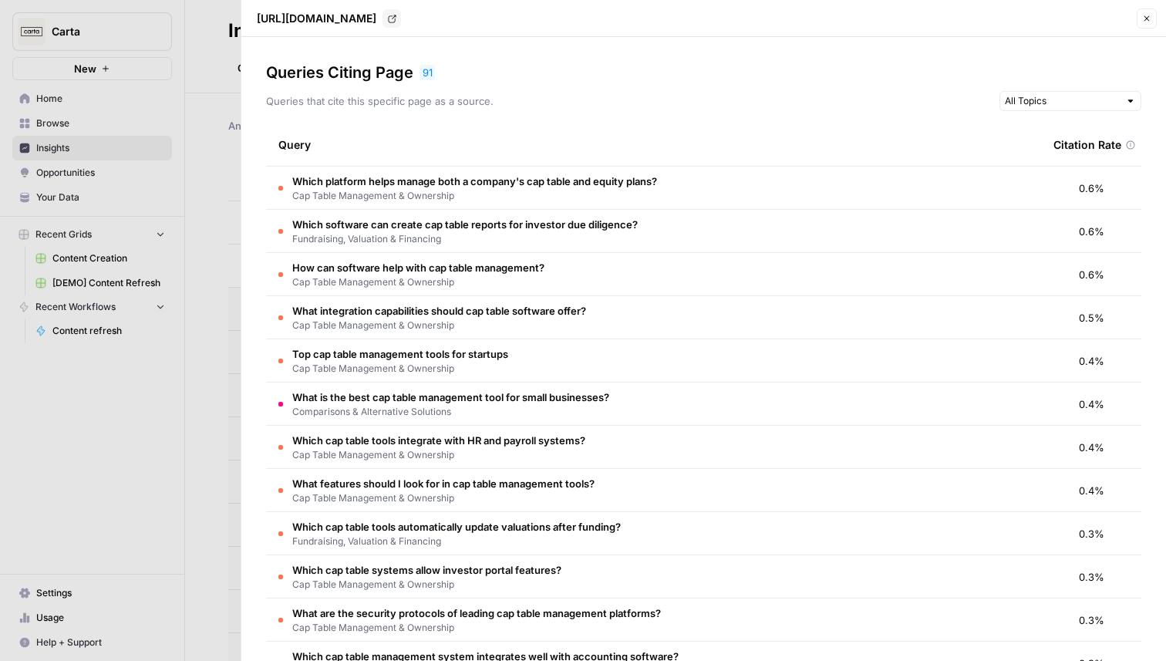
click at [1140, 20] on button "Close" at bounding box center [1147, 18] width 20 height 20
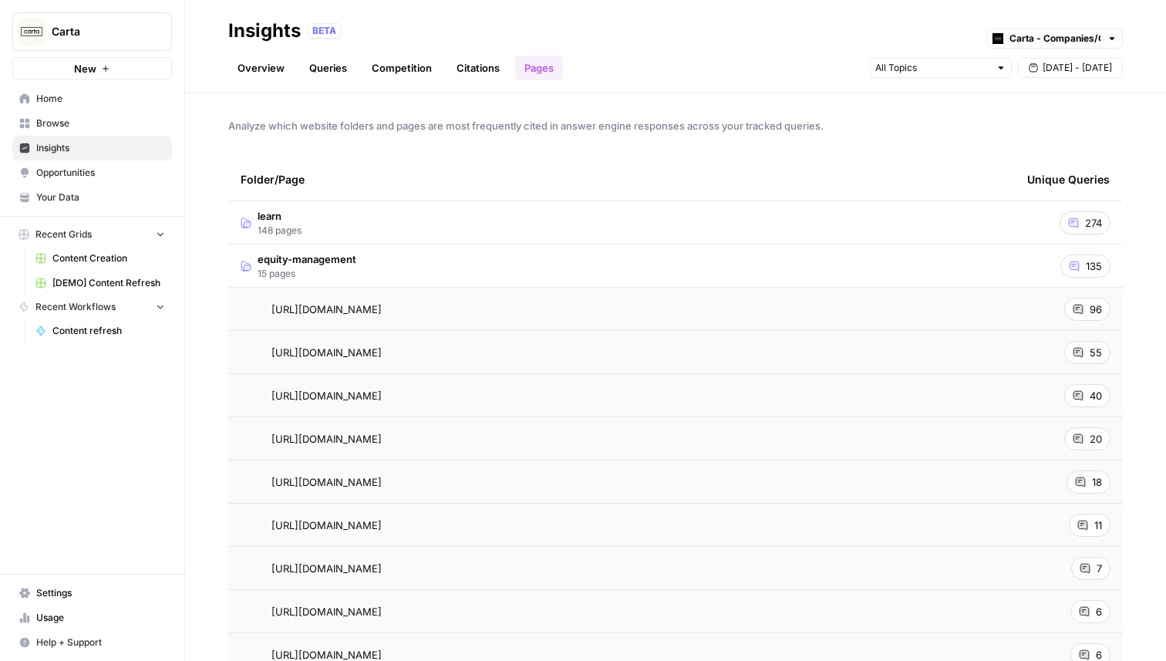
click at [73, 175] on span "Opportunities" at bounding box center [100, 173] width 129 height 14
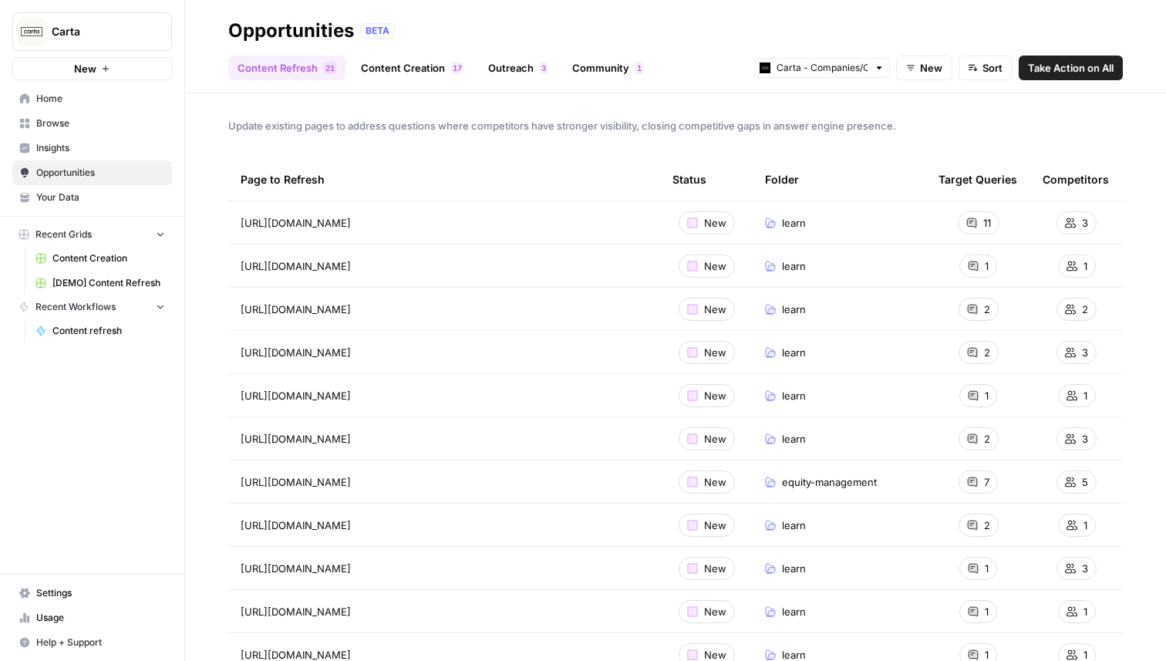
click at [77, 137] on link "Insights" at bounding box center [92, 148] width 160 height 25
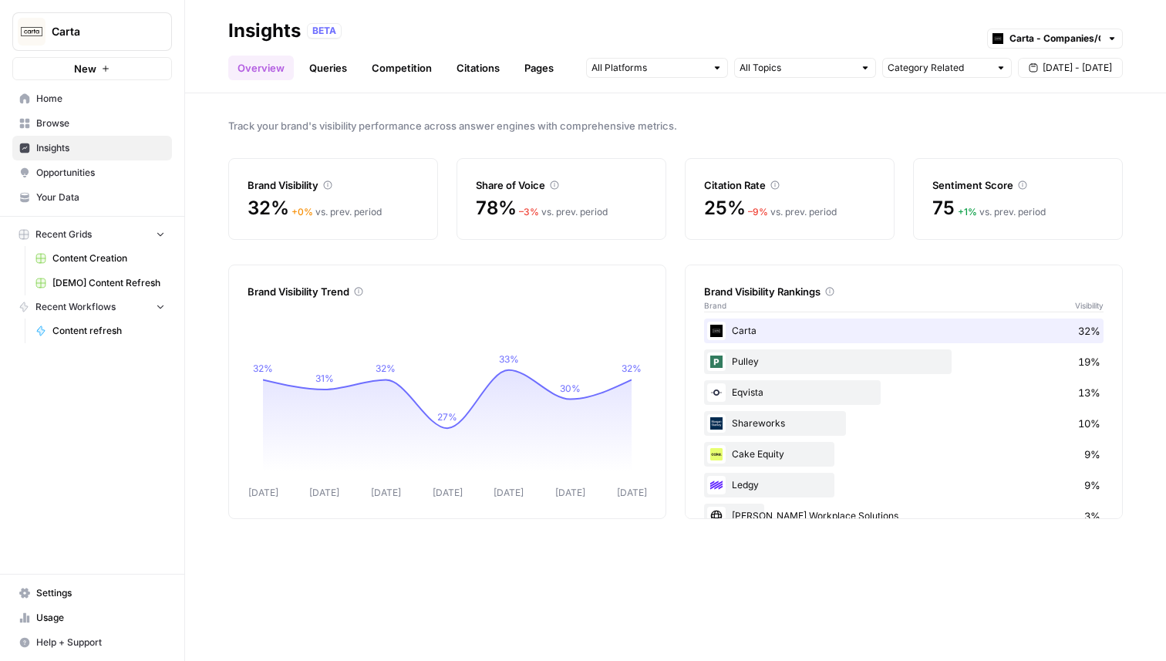
click at [86, 167] on span "Opportunities" at bounding box center [100, 173] width 129 height 14
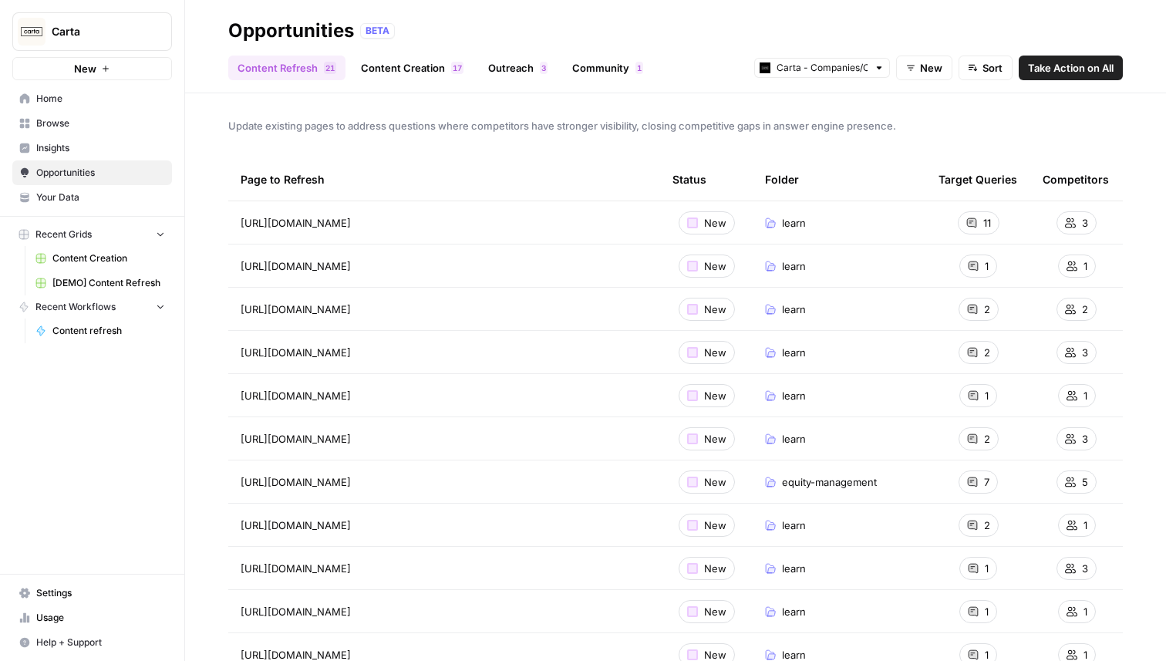
click at [387, 66] on link "Content Creation 7 1" at bounding box center [412, 68] width 121 height 25
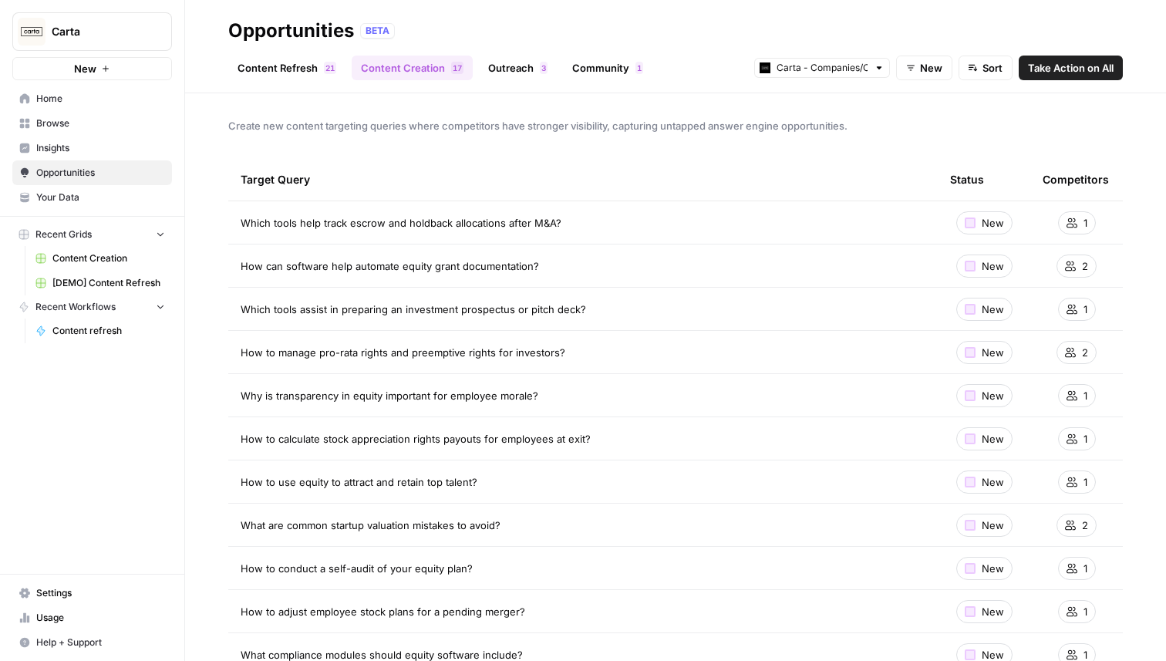
click at [518, 73] on link "Outreach 3" at bounding box center [518, 68] width 78 height 25
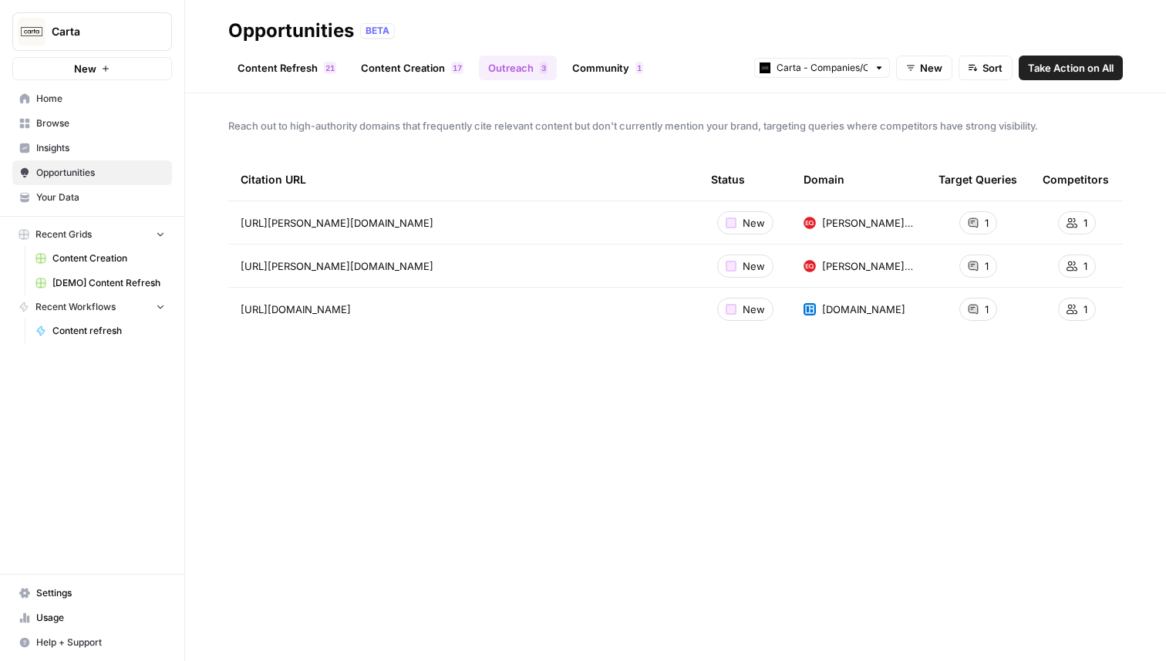
click at [602, 71] on link "Community 1" at bounding box center [607, 68] width 89 height 25
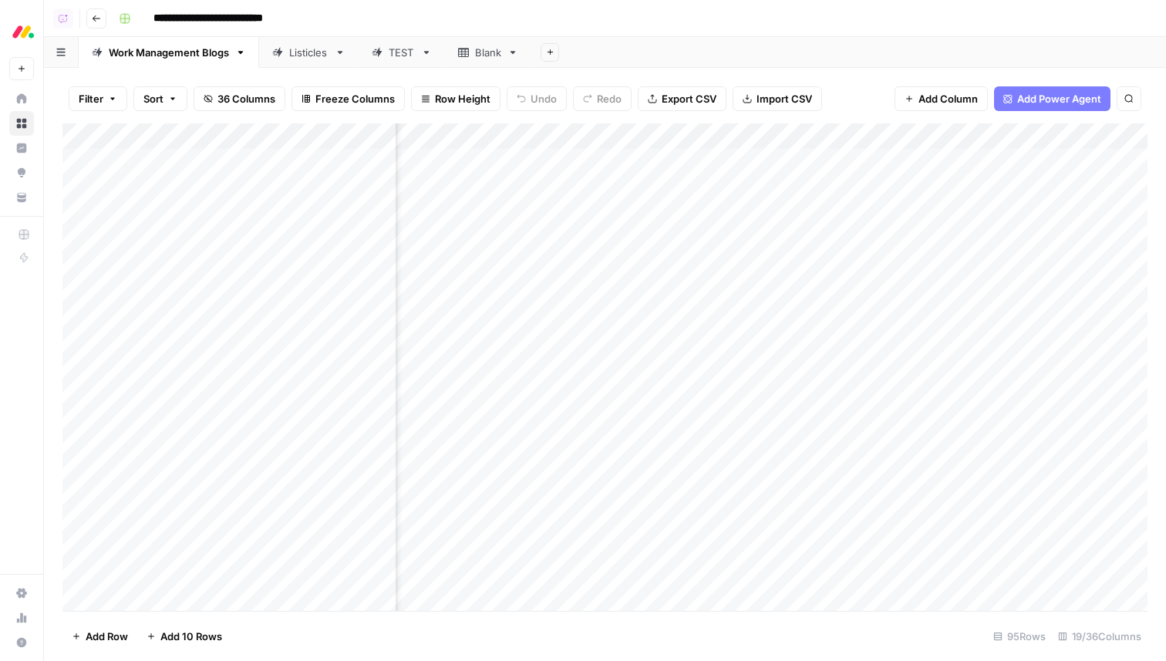
scroll to position [0, 1822]
click at [1047, 374] on div "Add Column" at bounding box center [604, 367] width 1085 height 488
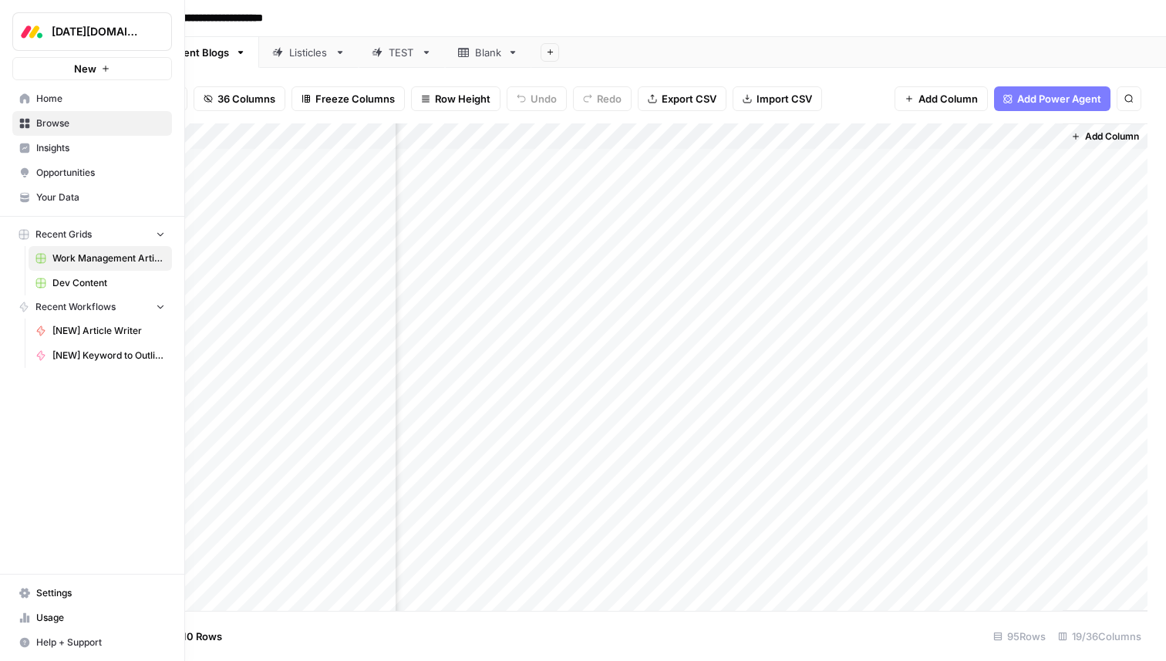
click at [48, 199] on span "Your Data" at bounding box center [100, 198] width 129 height 14
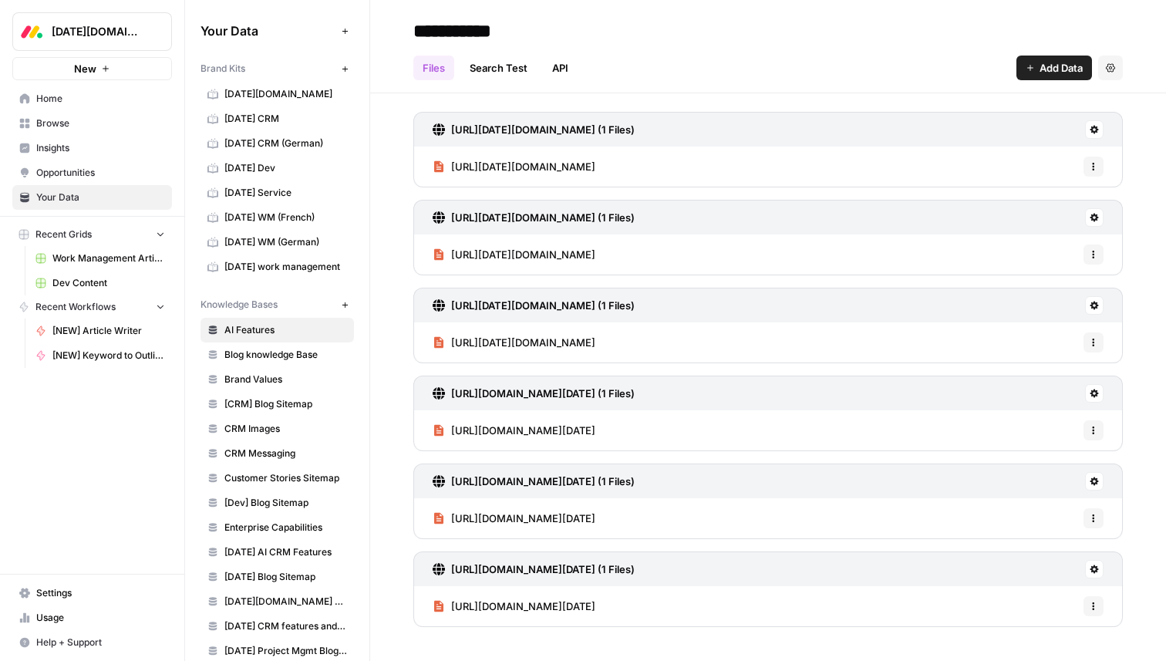
click at [292, 99] on span "monday.com" at bounding box center [286, 94] width 123 height 14
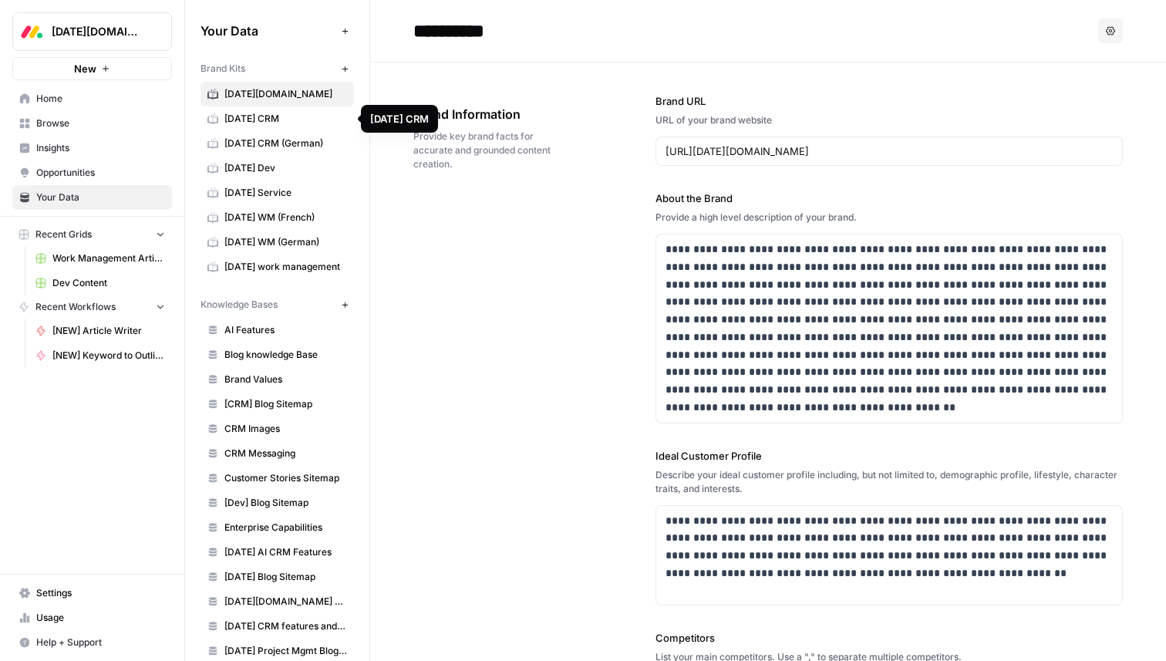
click at [287, 118] on span "monday CRM" at bounding box center [286, 119] width 123 height 14
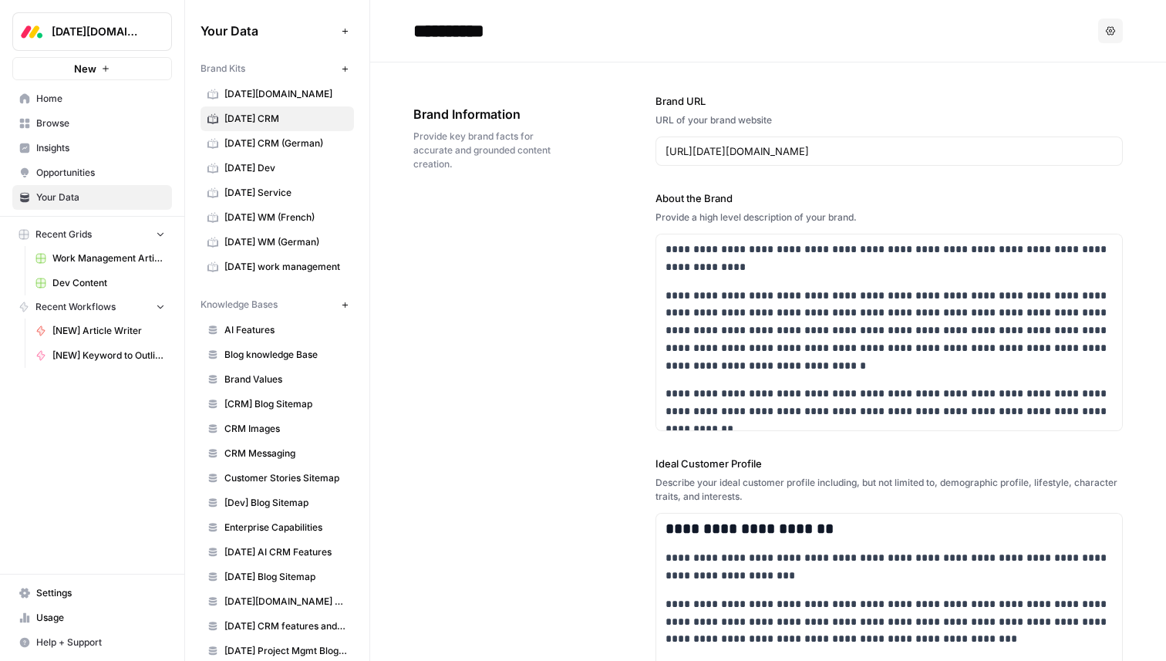
click at [287, 140] on span "monday CRM (German)" at bounding box center [286, 144] width 123 height 14
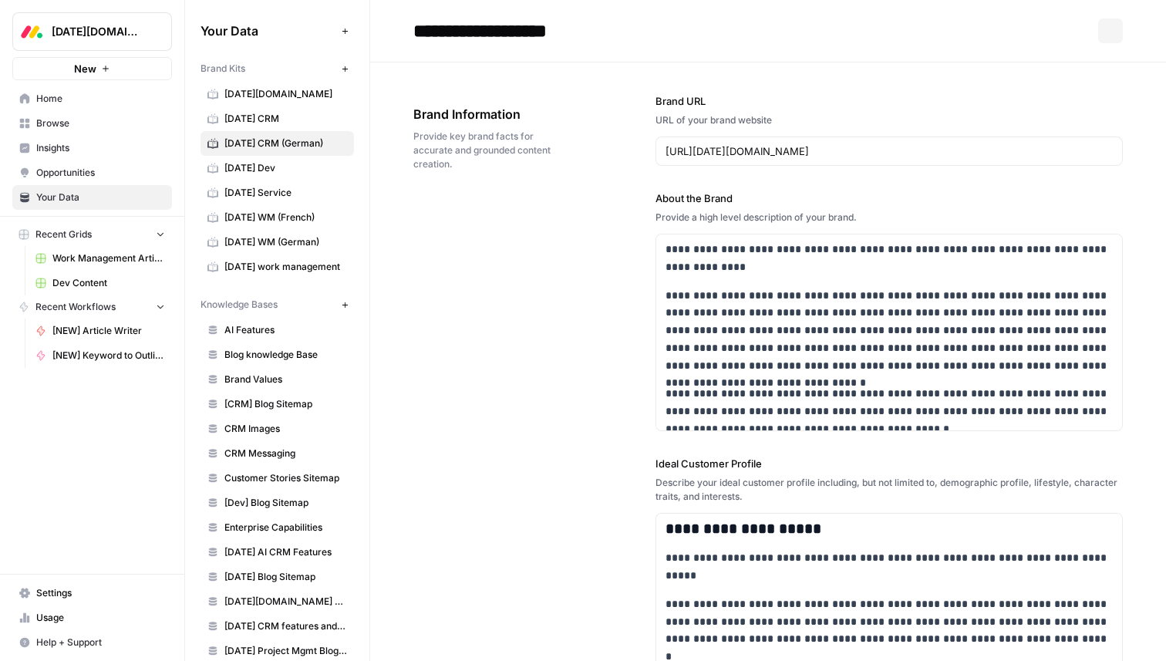
click at [276, 174] on span "monday Dev" at bounding box center [286, 168] width 123 height 14
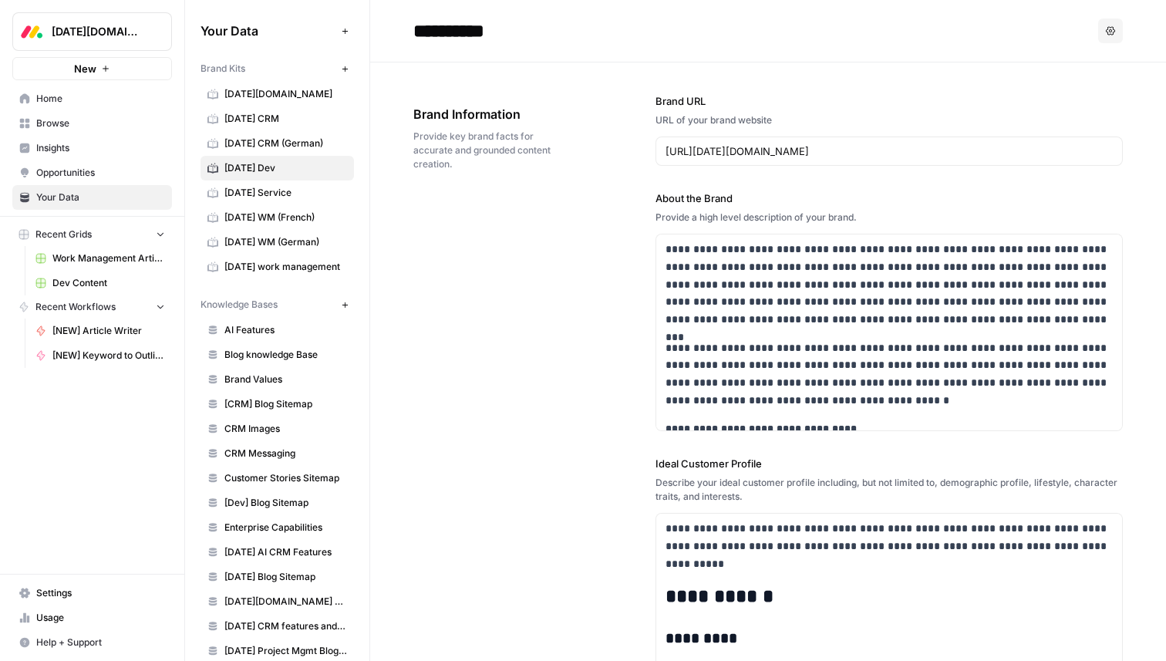
click at [320, 206] on link "monday WM (French)" at bounding box center [278, 217] width 154 height 25
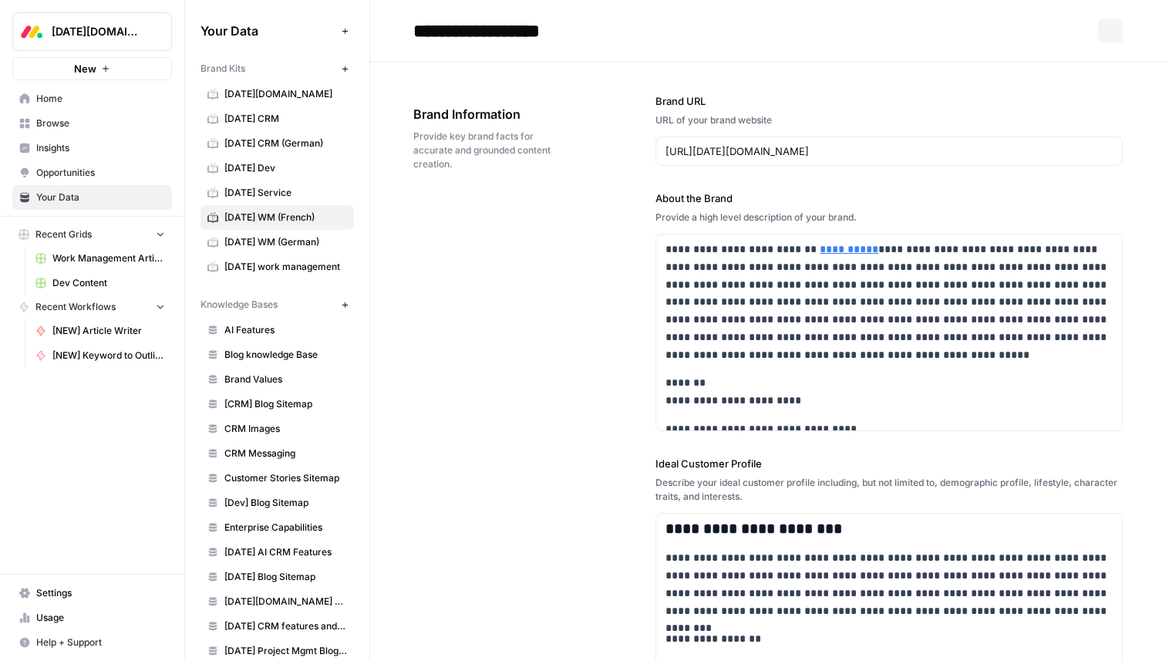
click at [320, 196] on span "monday Service" at bounding box center [286, 193] width 123 height 14
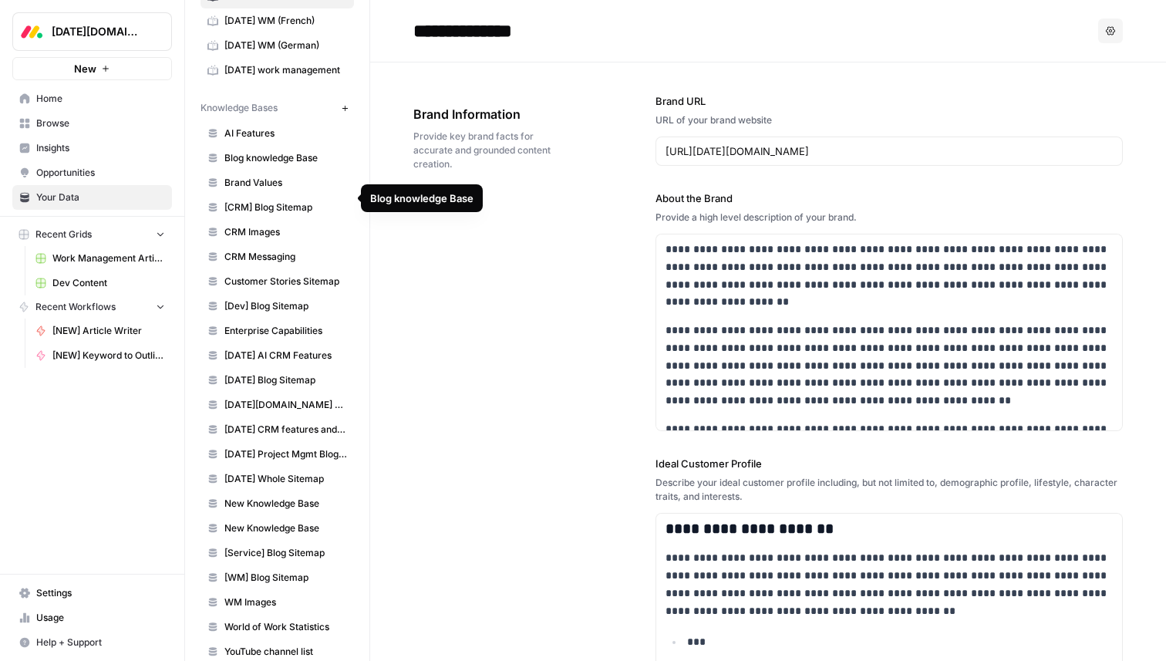
scroll to position [200, 0]
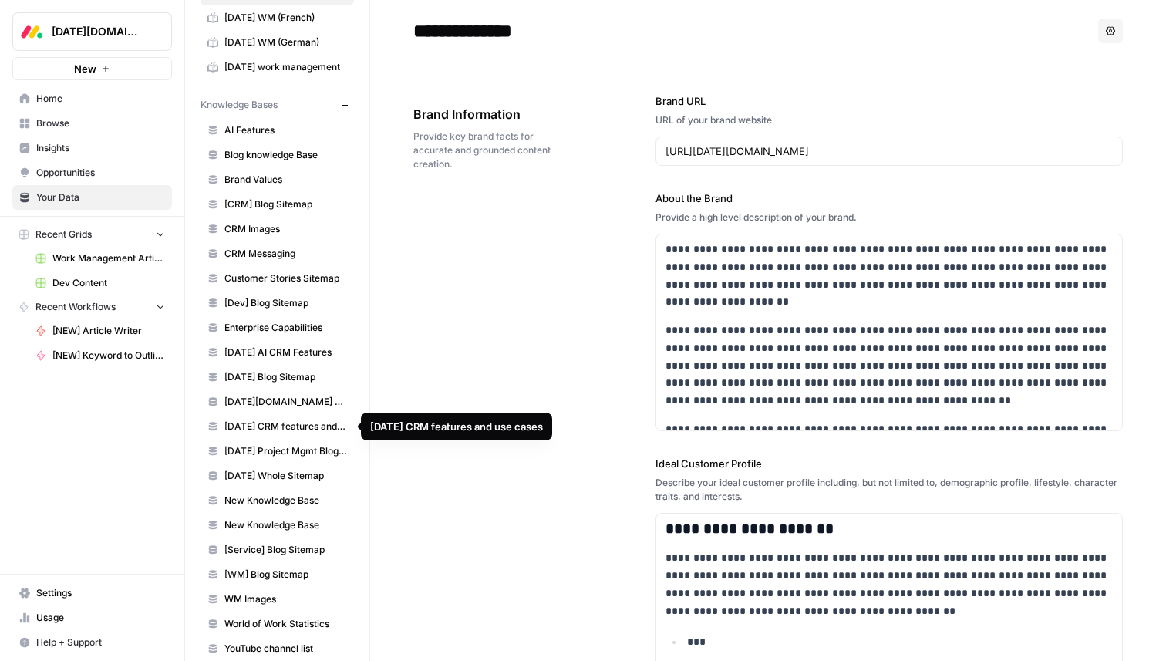
click at [275, 434] on link "monday CRM features and use cases" at bounding box center [278, 426] width 154 height 25
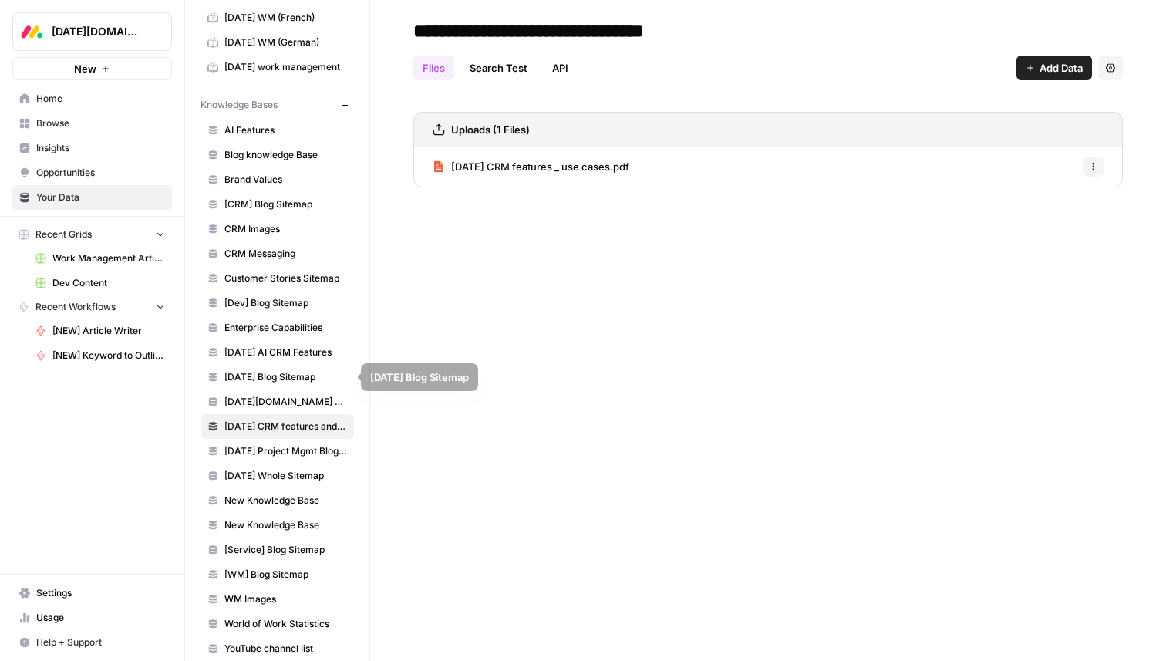
click at [302, 390] on link "monday.com AI offering" at bounding box center [278, 402] width 154 height 25
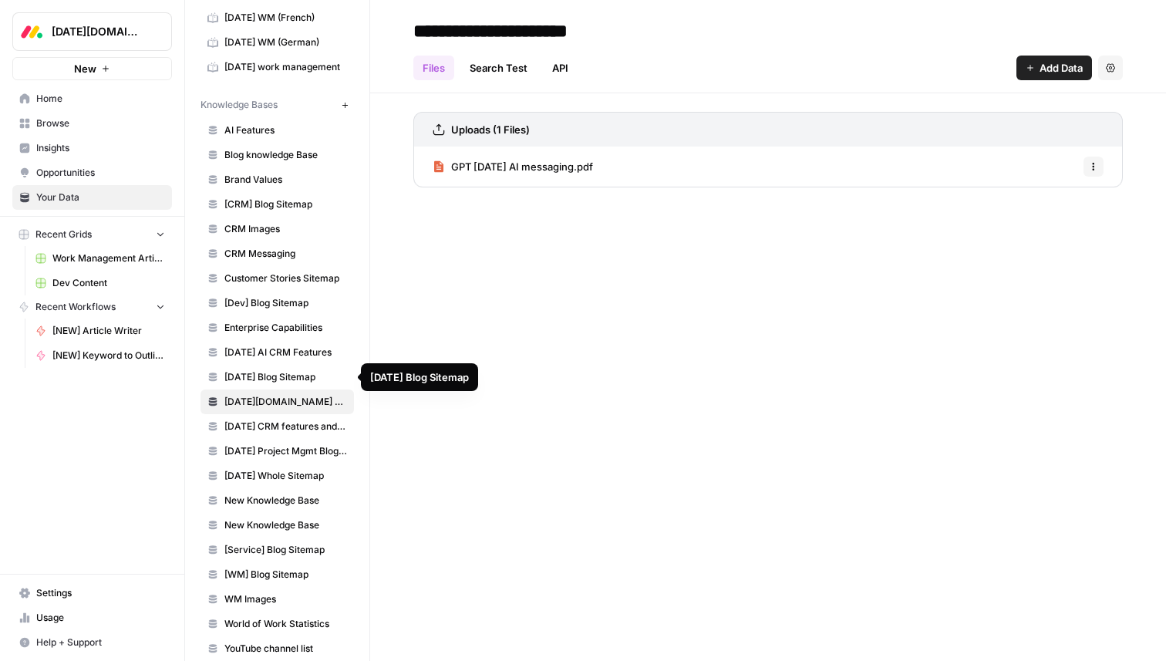
click at [302, 384] on link "Monday Blog Sitemap" at bounding box center [278, 377] width 154 height 25
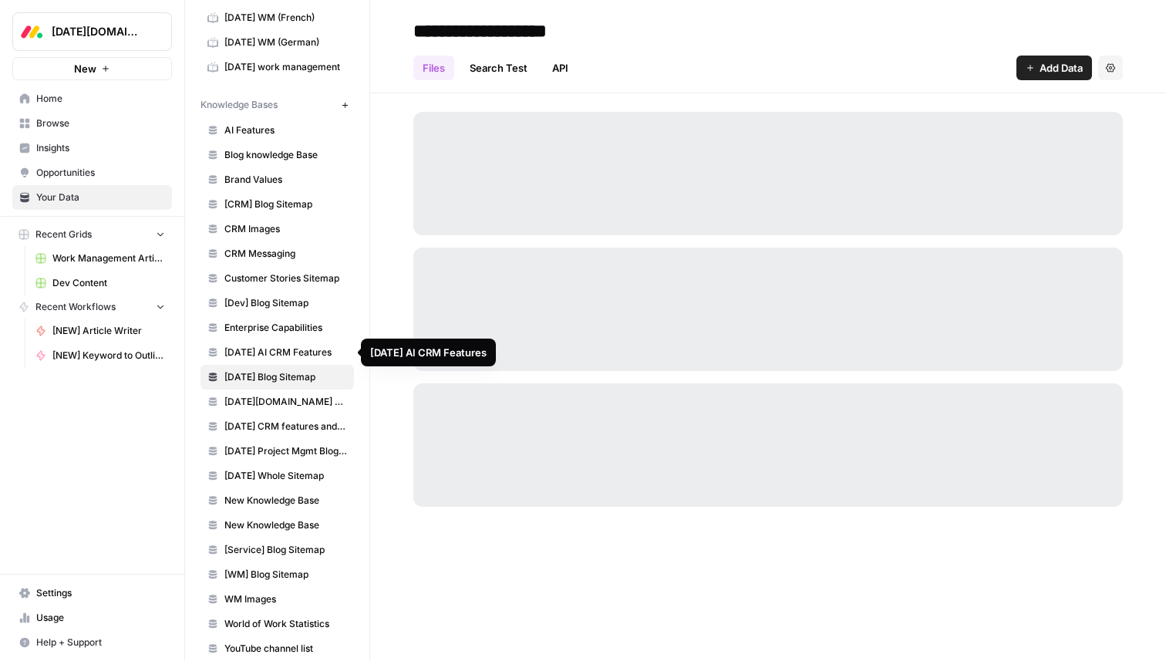
click at [241, 362] on link "Monday AI CRM Features" at bounding box center [278, 352] width 154 height 25
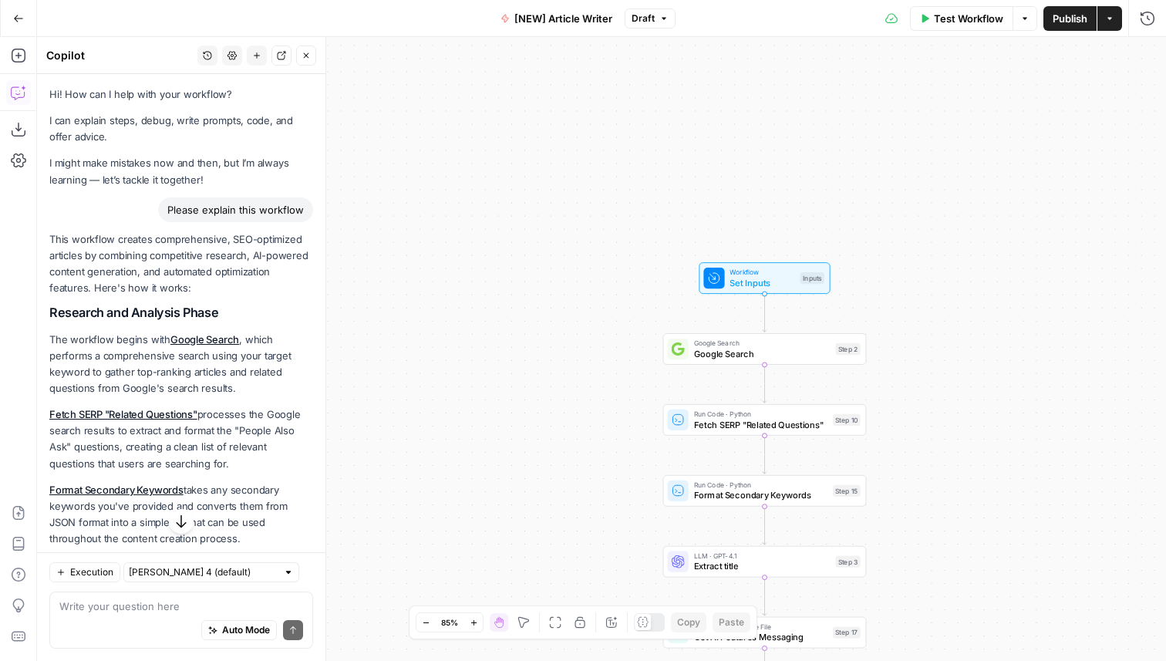
drag, startPoint x: 552, startPoint y: 437, endPoint x: 537, endPoint y: 259, distance: 178.8
click at [537, 259] on div "Workflow Set Inputs Inputs Google Search Google Search Step 2 Run Code · Python…" at bounding box center [601, 349] width 1129 height 624
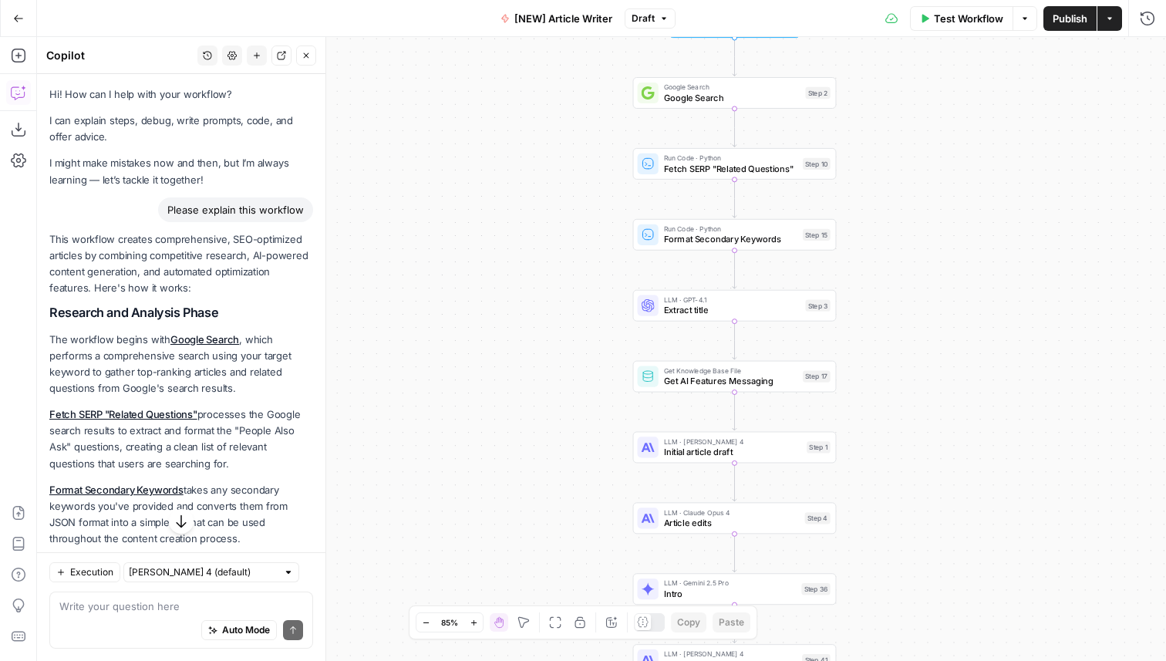
drag, startPoint x: 576, startPoint y: 403, endPoint x: 557, endPoint y: 322, distance: 83.1
click at [557, 322] on div "Workflow Set Inputs Inputs Google Search Google Search Step 2 Run Code · Python…" at bounding box center [601, 349] width 1129 height 624
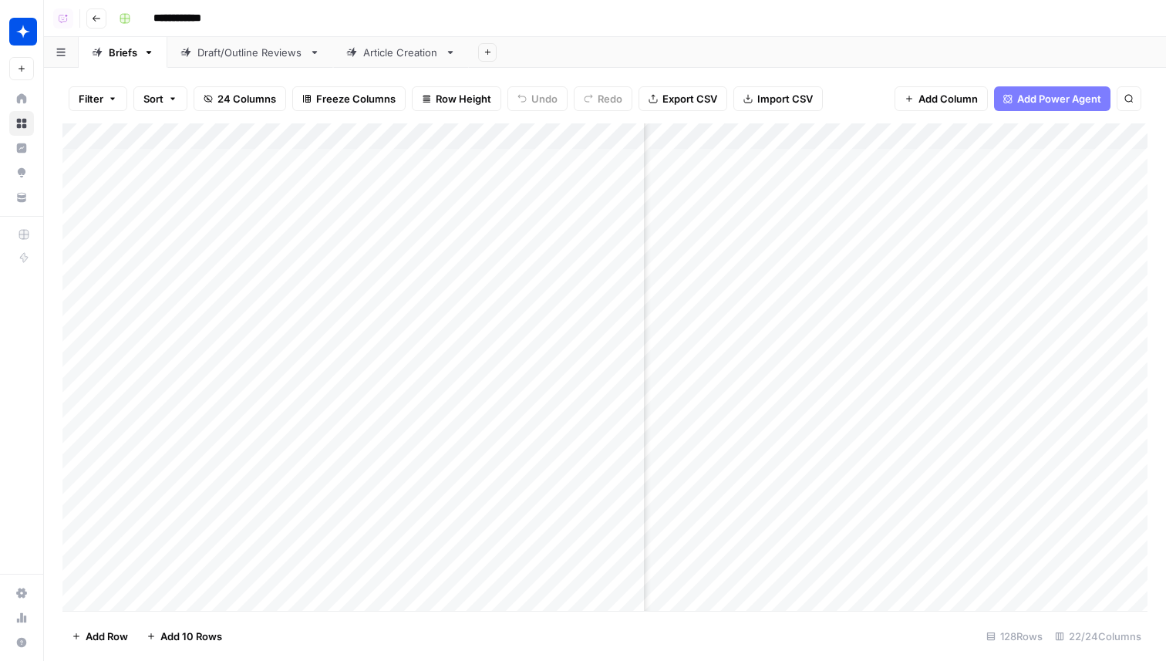
scroll to position [0, 1342]
click at [945, 162] on div "Add Column" at bounding box center [604, 367] width 1085 height 488
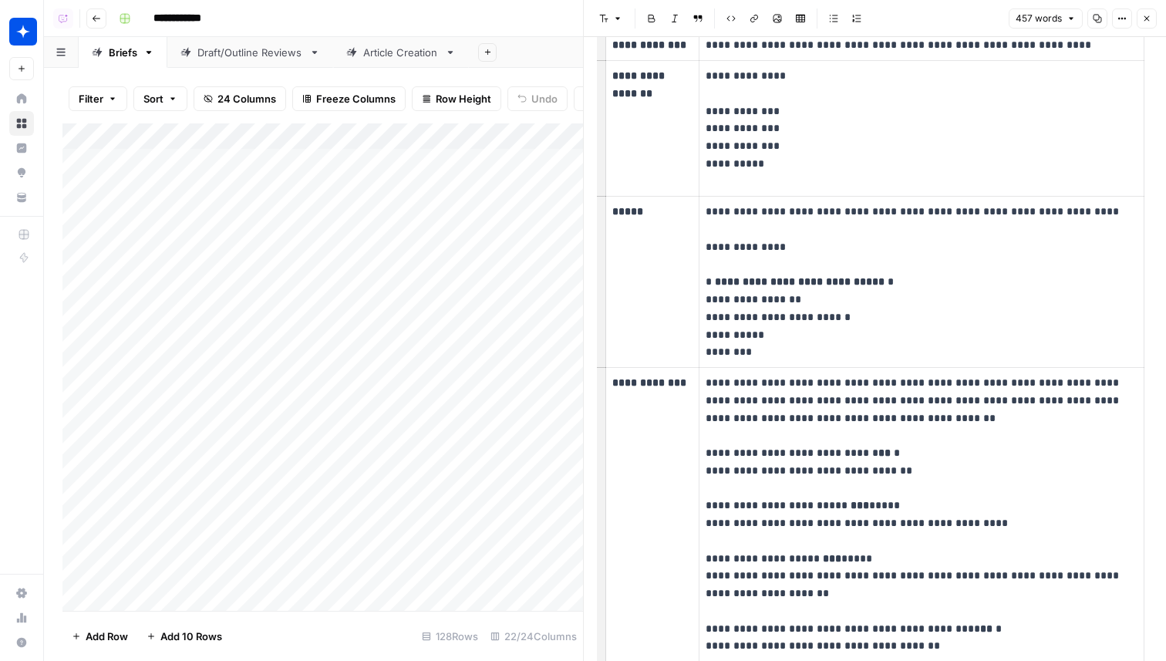
scroll to position [4, 0]
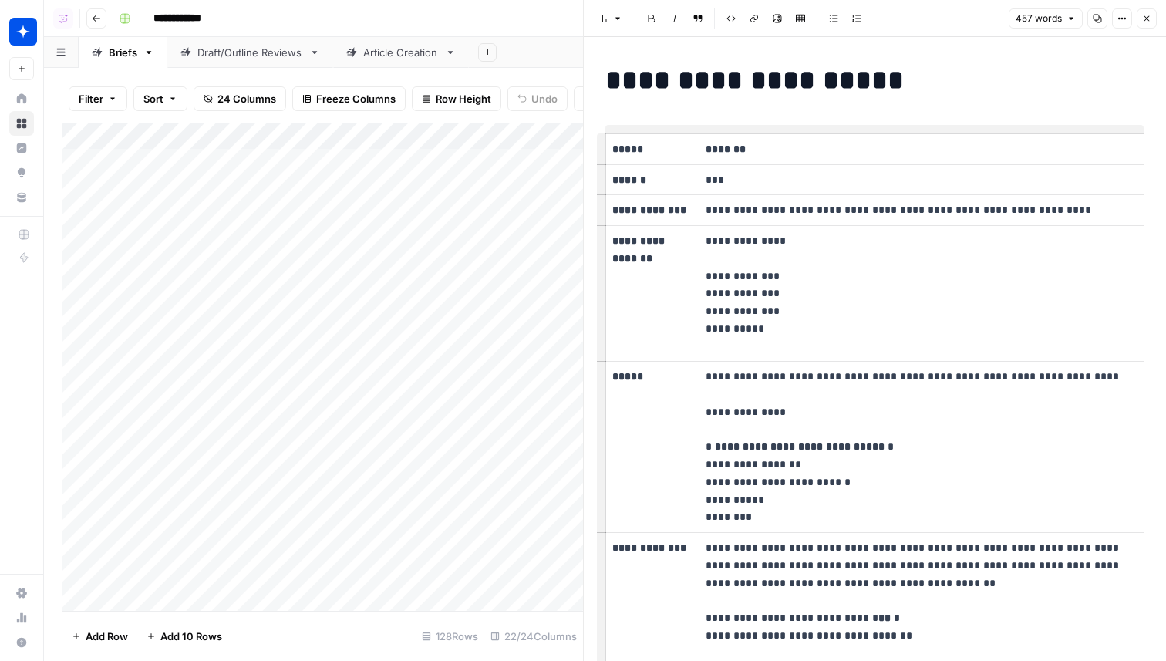
click at [1144, 15] on icon "button" at bounding box center [1147, 18] width 9 height 9
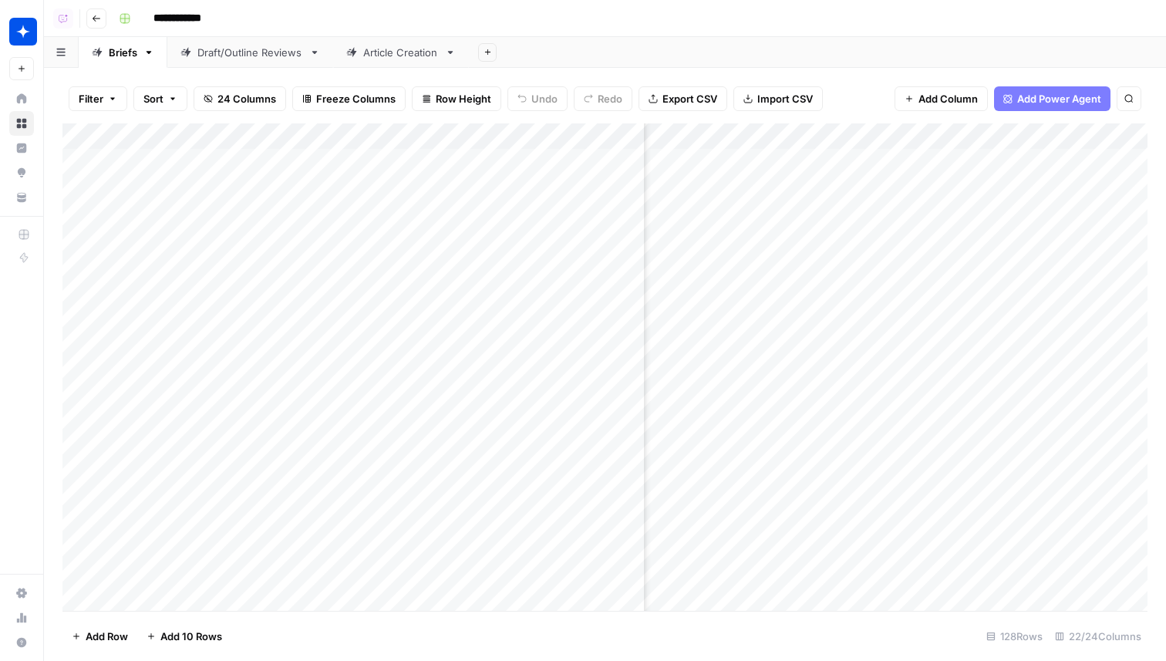
scroll to position [0, 1811]
click at [1126, 159] on div "Add Column" at bounding box center [604, 367] width 1085 height 488
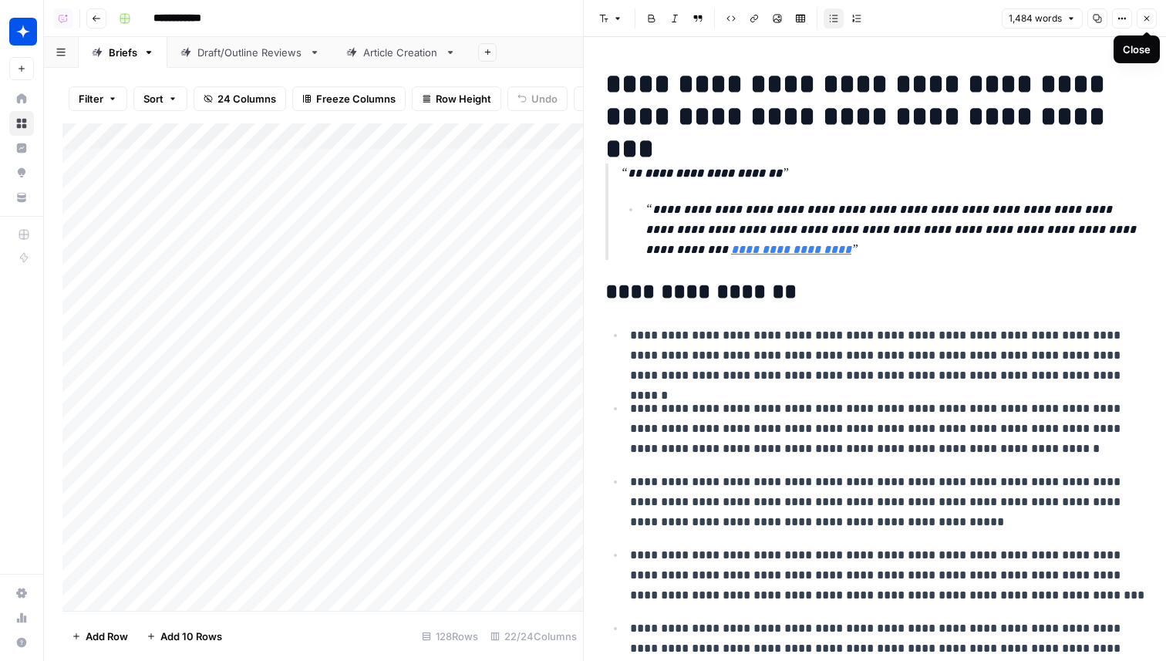
click at [1153, 22] on button "Close" at bounding box center [1147, 18] width 20 height 20
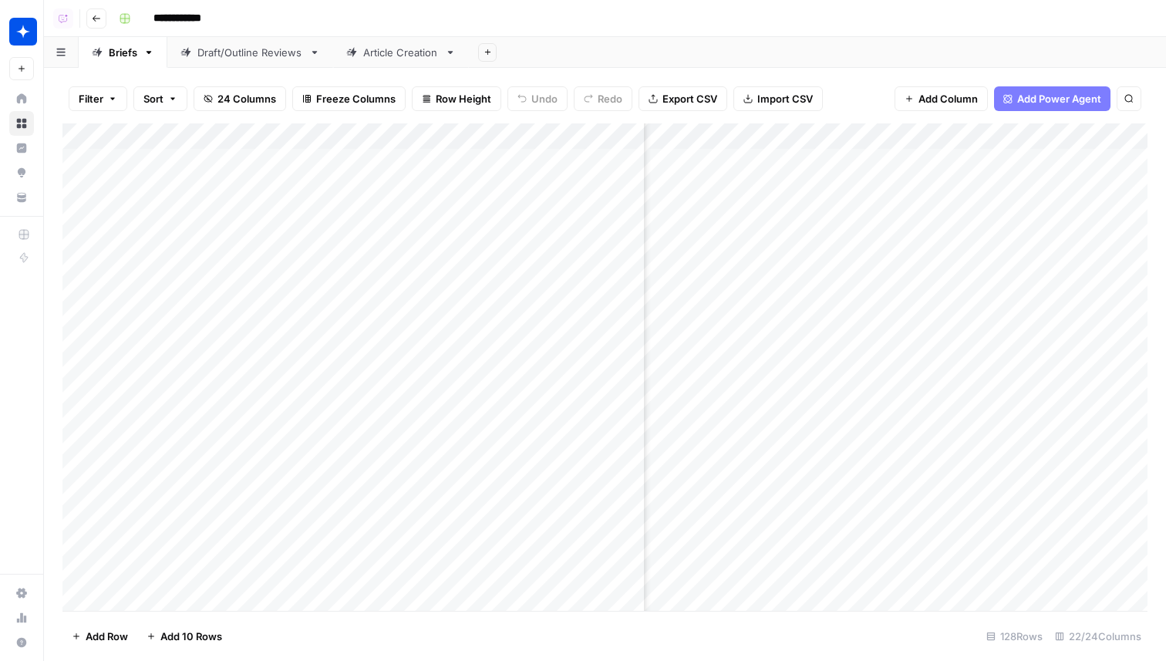
click at [1024, 96] on span "Add Power Agent" at bounding box center [1060, 98] width 84 height 15
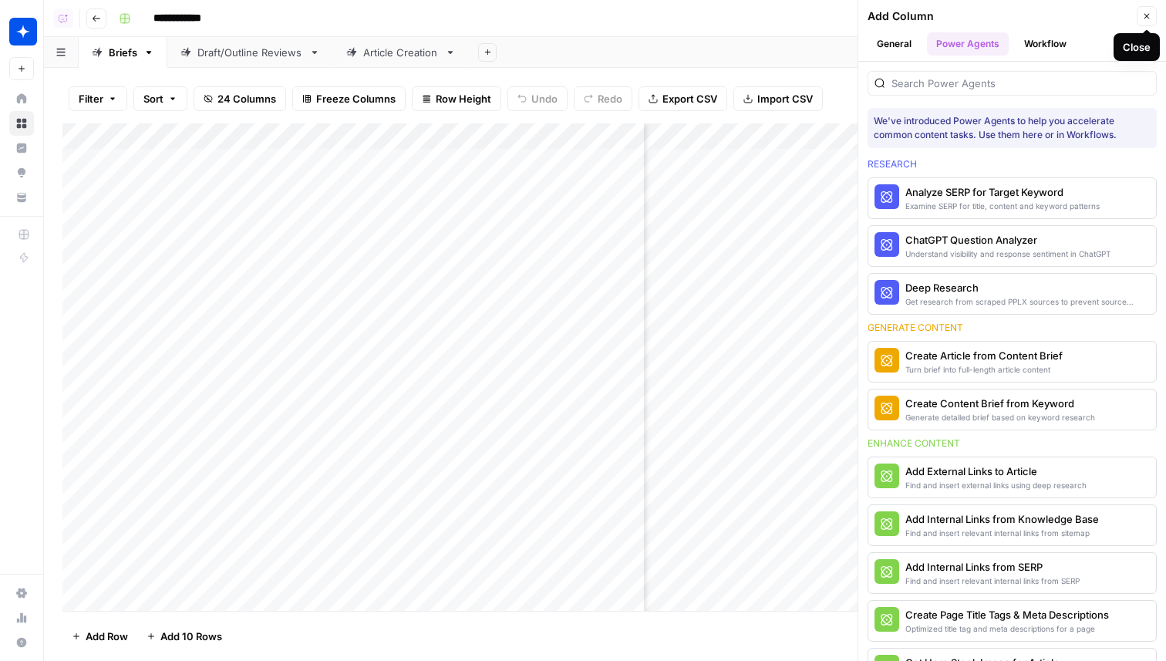
click at [1148, 18] on icon "button" at bounding box center [1147, 16] width 9 height 9
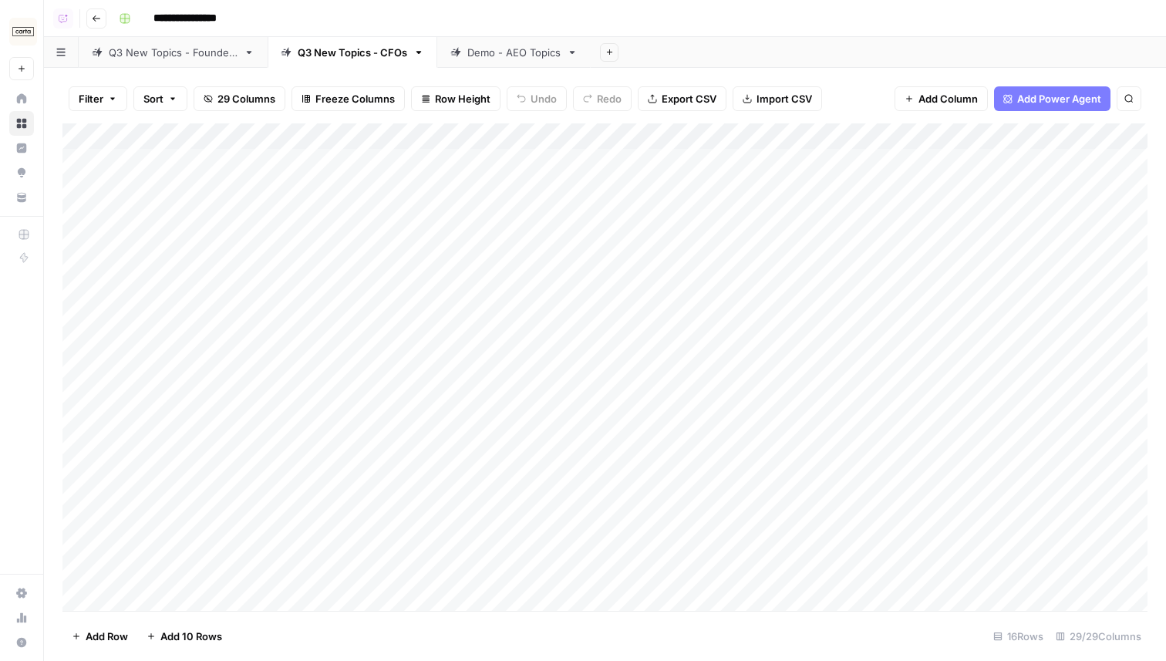
click at [758, 28] on div "**********" at bounding box center [632, 18] width 1038 height 25
click at [663, 137] on div "Add Column" at bounding box center [604, 367] width 1085 height 488
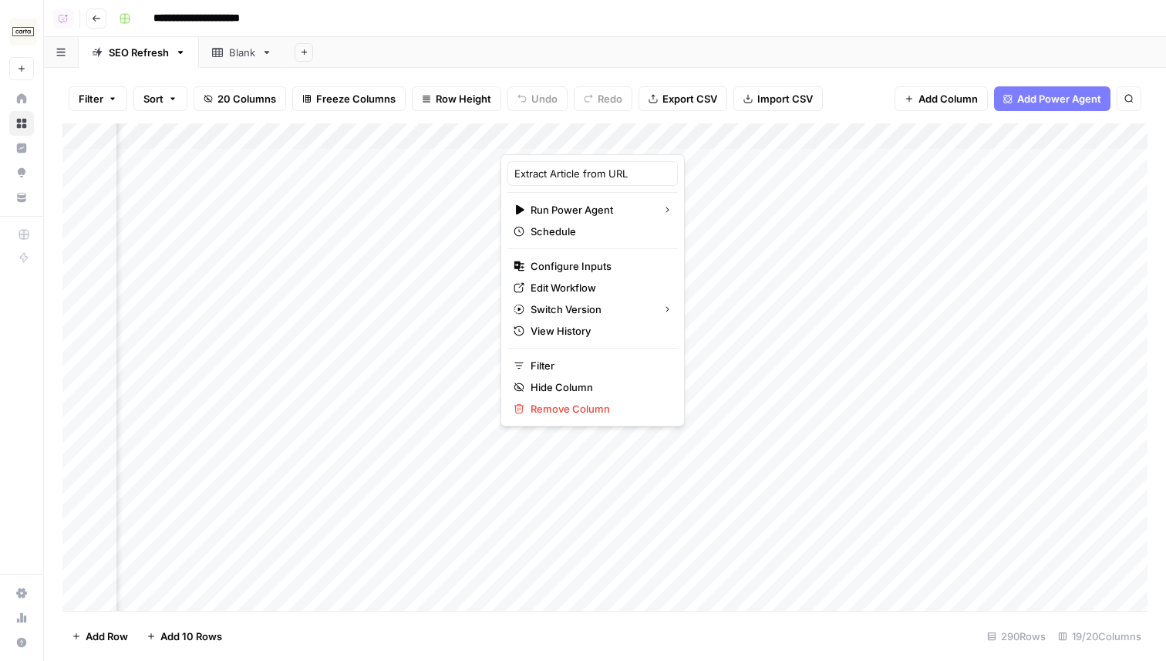
click at [663, 137] on div at bounding box center [597, 138] width 193 height 31
click at [662, 137] on div at bounding box center [597, 138] width 193 height 31
click at [660, 138] on div at bounding box center [597, 138] width 193 height 31
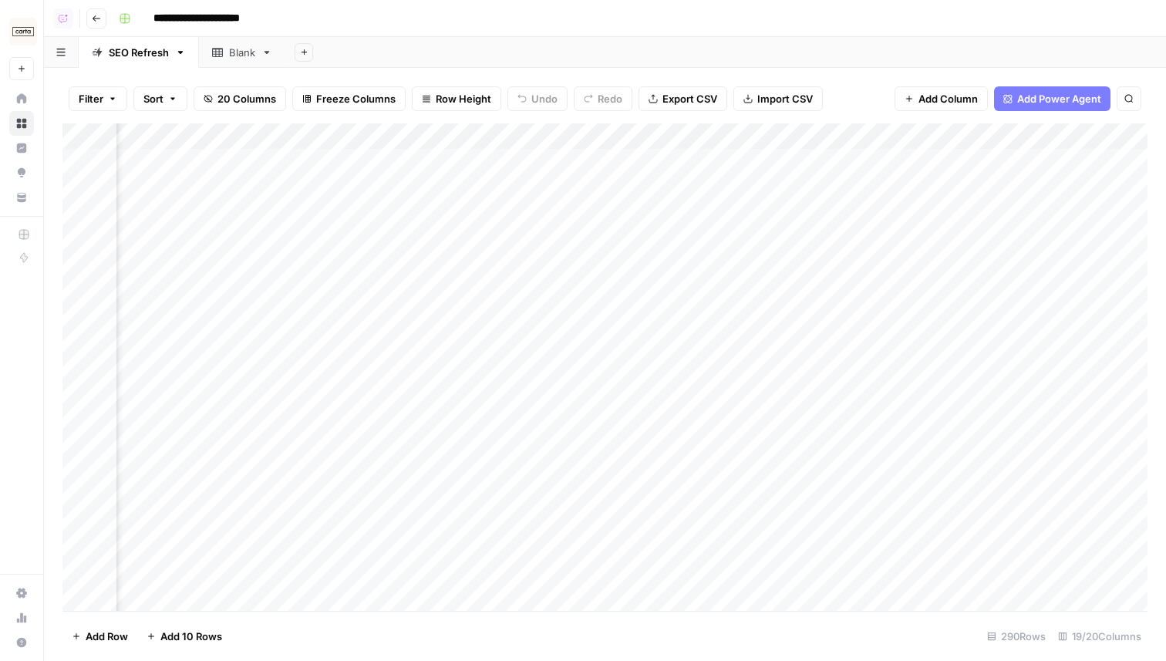
click at [627, 74] on div "Filter Sort 20 Columns Freeze Columns Row Height Undo Redo Export CSV Import CS…" at bounding box center [604, 98] width 1085 height 49
click at [523, 16] on div "**********" at bounding box center [632, 18] width 1038 height 25
